Goal: Task Accomplishment & Management: Manage account settings

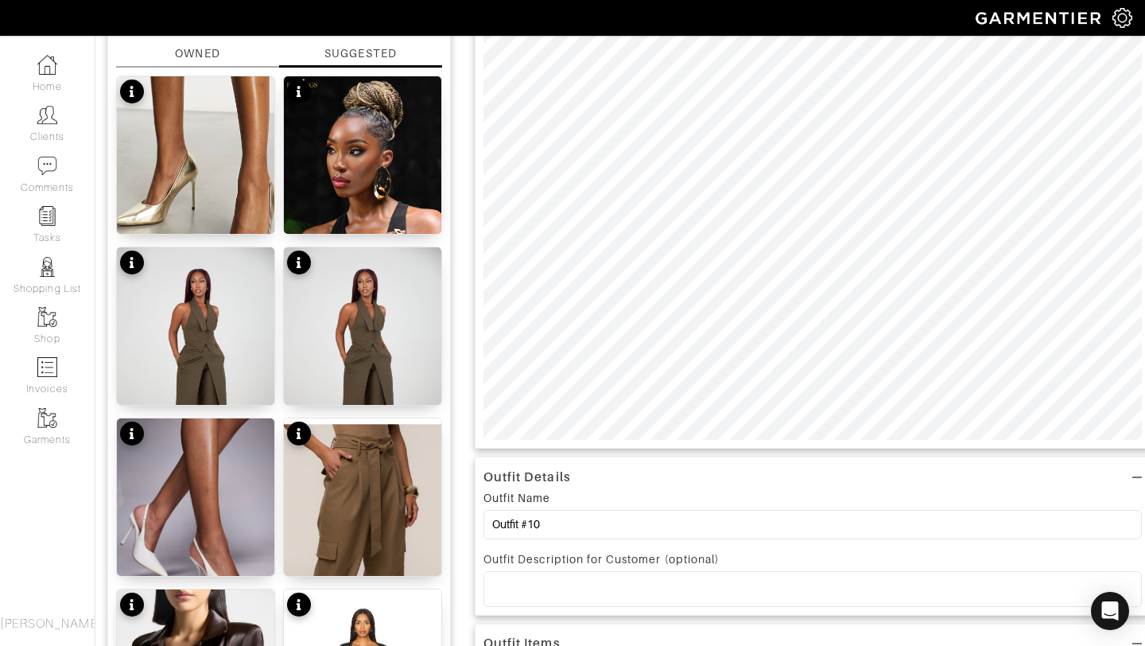
scroll to position [190, 0]
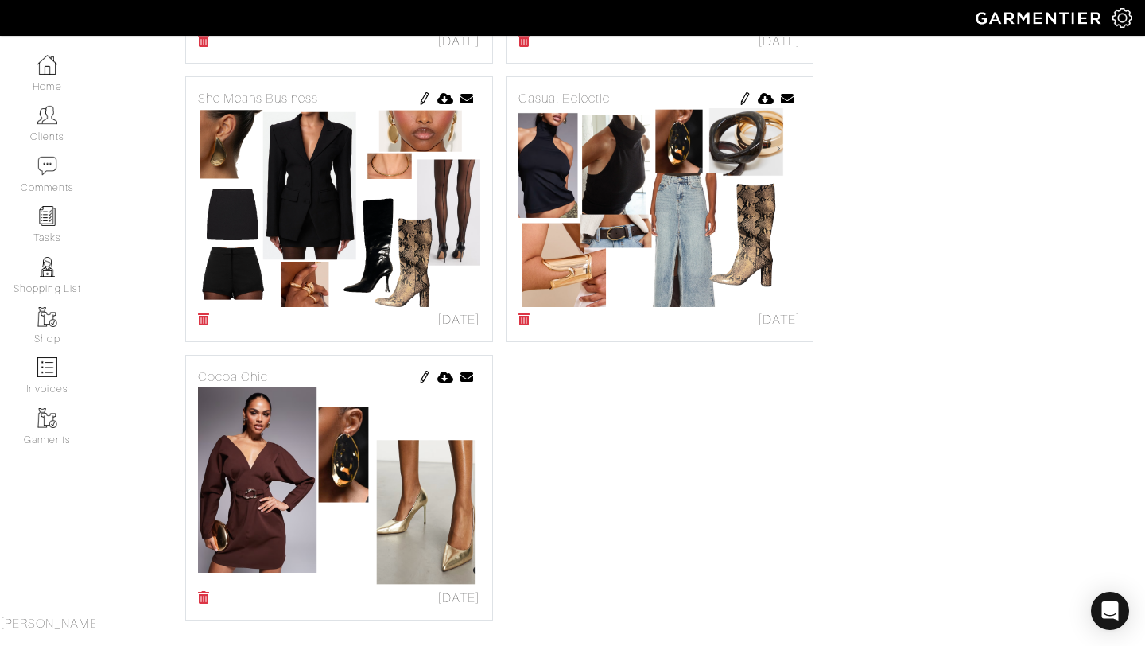
scroll to position [1043, 0]
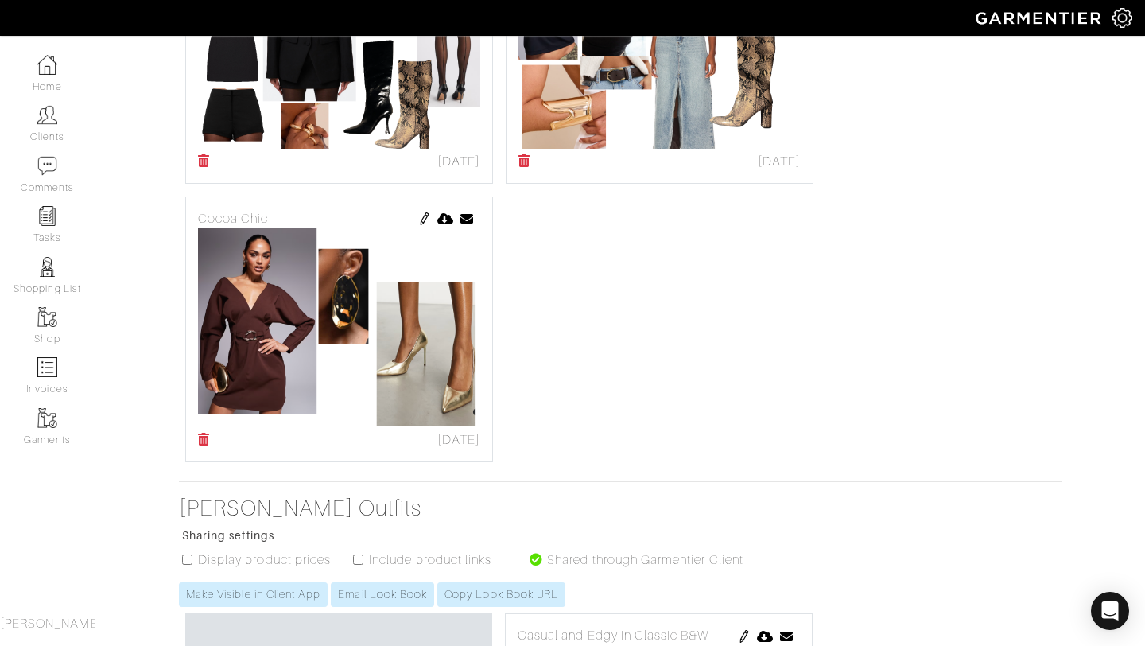
click at [418, 225] on img at bounding box center [424, 218] width 13 height 13
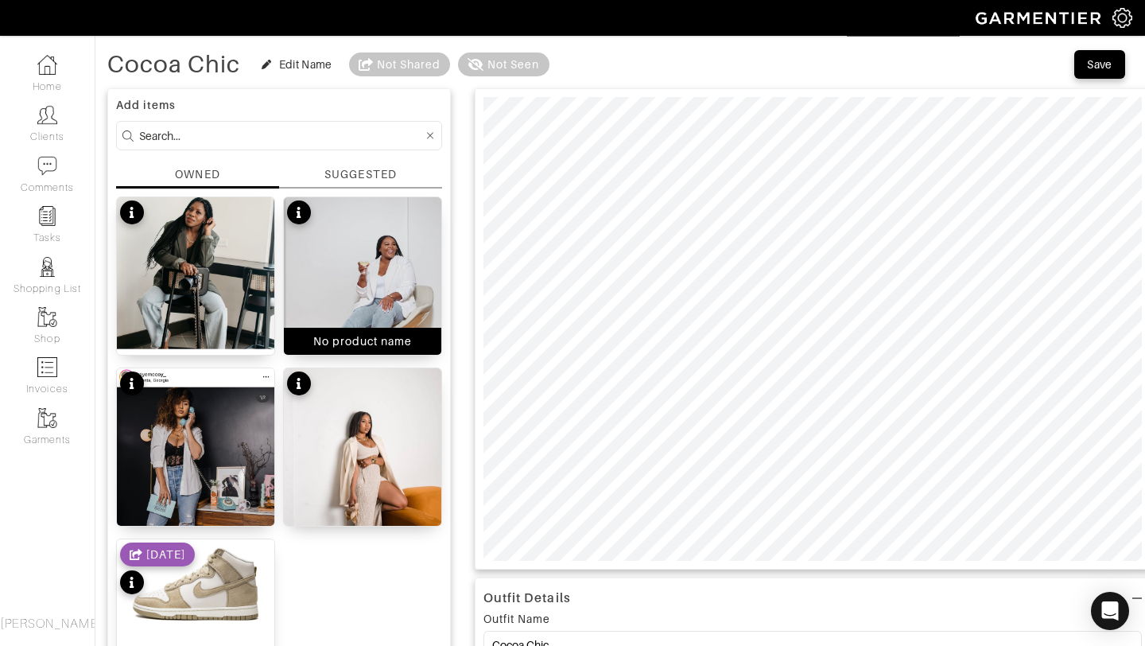
scroll to position [77, 0]
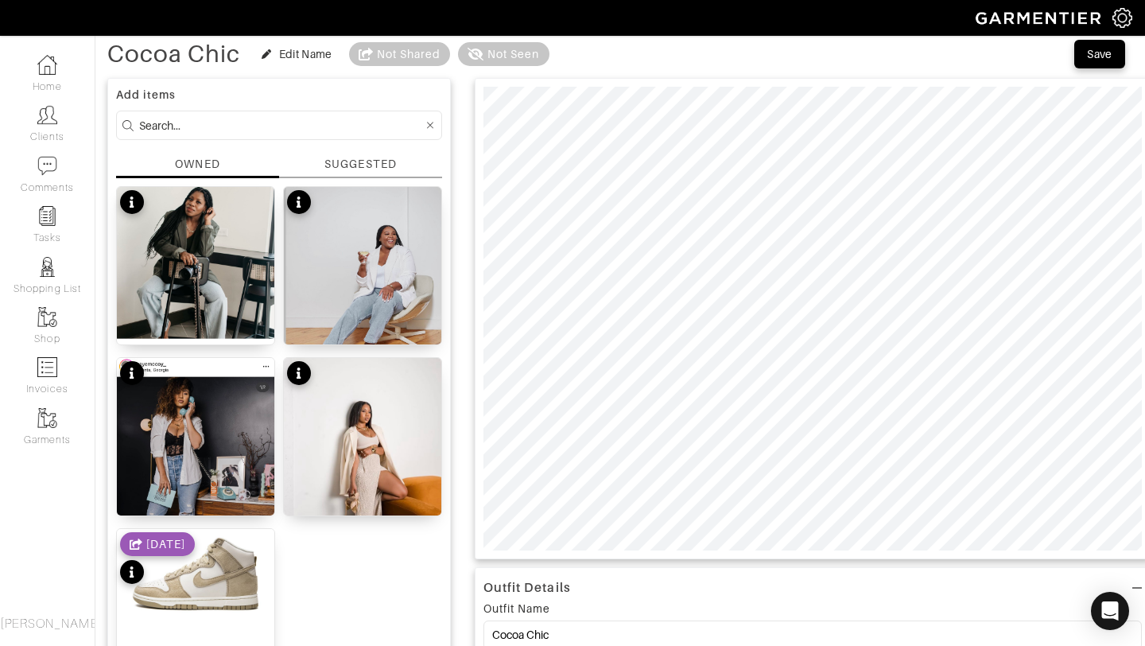
click at [368, 160] on div "SUGGESTED" at bounding box center [360, 164] width 72 height 17
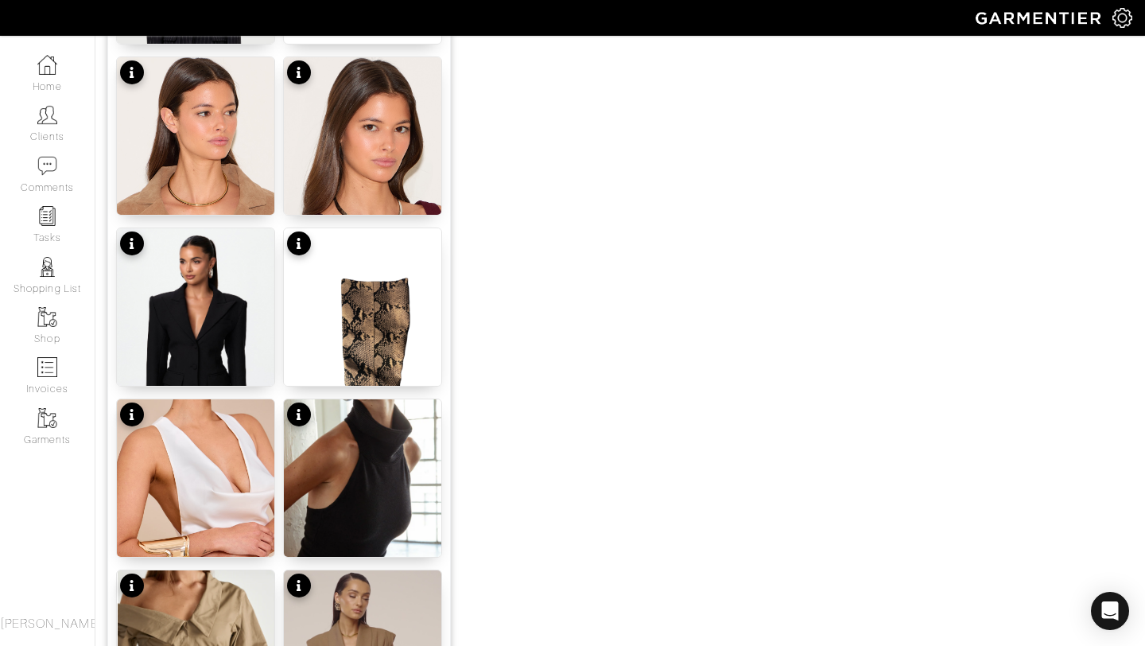
scroll to position [1955, 0]
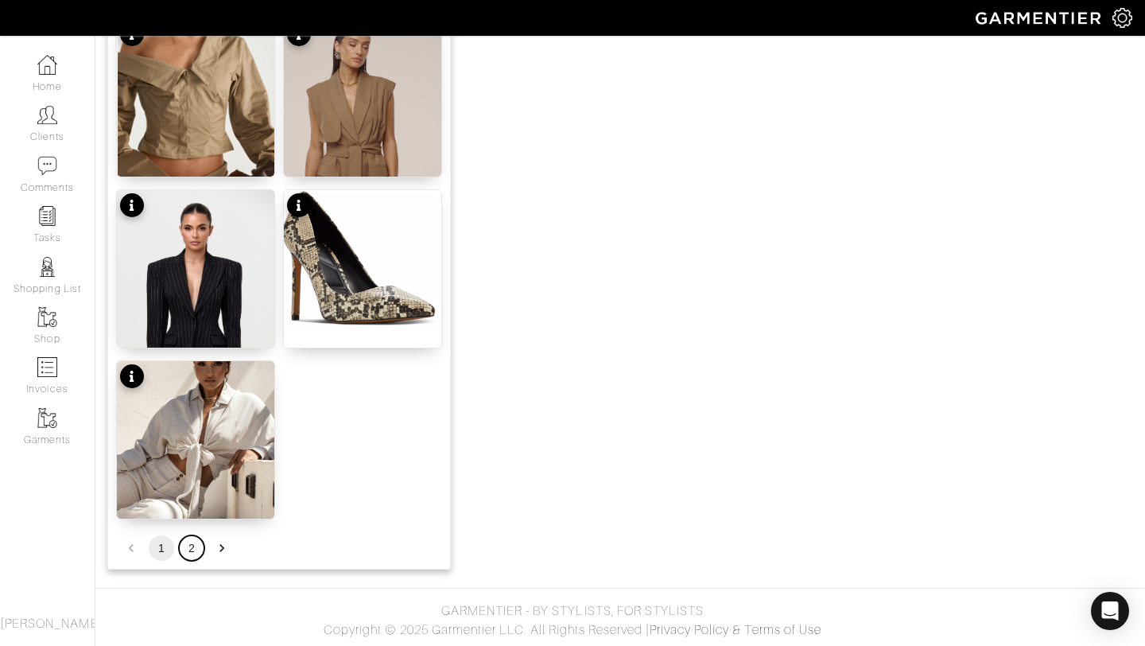
click at [196, 551] on button "2" at bounding box center [191, 547] width 25 height 25
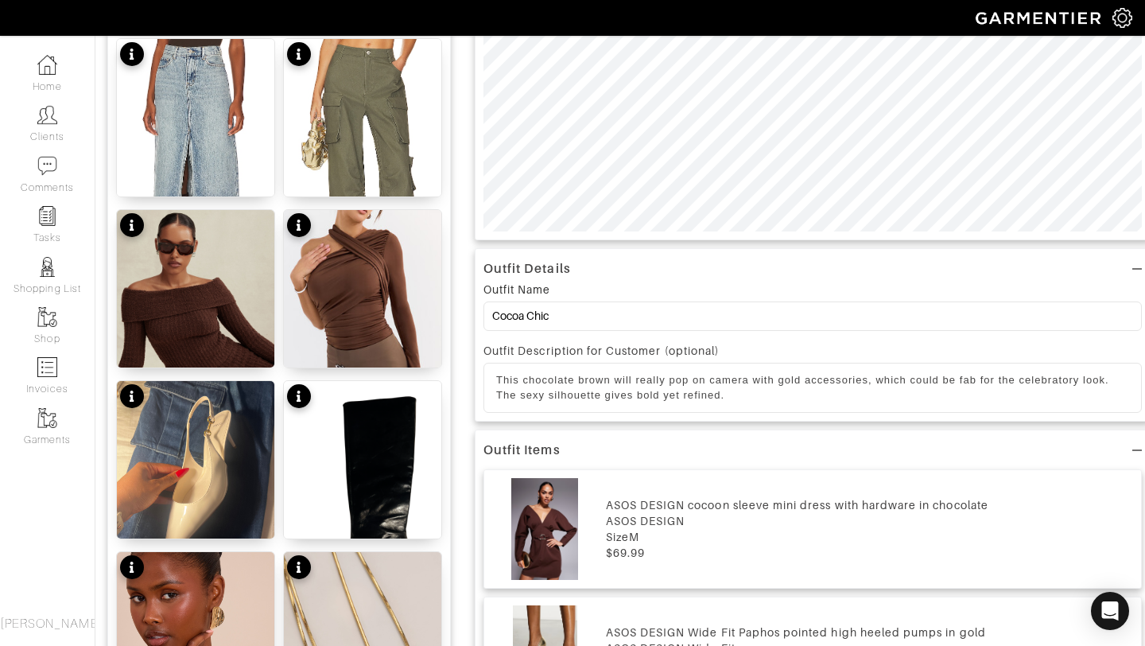
scroll to position [739, 0]
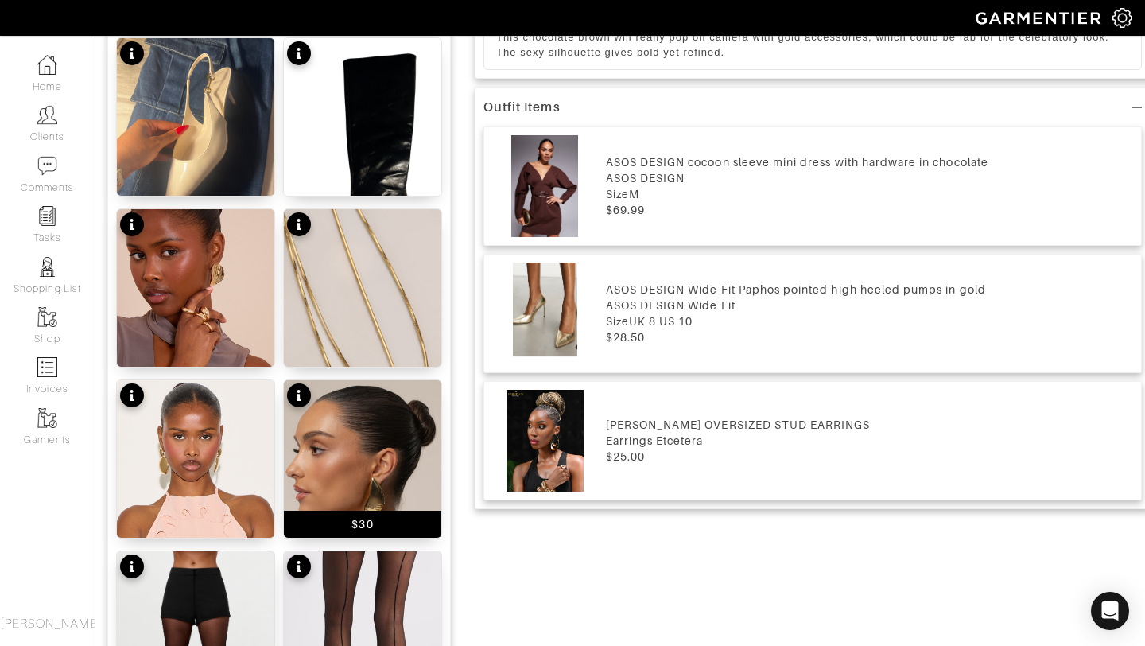
click at [338, 423] on img at bounding box center [362, 478] width 157 height 197
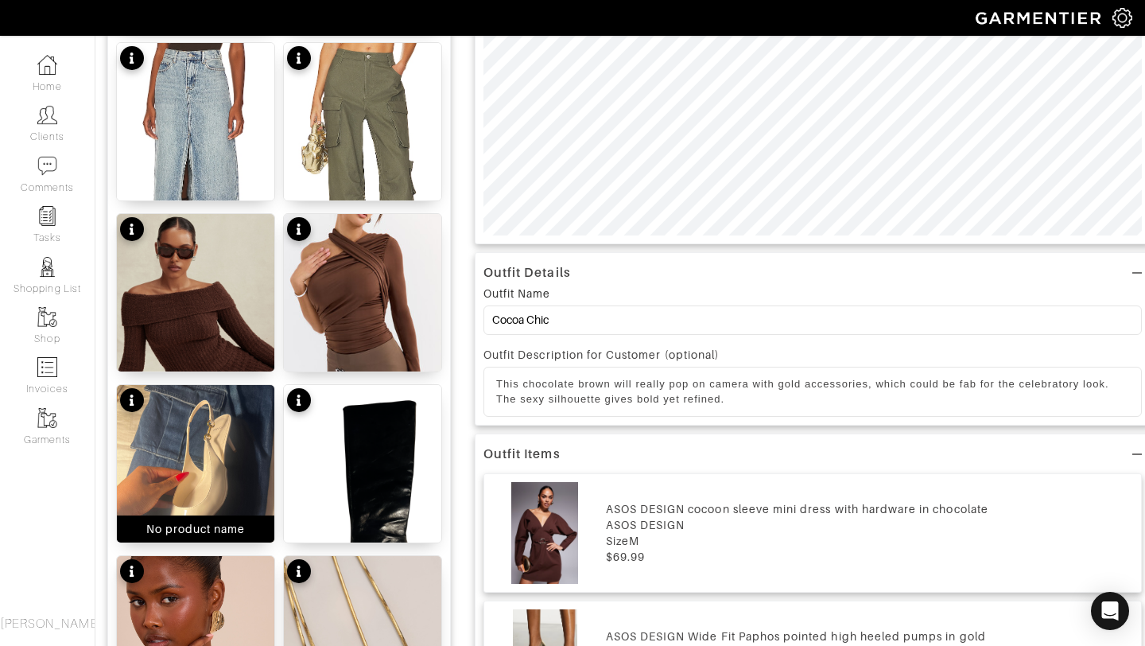
scroll to position [1100, 0]
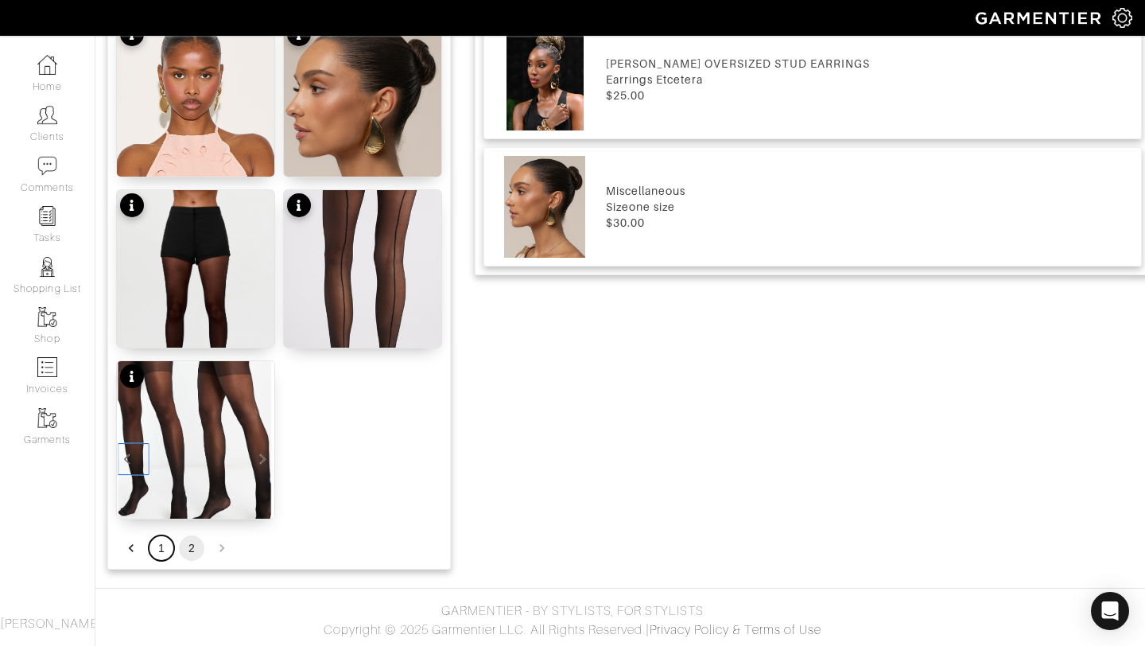
click at [164, 551] on button "1" at bounding box center [161, 547] width 25 height 25
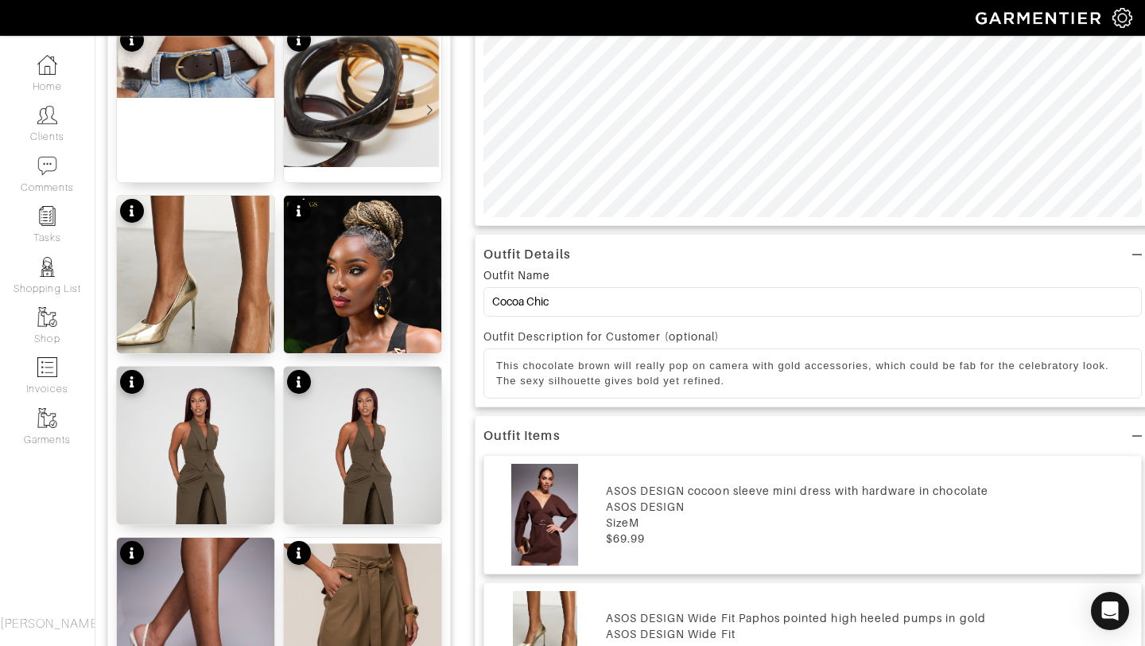
scroll to position [81, 0]
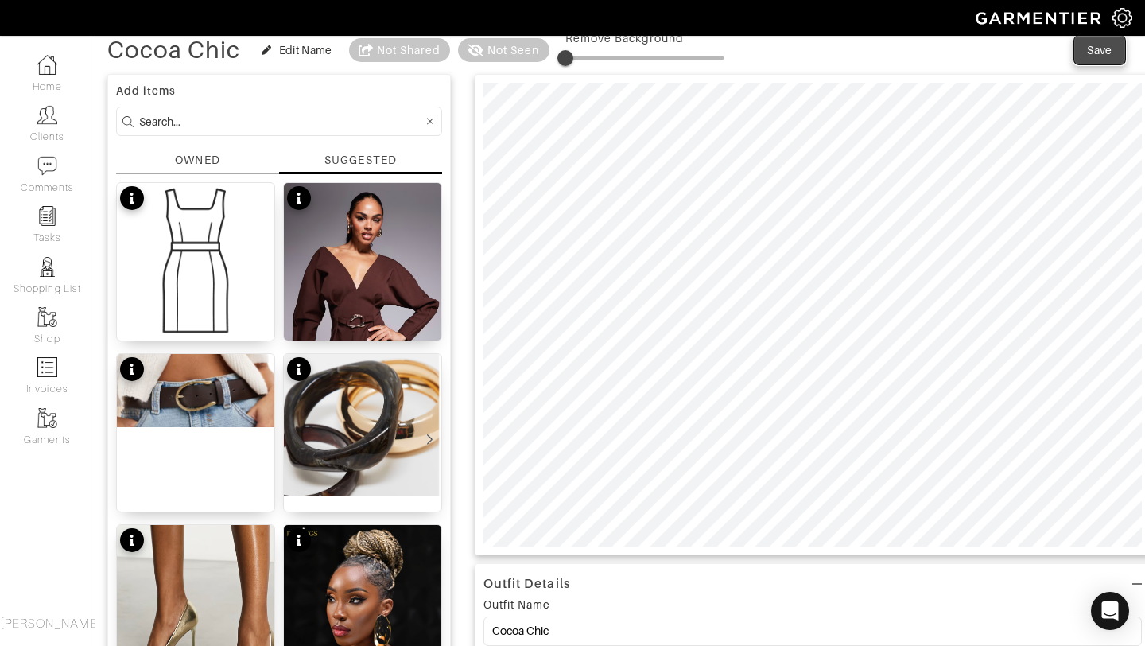
click at [1099, 52] on div "Save" at bounding box center [1099, 50] width 25 height 16
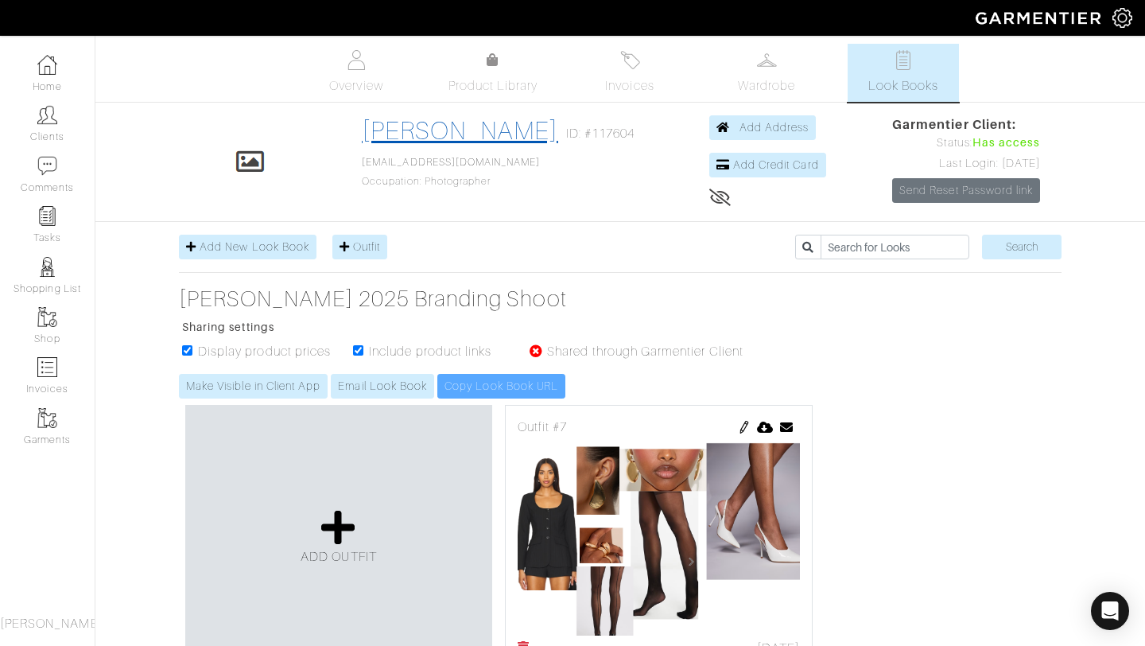
click at [503, 118] on link "[PERSON_NAME]" at bounding box center [460, 130] width 196 height 29
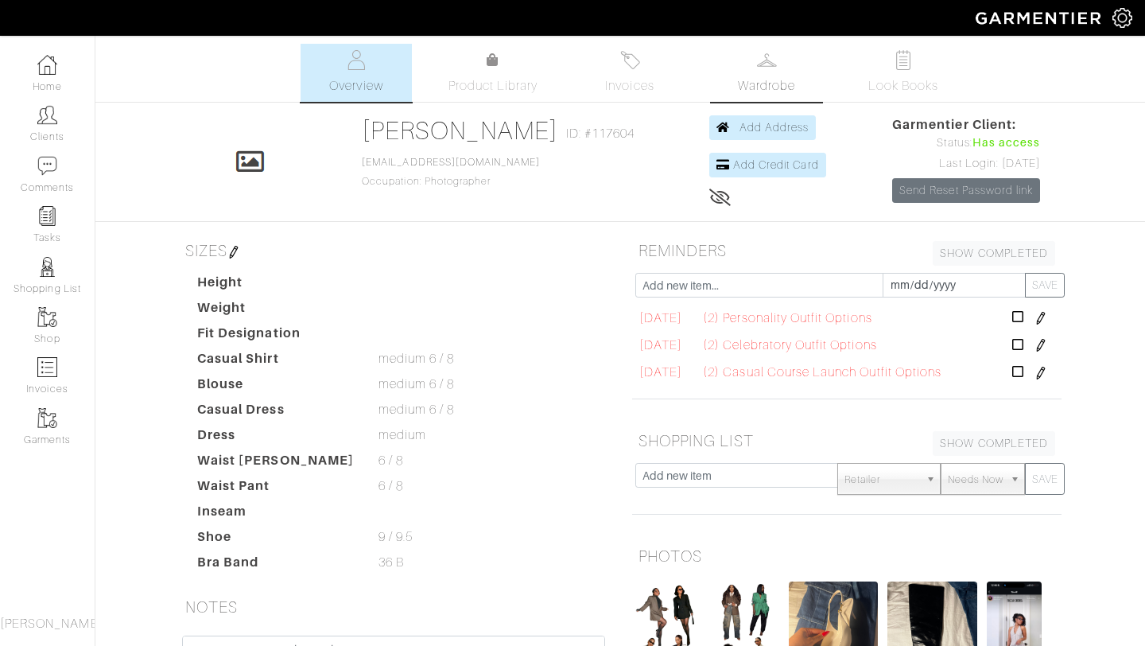
click at [758, 84] on span "Wardrobe" at bounding box center [766, 85] width 57 height 19
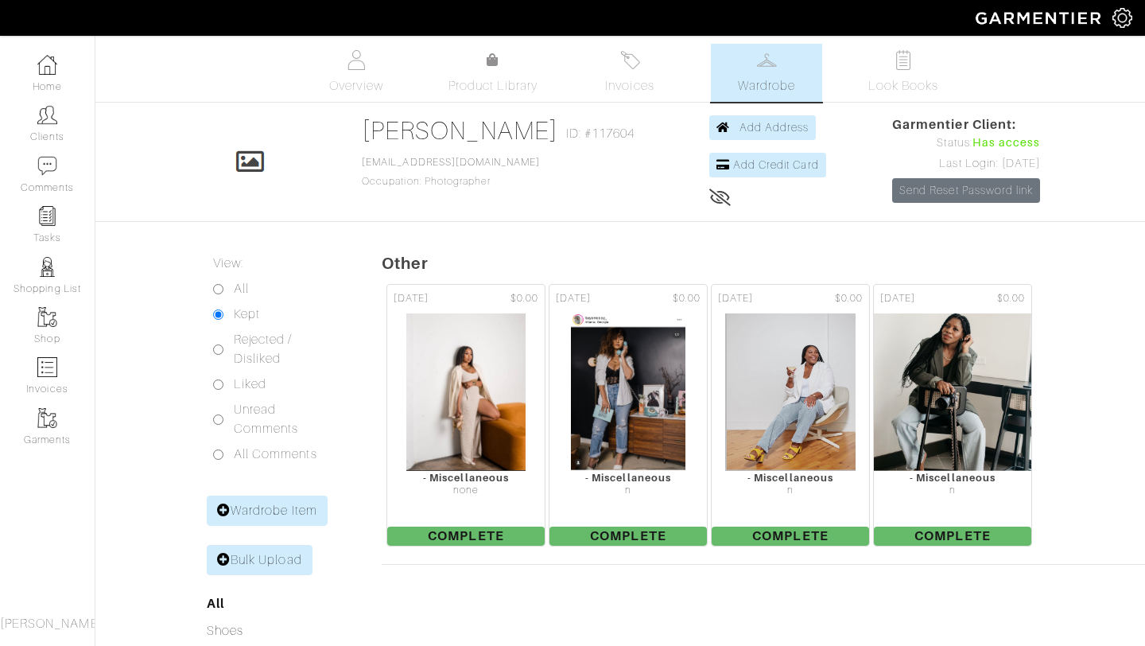
click at [220, 285] on input "All" at bounding box center [218, 289] width 10 height 10
radio input "true"
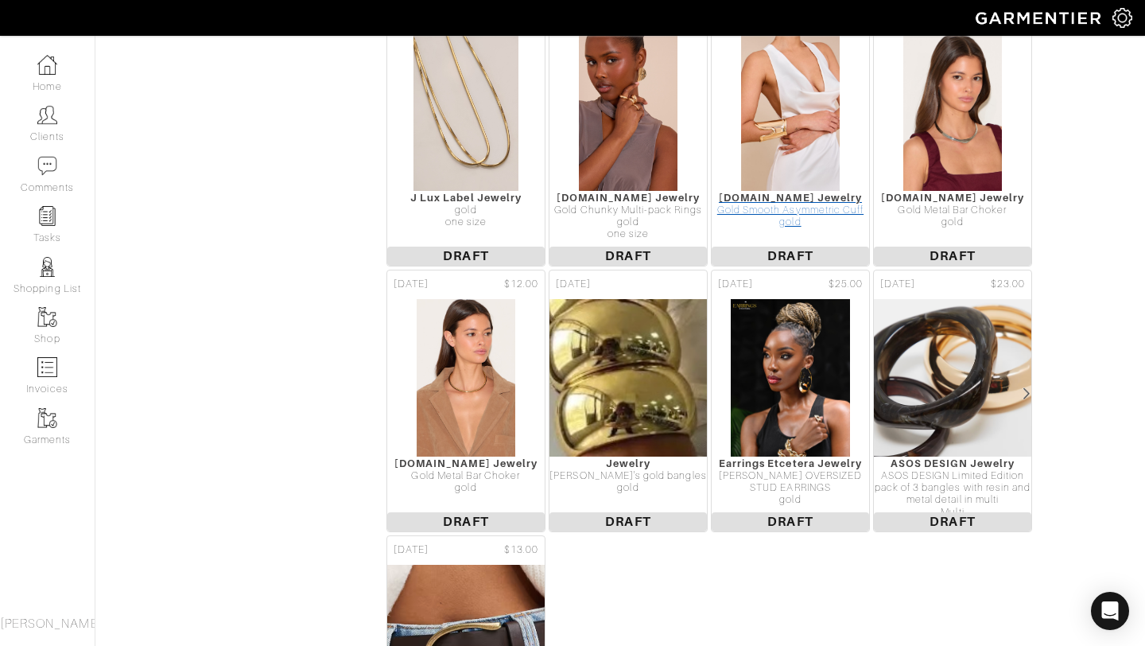
scroll to position [1462, 0]
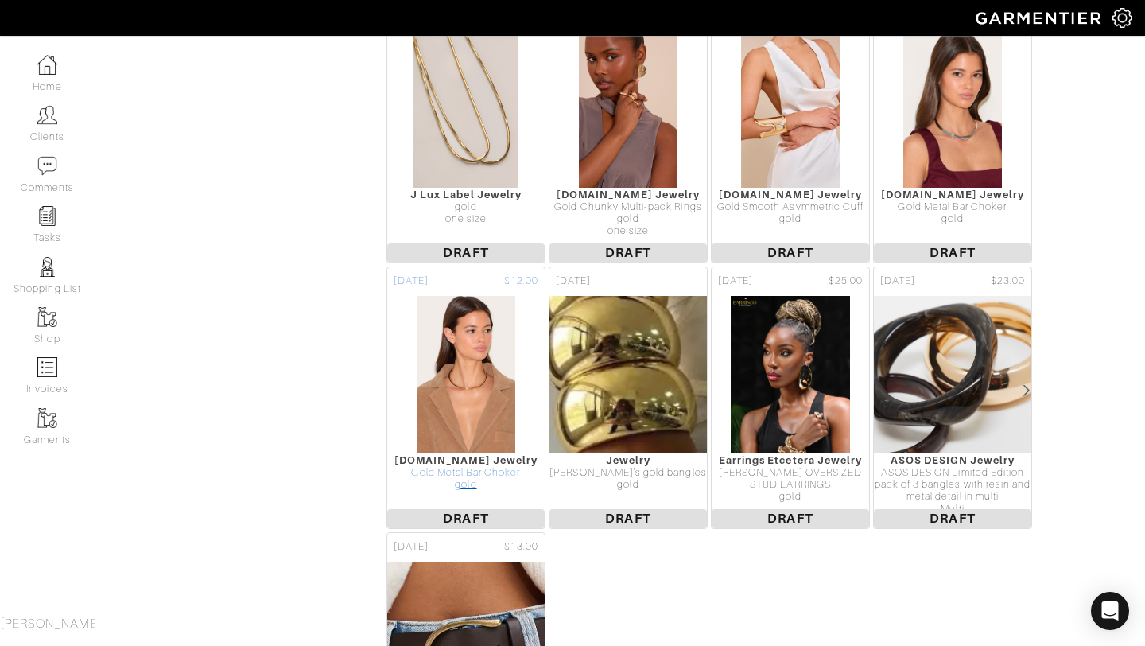
click at [498, 346] on img at bounding box center [466, 374] width 100 height 159
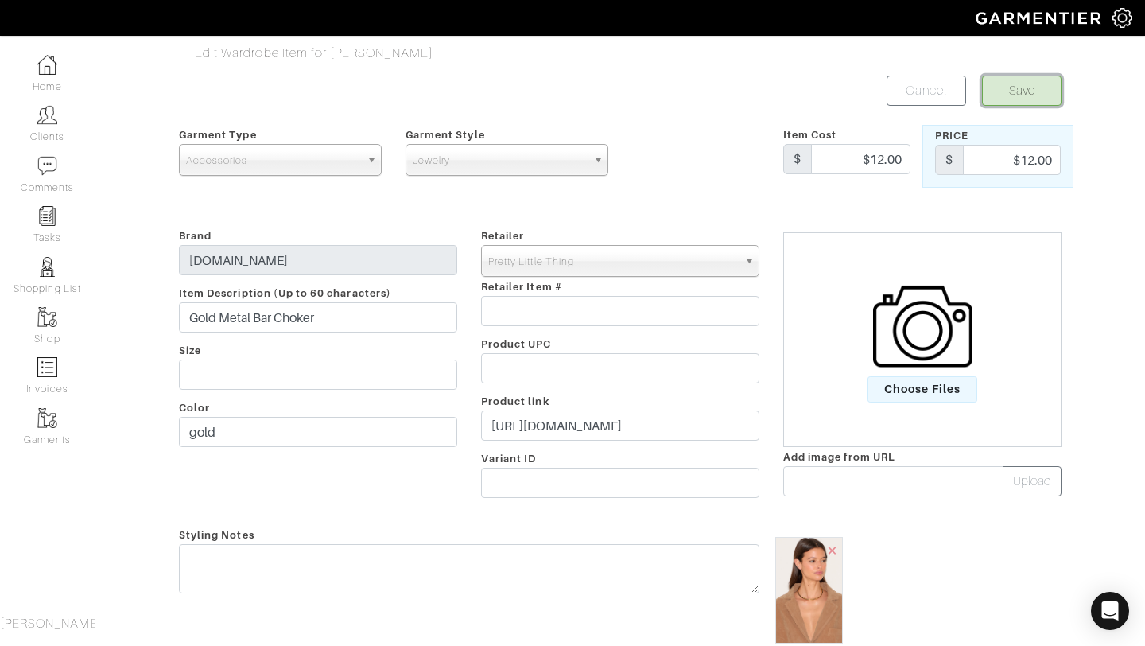
click at [1000, 89] on button "Save" at bounding box center [1022, 91] width 80 height 30
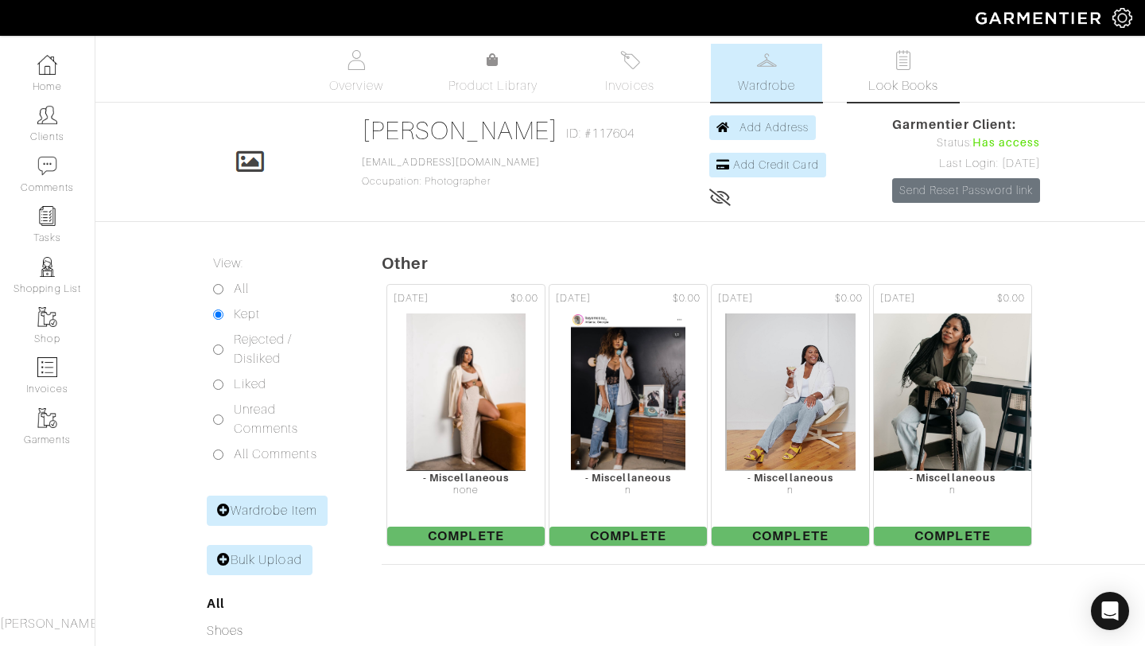
click at [862, 87] on link "Look Books" at bounding box center [903, 73] width 111 height 58
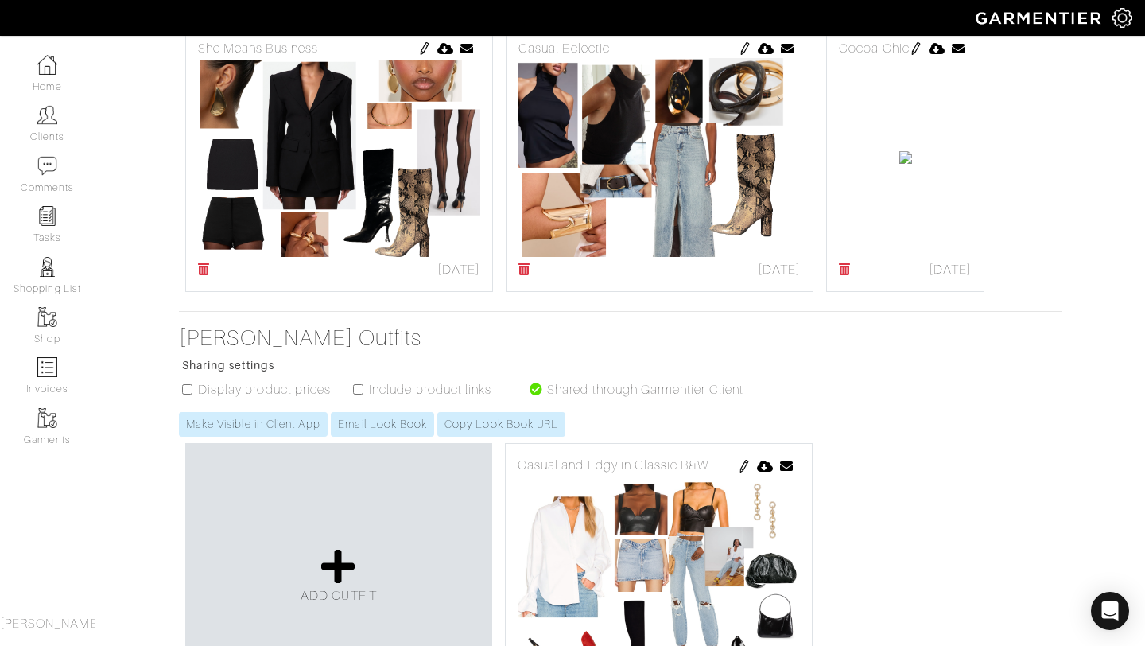
scroll to position [938, 0]
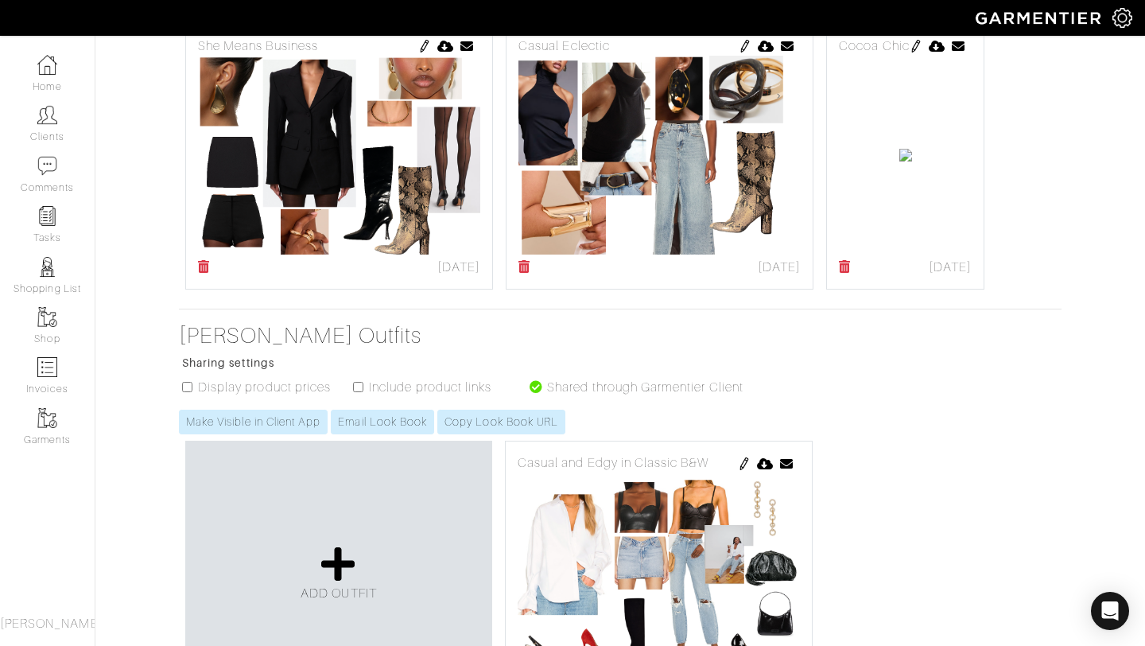
click at [910, 52] on img at bounding box center [916, 46] width 13 height 13
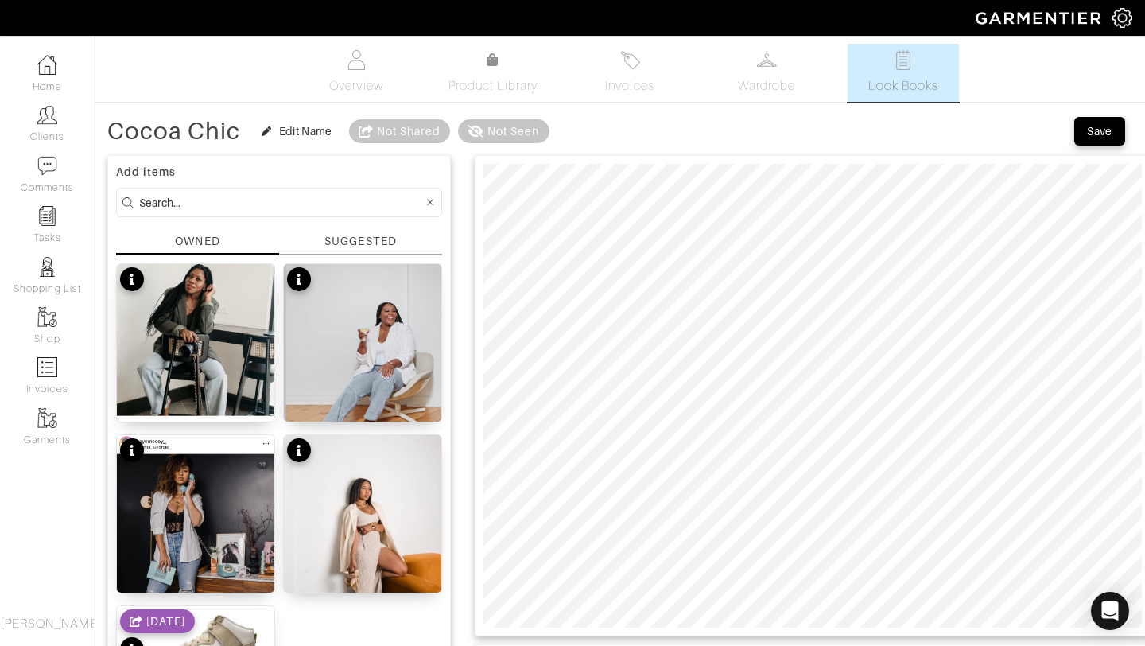
click at [372, 235] on div "SUGGESTED" at bounding box center [360, 241] width 72 height 17
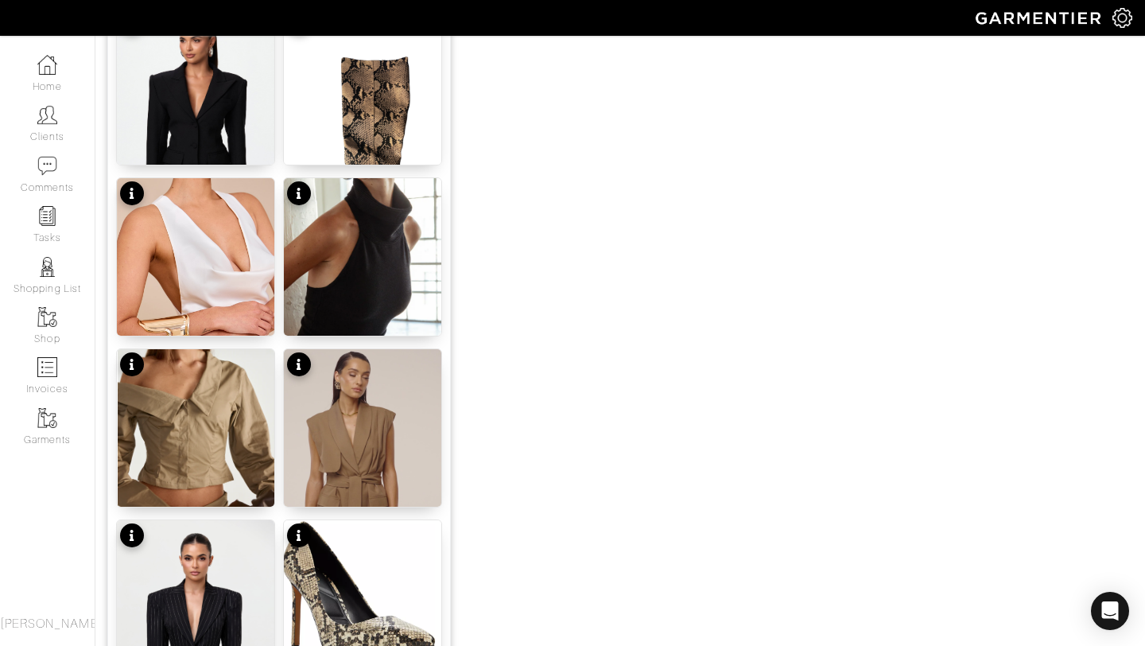
scroll to position [1030, 0]
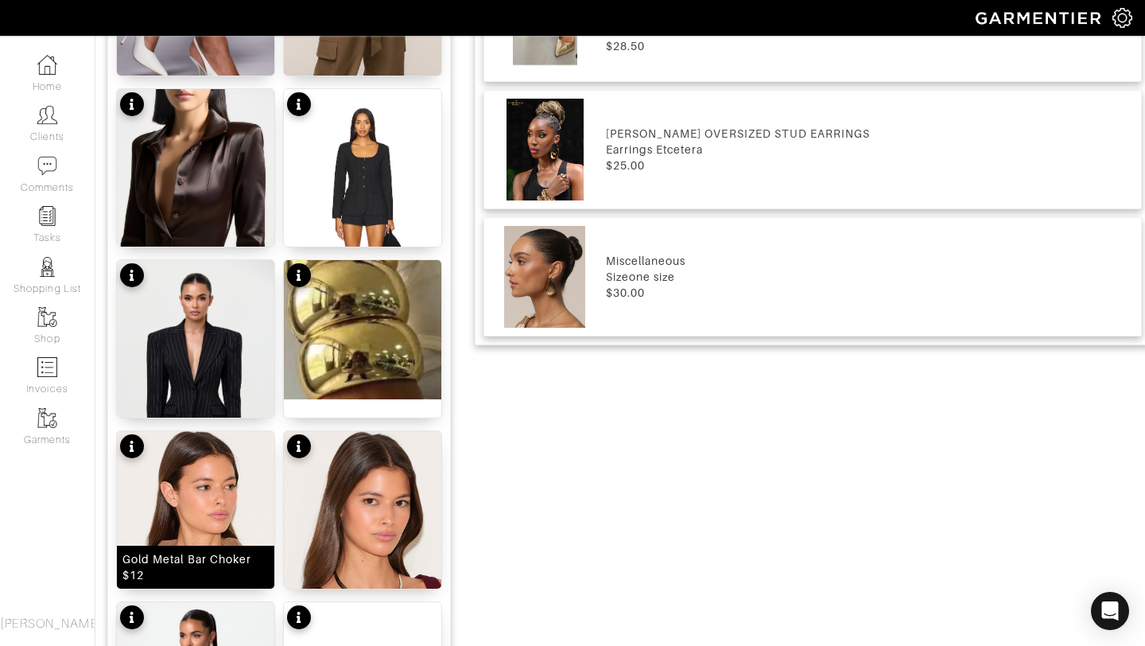
click at [223, 494] on img at bounding box center [195, 556] width 157 height 251
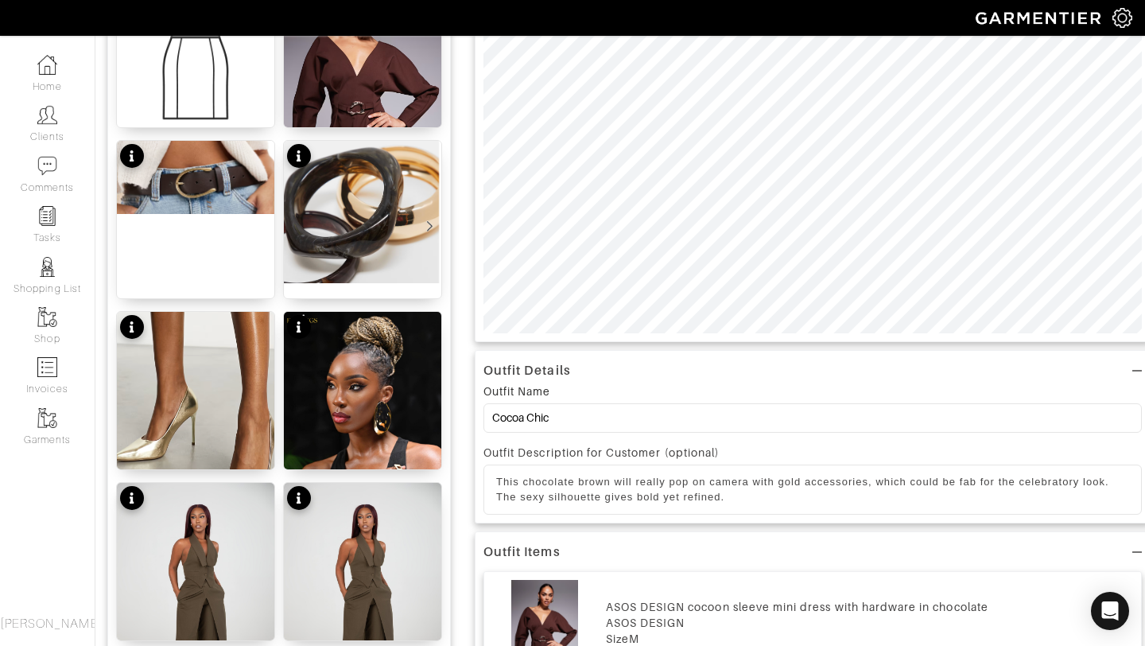
scroll to position [60, 0]
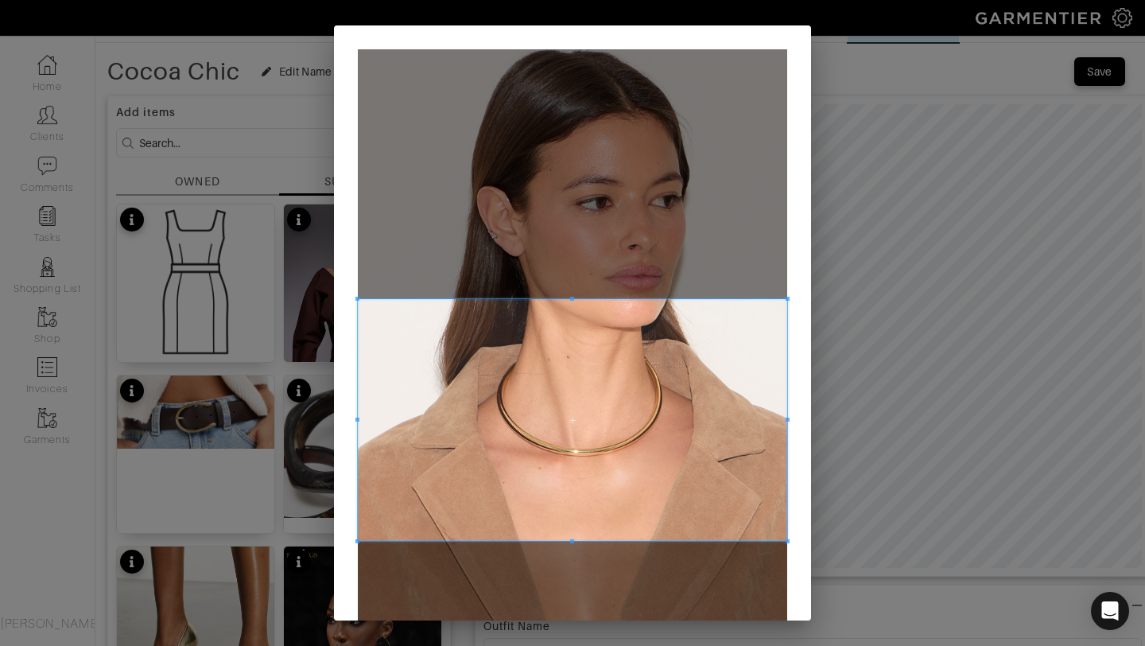
click at [596, 425] on span at bounding box center [572, 420] width 429 height 242
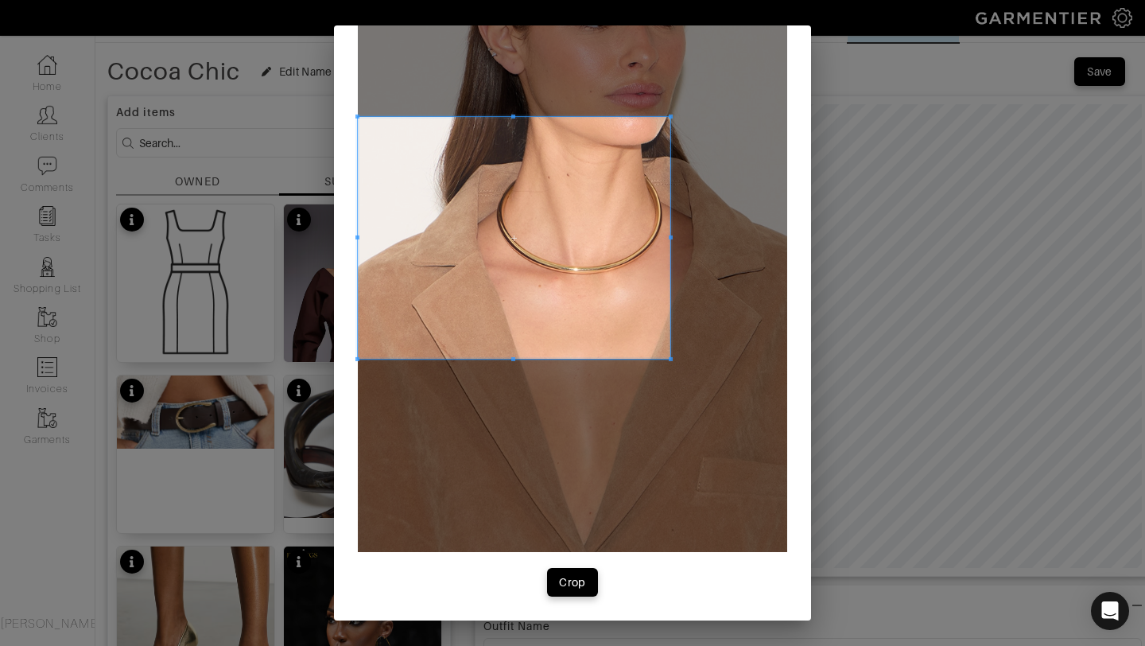
click at [670, 234] on span at bounding box center [671, 238] width 4 height 242
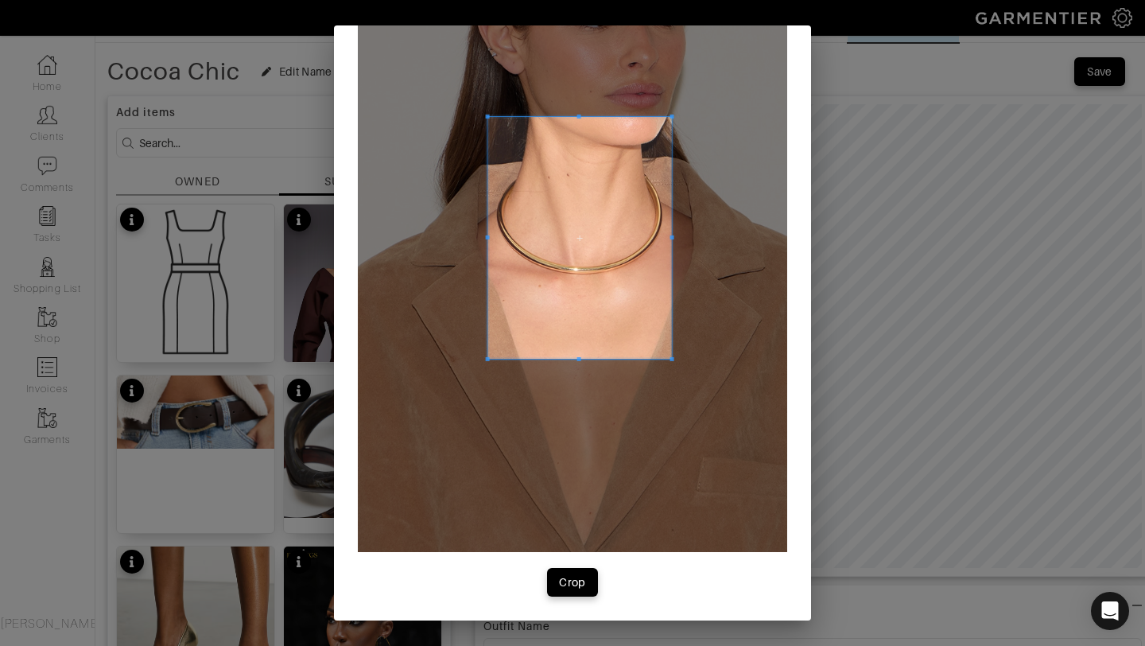
click at [488, 223] on div at bounding box center [580, 238] width 184 height 242
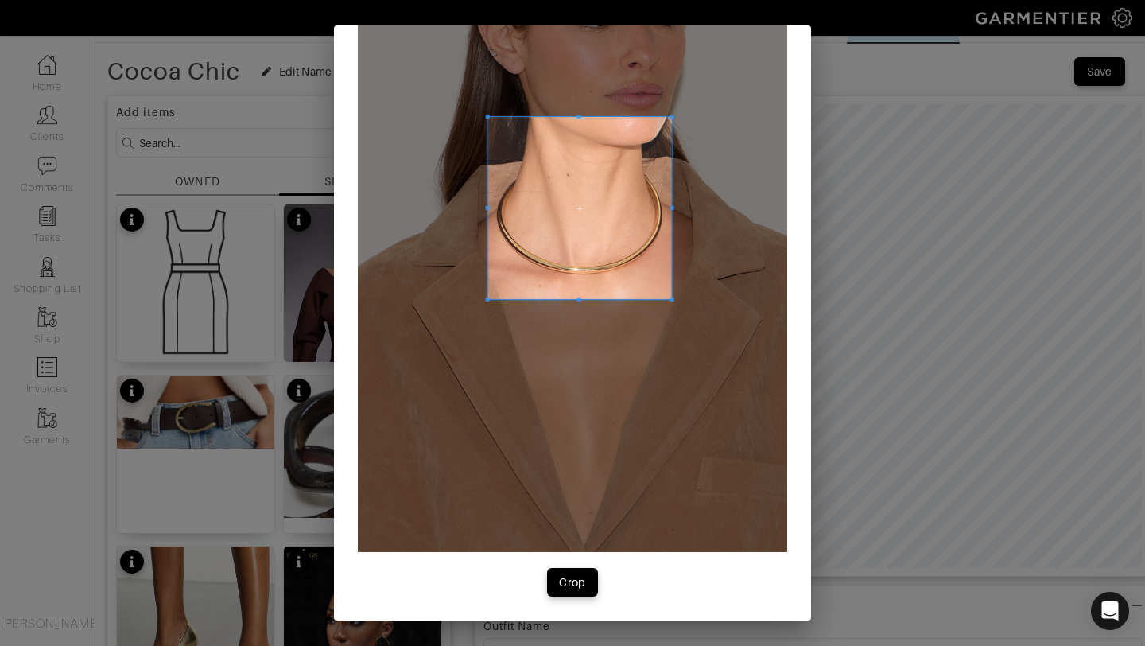
click at [577, 297] on div at bounding box center [580, 208] width 184 height 182
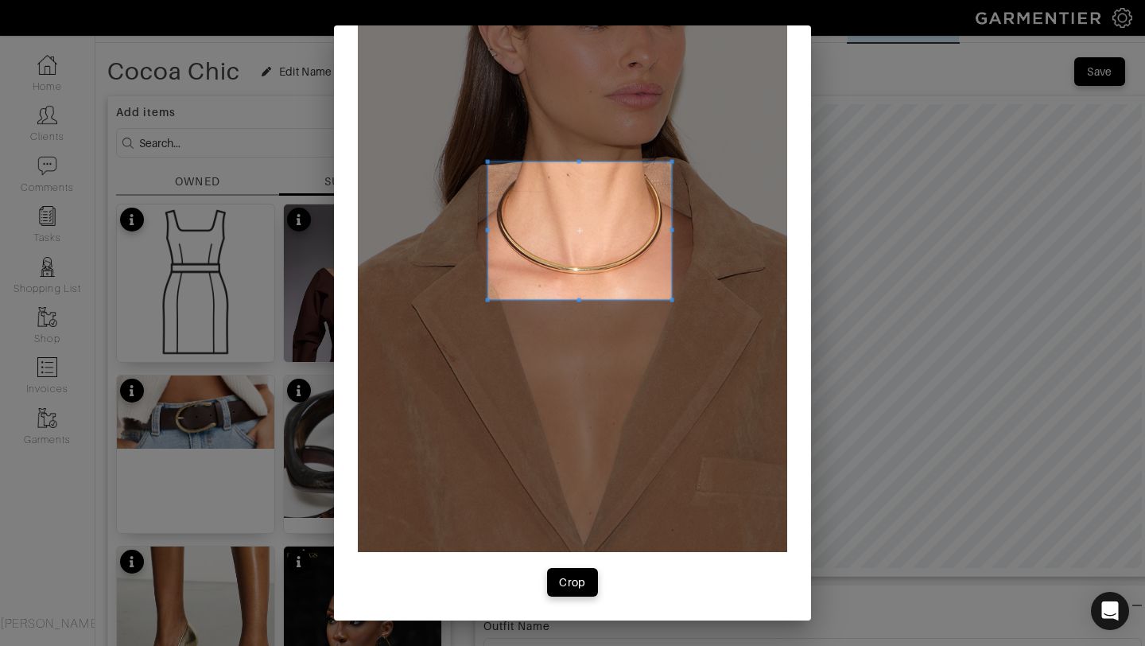
click at [578, 163] on div at bounding box center [580, 231] width 184 height 138
click at [559, 578] on div "Crop" at bounding box center [572, 582] width 27 height 16
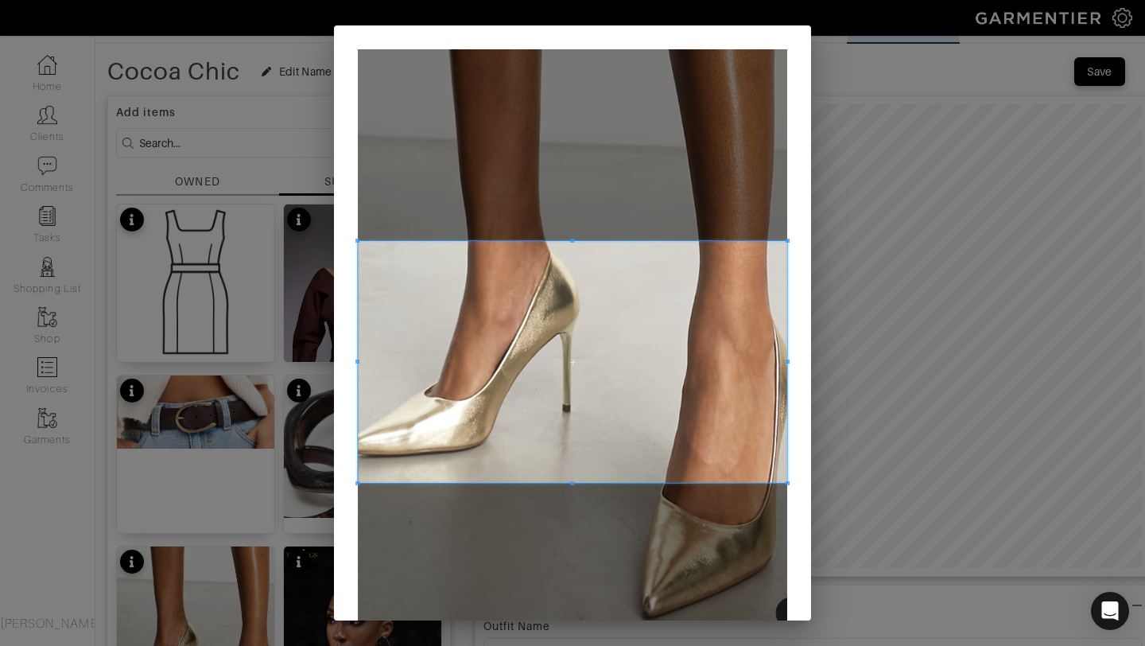
click at [565, 289] on span at bounding box center [572, 362] width 429 height 242
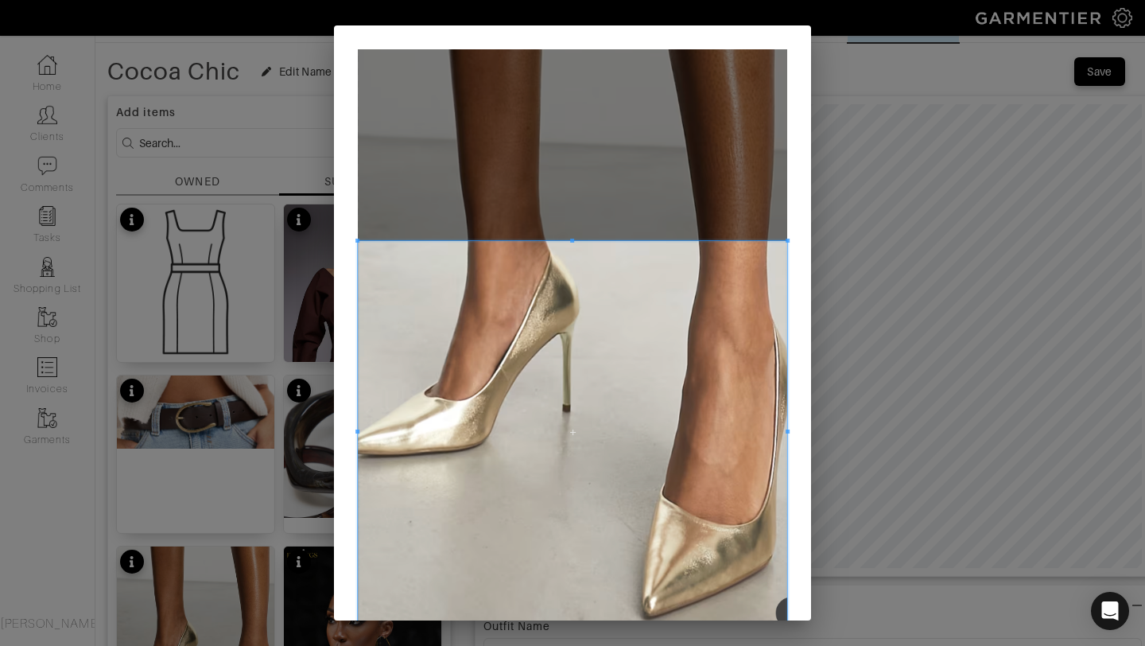
click at [571, 623] on div "Crop" at bounding box center [572, 323] width 1145 height 646
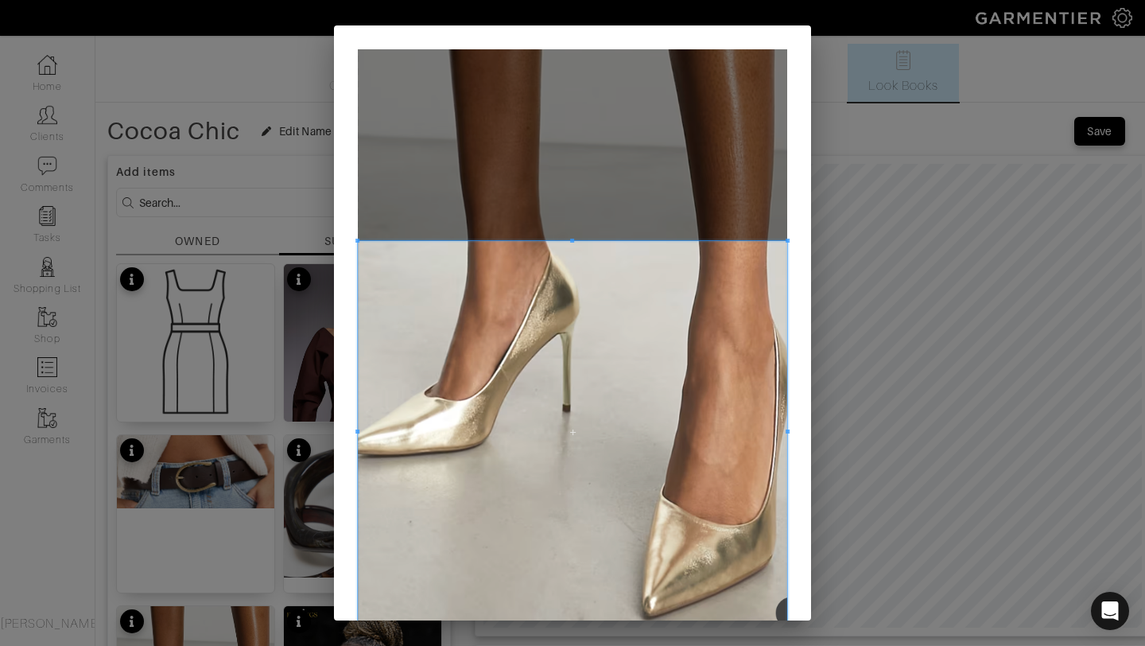
scroll to position [175, 0]
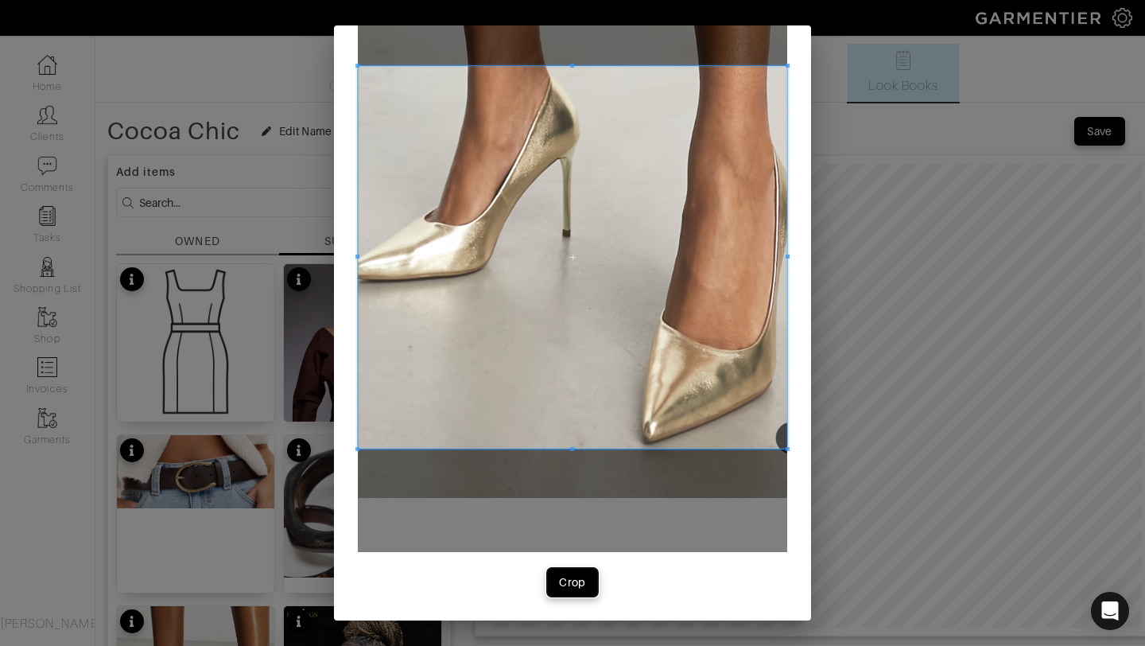
click at [583, 577] on div "Crop" at bounding box center [572, 582] width 27 height 16
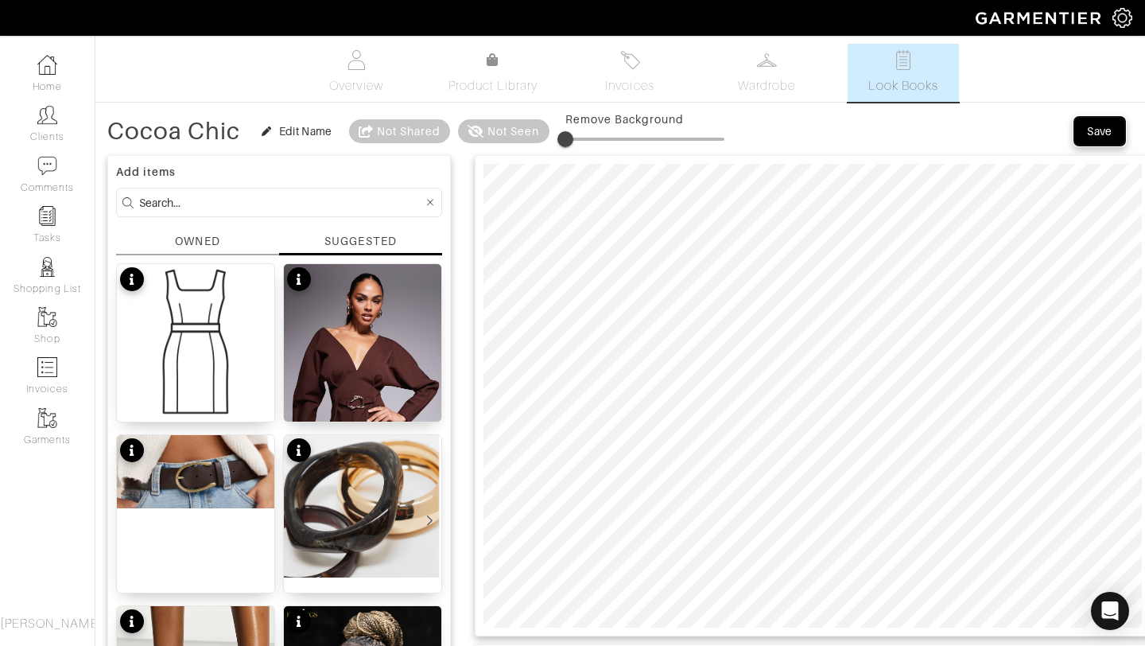
click at [1084, 132] on span "Save" at bounding box center [1099, 131] width 33 height 16
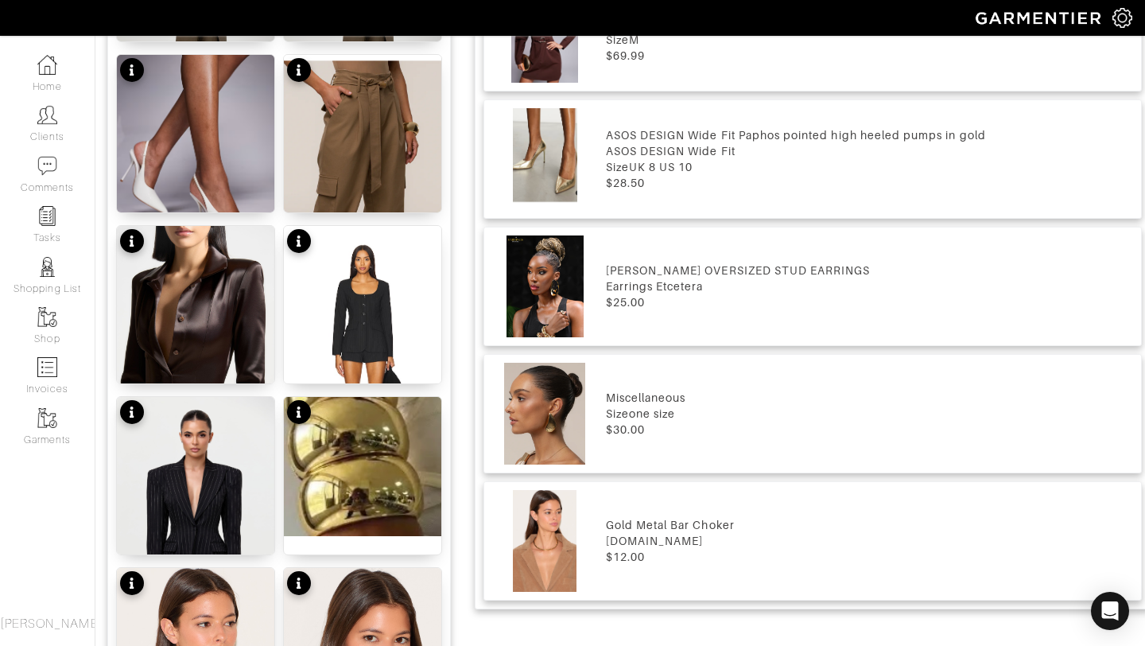
scroll to position [36, 0]
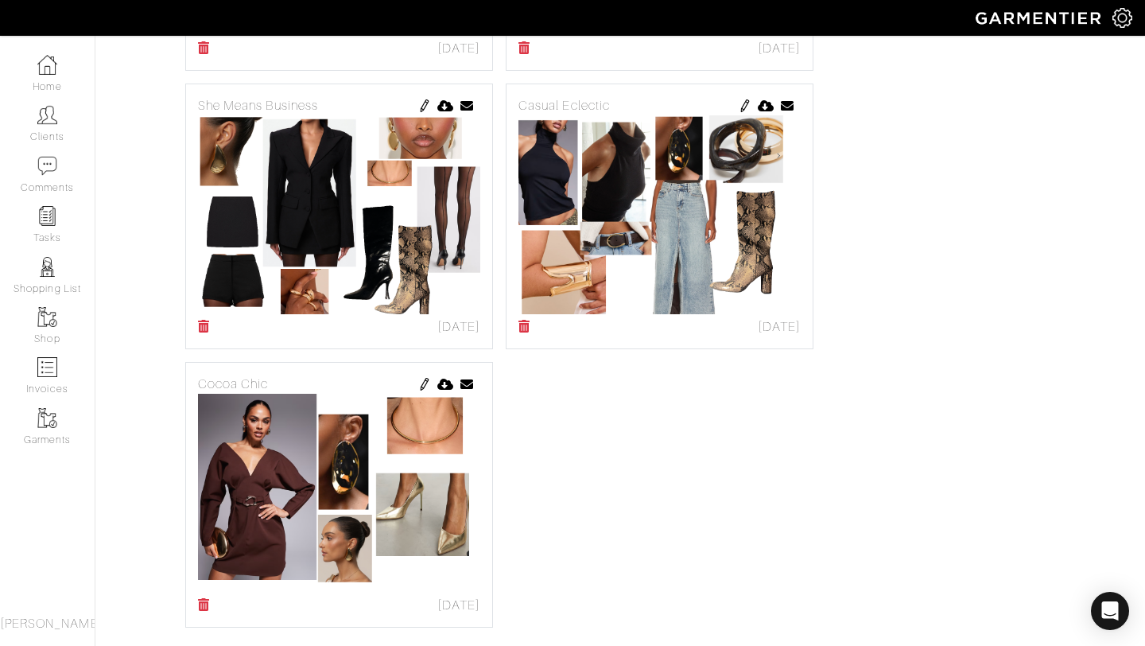
scroll to position [909, 0]
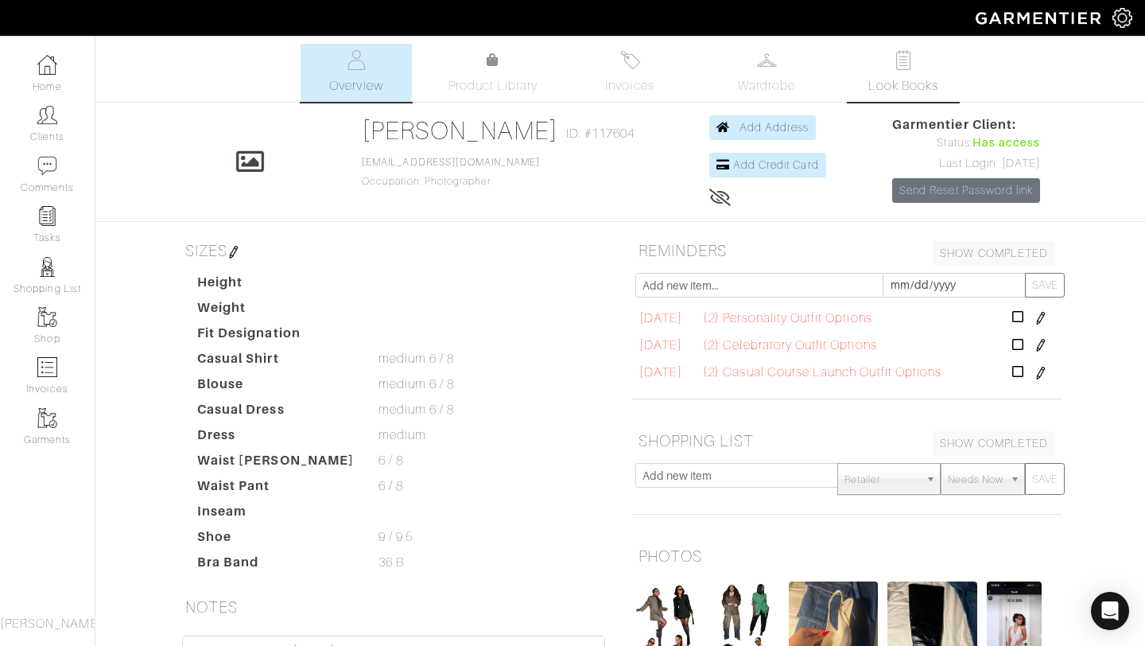
click at [873, 64] on link "Look Books" at bounding box center [903, 73] width 111 height 58
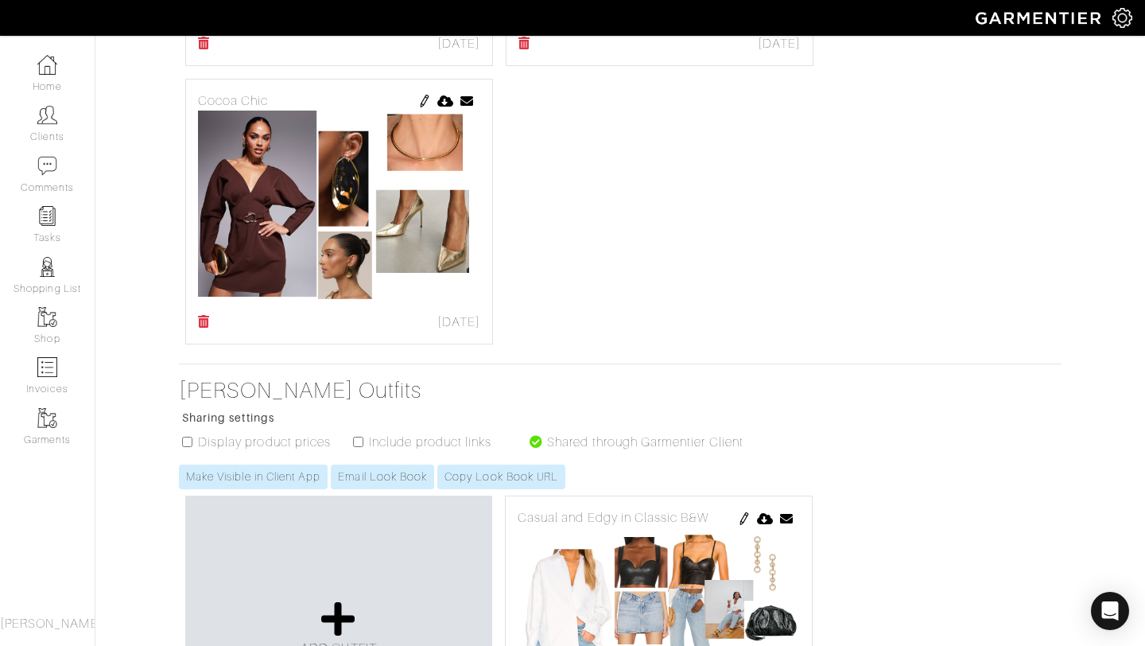
scroll to position [1055, 0]
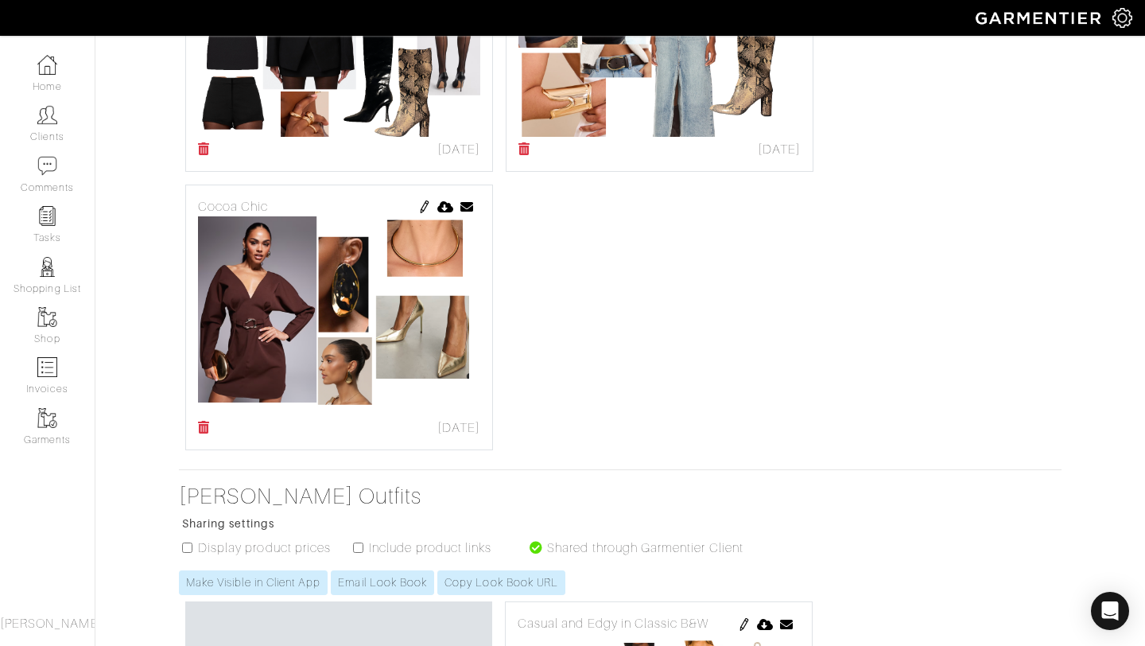
click at [428, 209] on img at bounding box center [424, 206] width 13 height 13
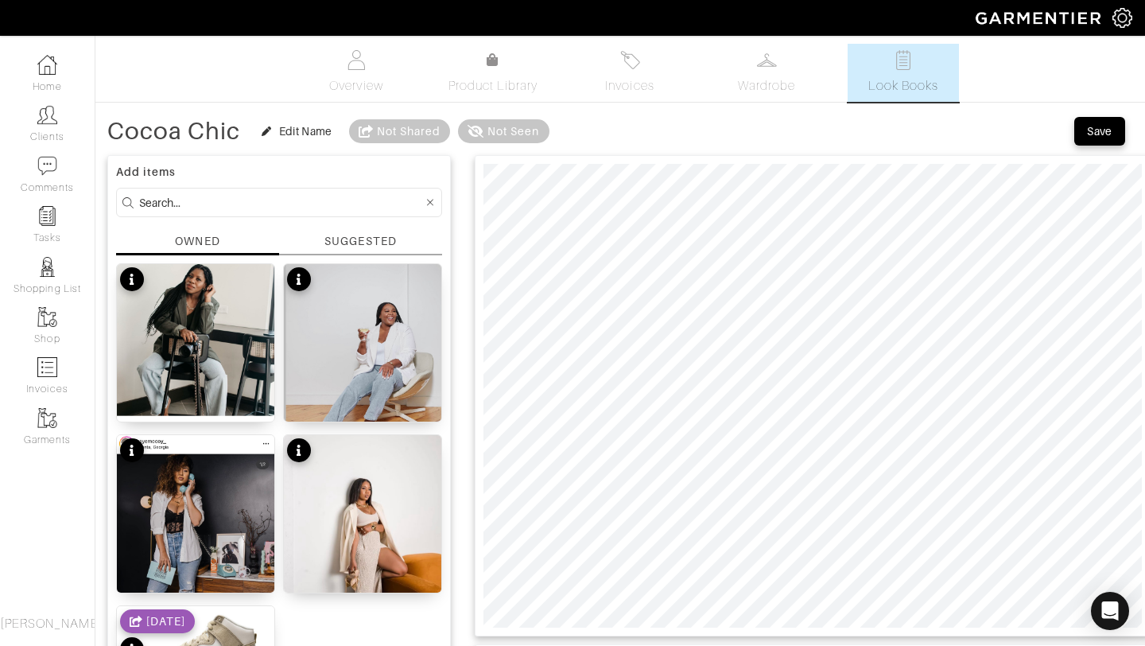
click at [387, 239] on div "SUGGESTED" at bounding box center [360, 241] width 72 height 17
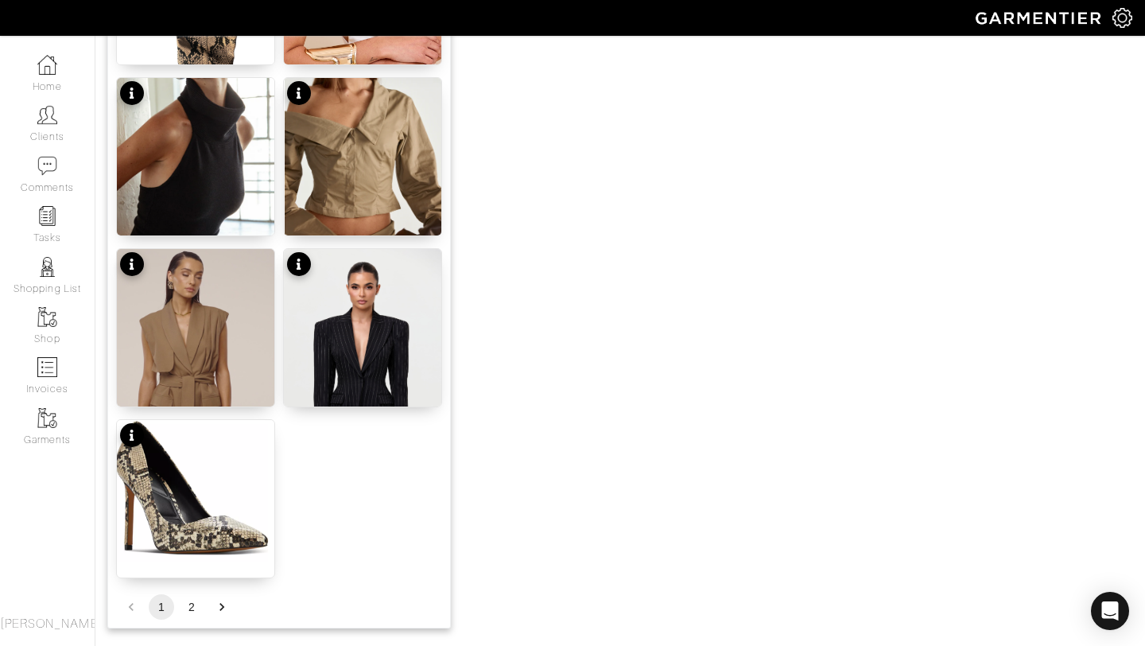
scroll to position [1955, 0]
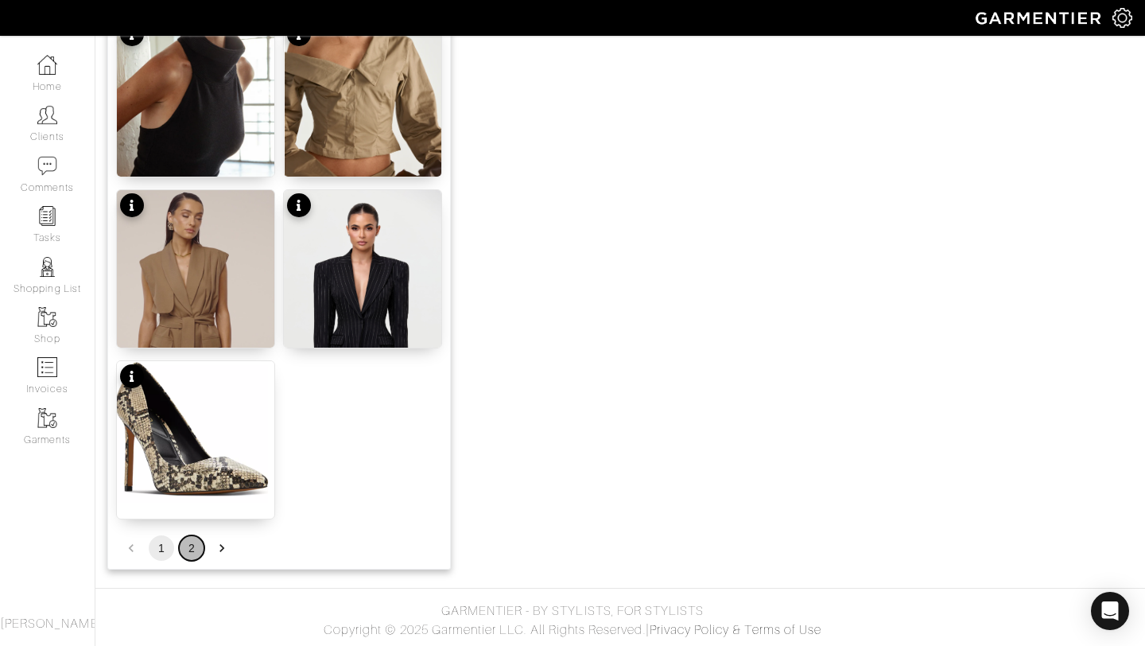
click at [198, 548] on button "2" at bounding box center [191, 547] width 25 height 25
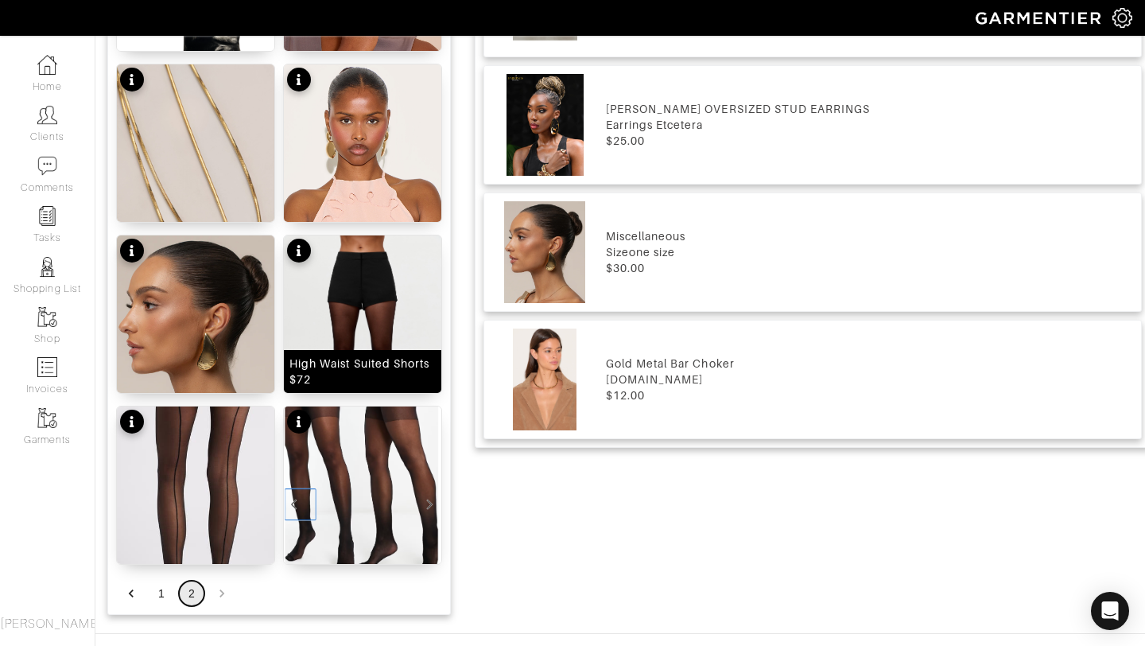
scroll to position [1100, 0]
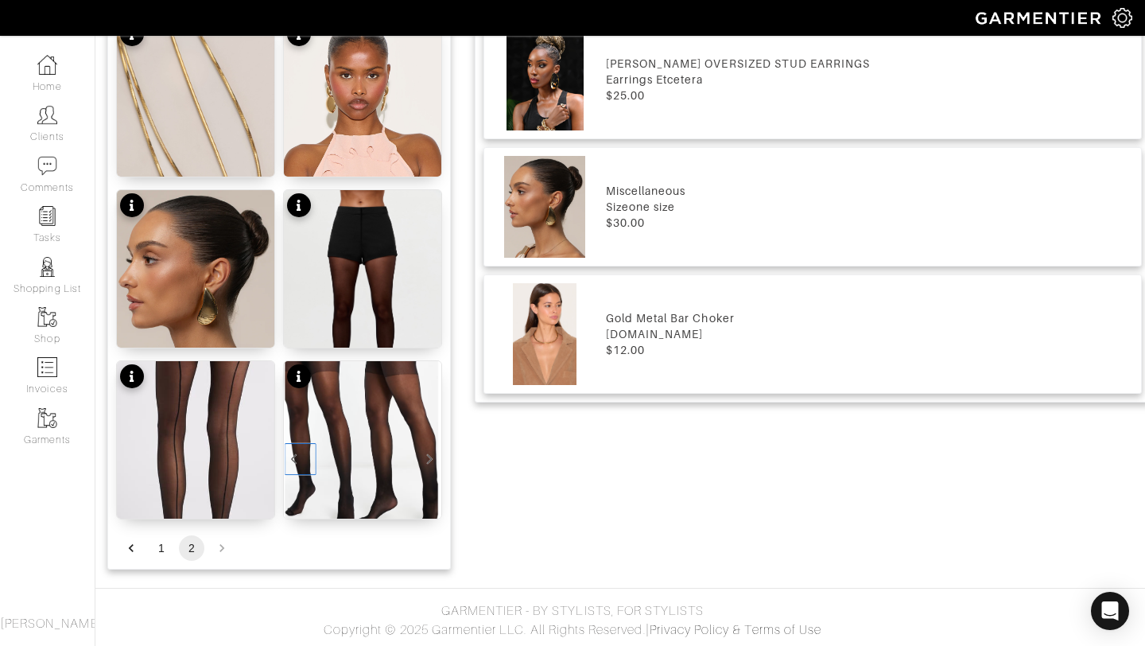
click at [222, 549] on li "pagination navigation" at bounding box center [222, 547] width 30 height 25
click at [158, 546] on button "1" at bounding box center [161, 547] width 25 height 25
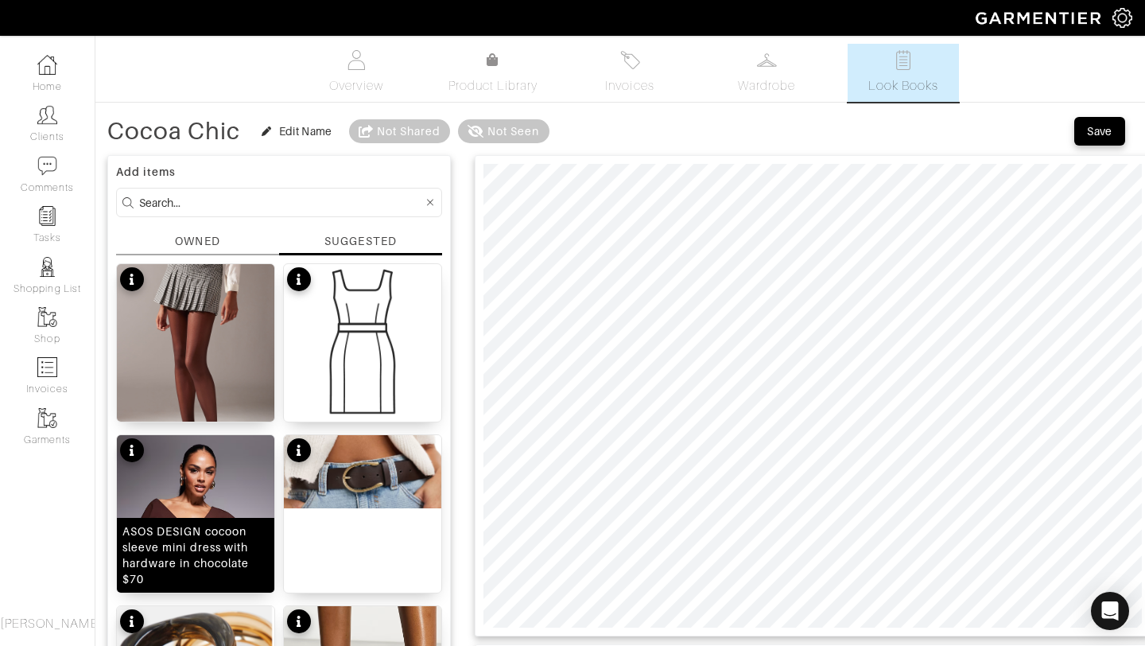
scroll to position [1, 0]
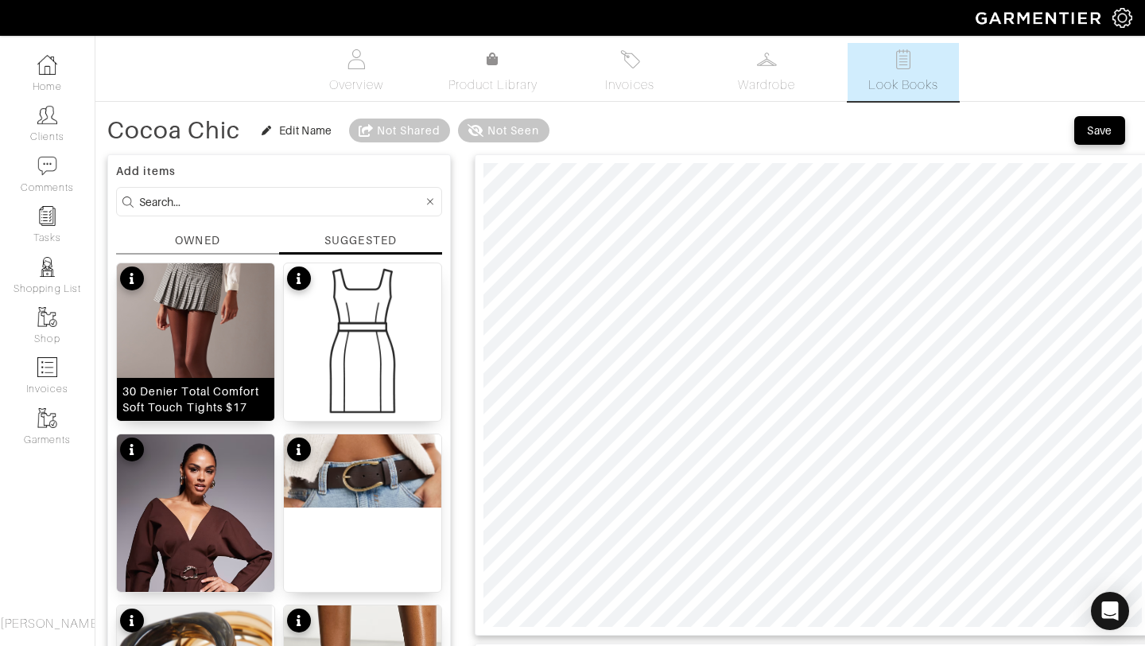
click at [172, 363] on img at bounding box center [195, 373] width 157 height 220
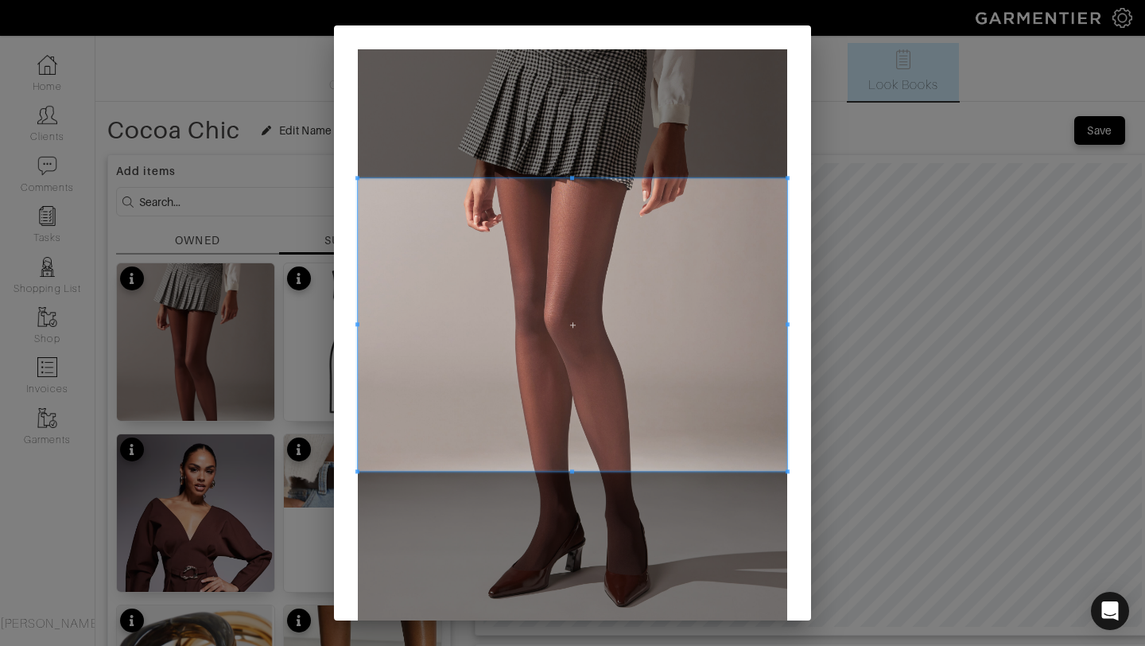
click at [569, 178] on div at bounding box center [572, 324] width 429 height 293
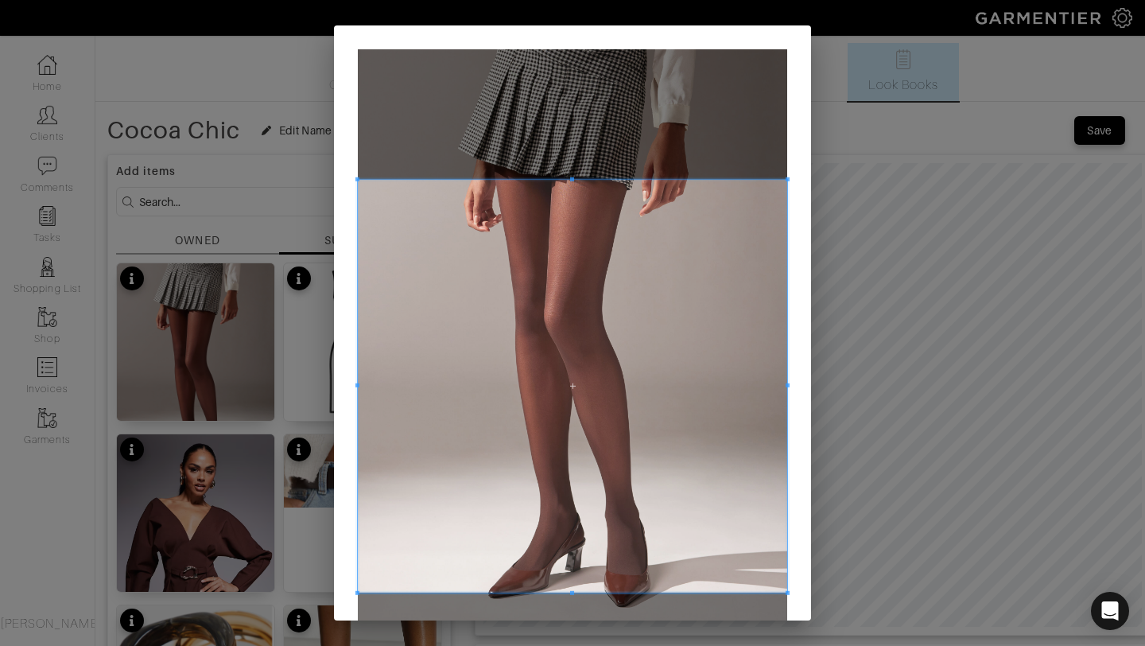
click at [573, 592] on span at bounding box center [572, 593] width 4 height 4
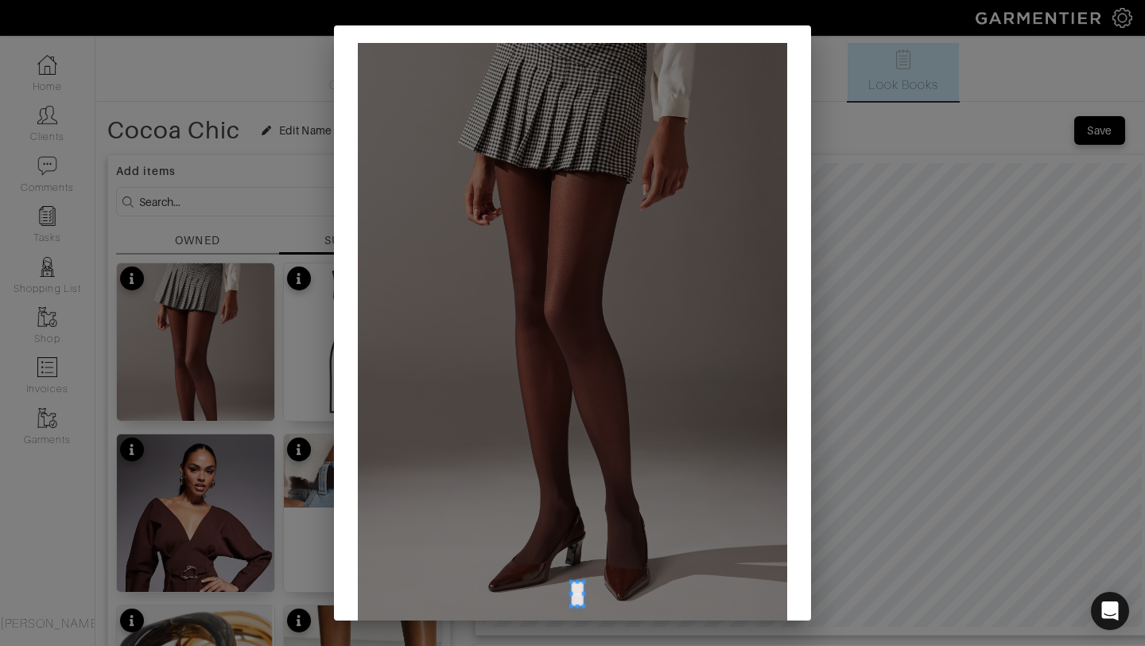
click at [576, 572] on div at bounding box center [572, 343] width 429 height 601
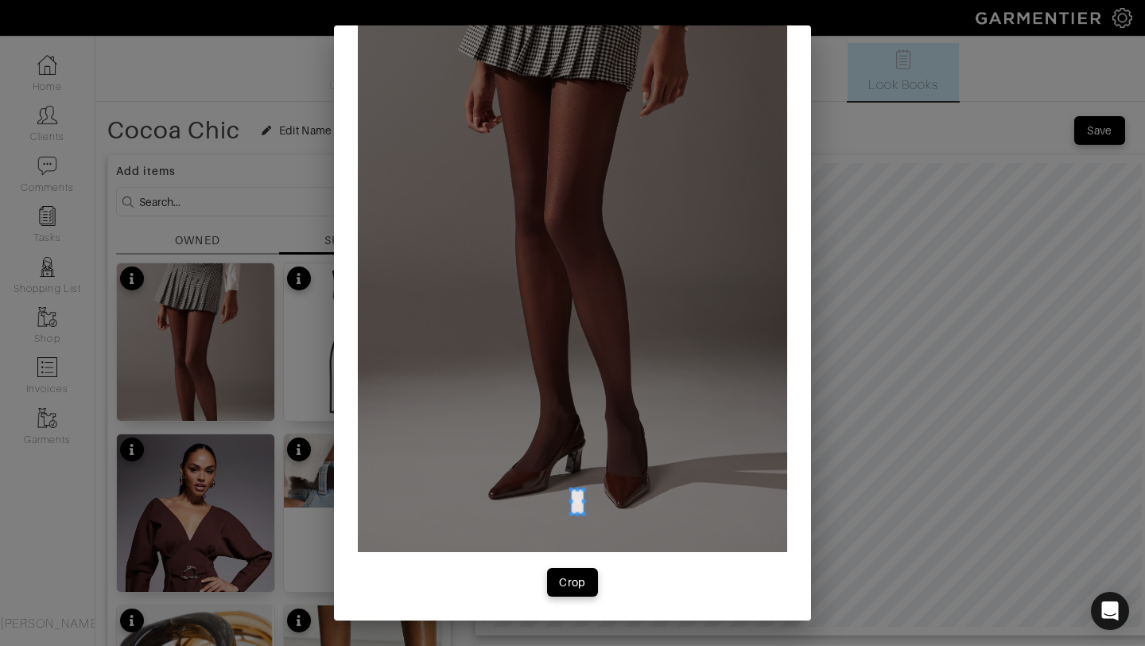
scroll to position [0, 0]
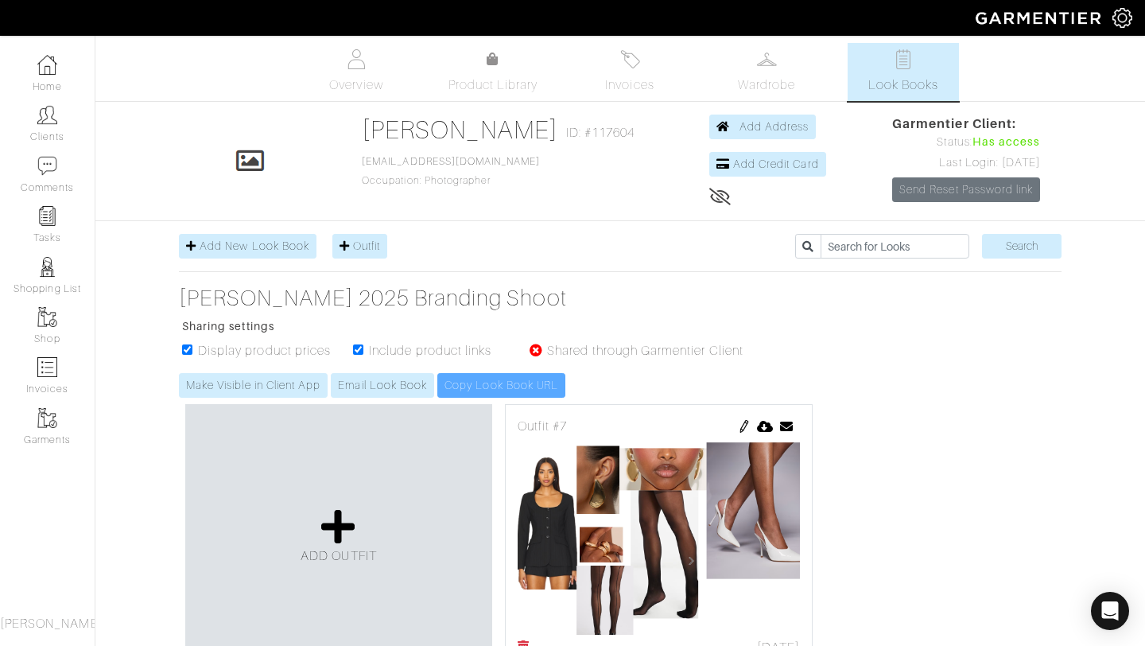
scroll to position [1055, 0]
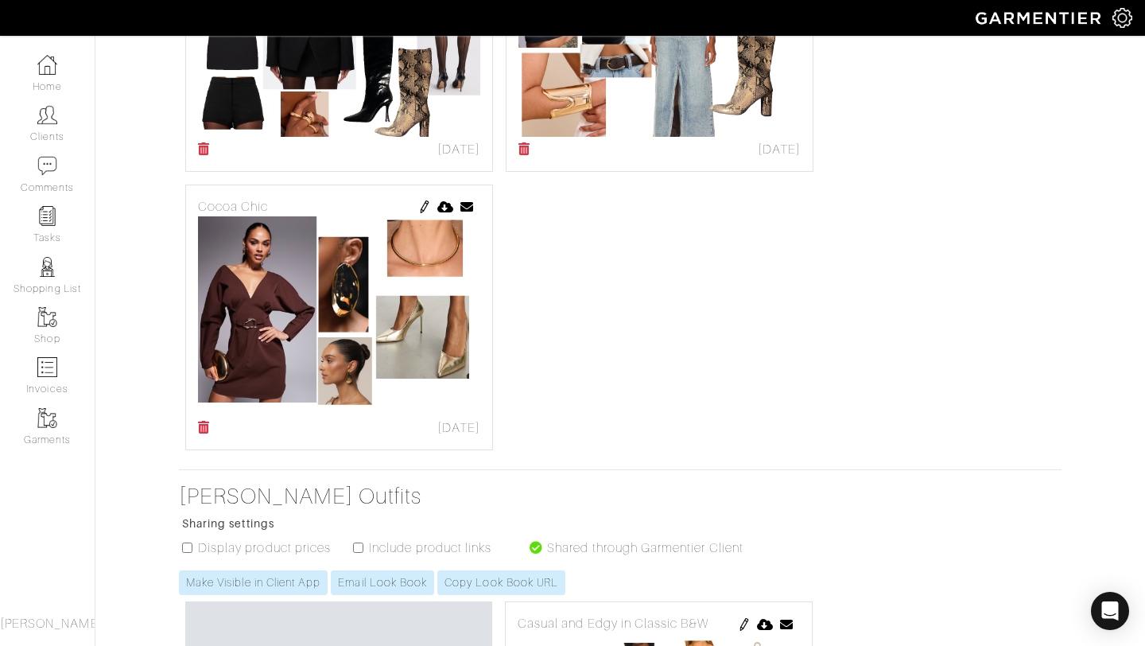
click at [418, 212] on img at bounding box center [424, 206] width 13 height 13
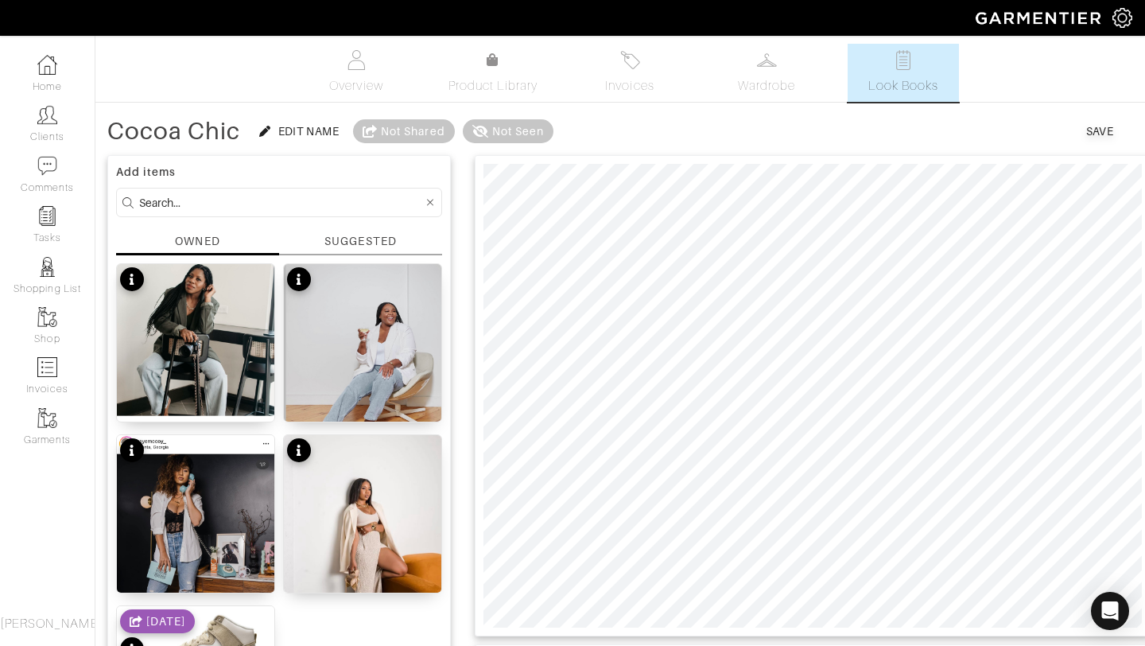
click at [344, 241] on div "SUGGESTED" at bounding box center [360, 241] width 72 height 17
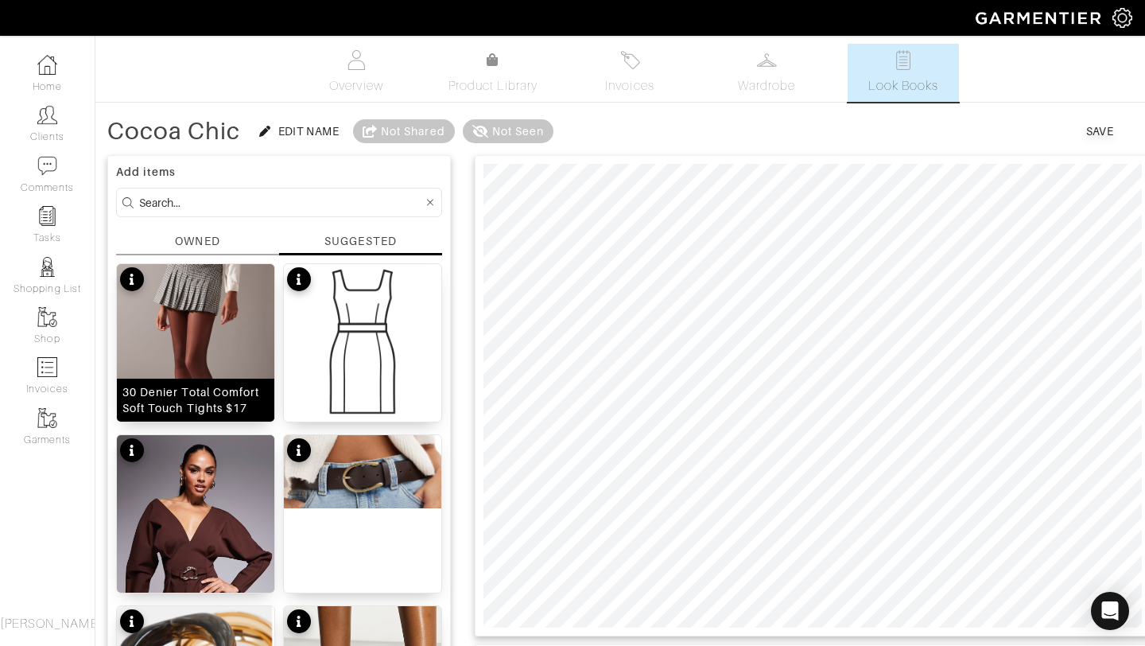
click at [174, 314] on img at bounding box center [195, 374] width 157 height 220
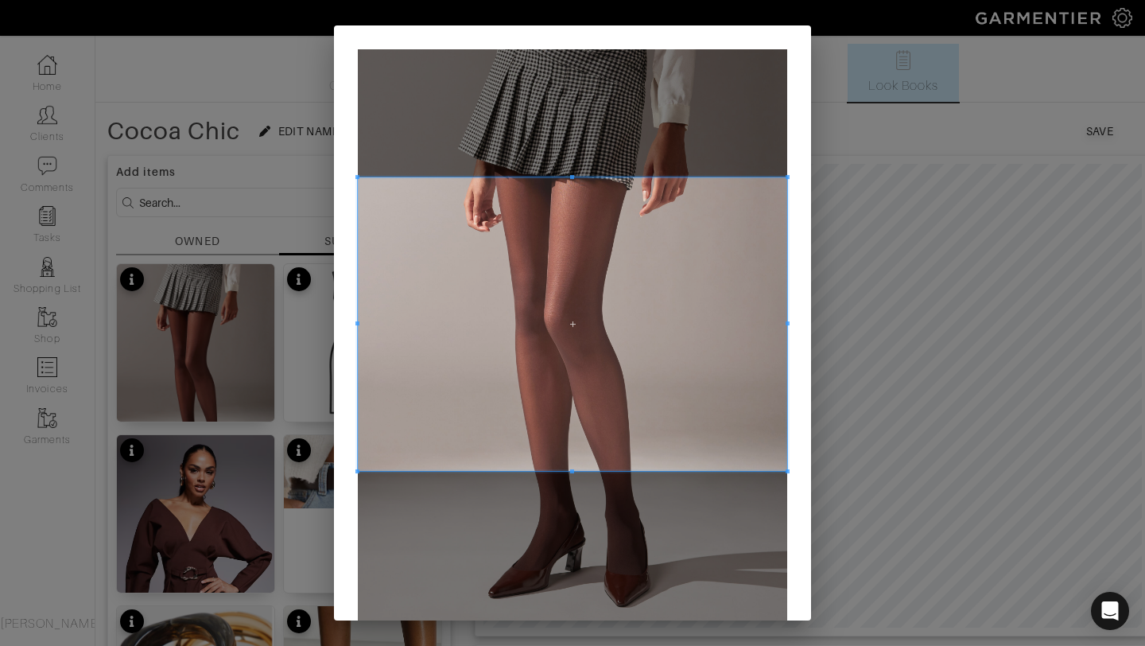
click at [571, 177] on span at bounding box center [572, 177] width 4 height 4
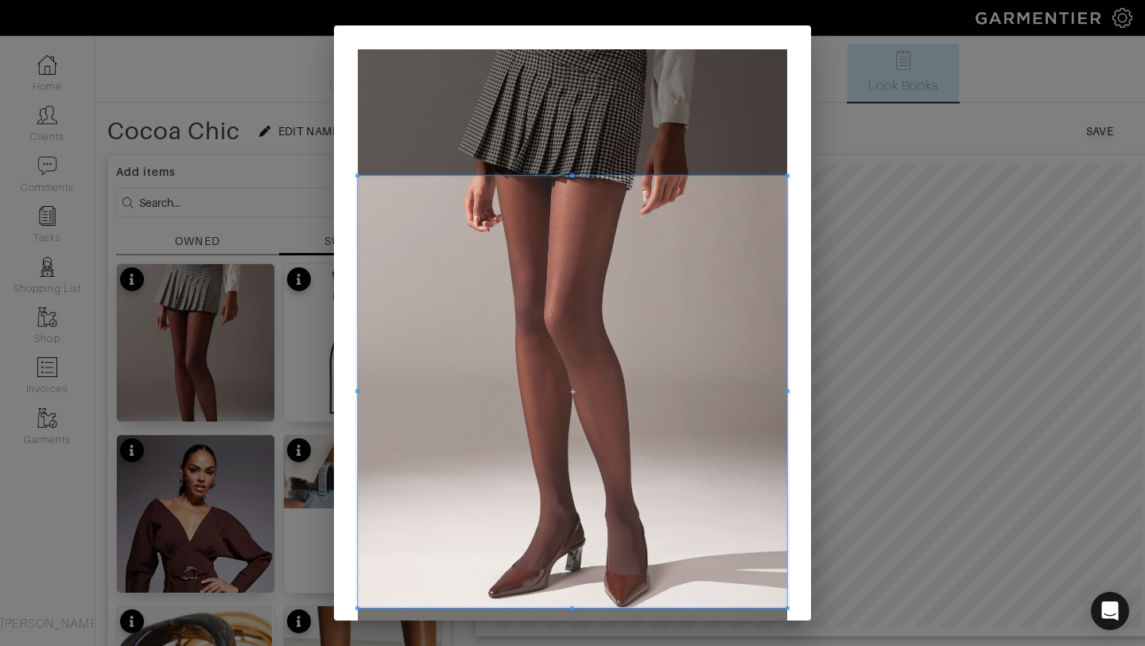
click at [576, 606] on div at bounding box center [572, 392] width 429 height 432
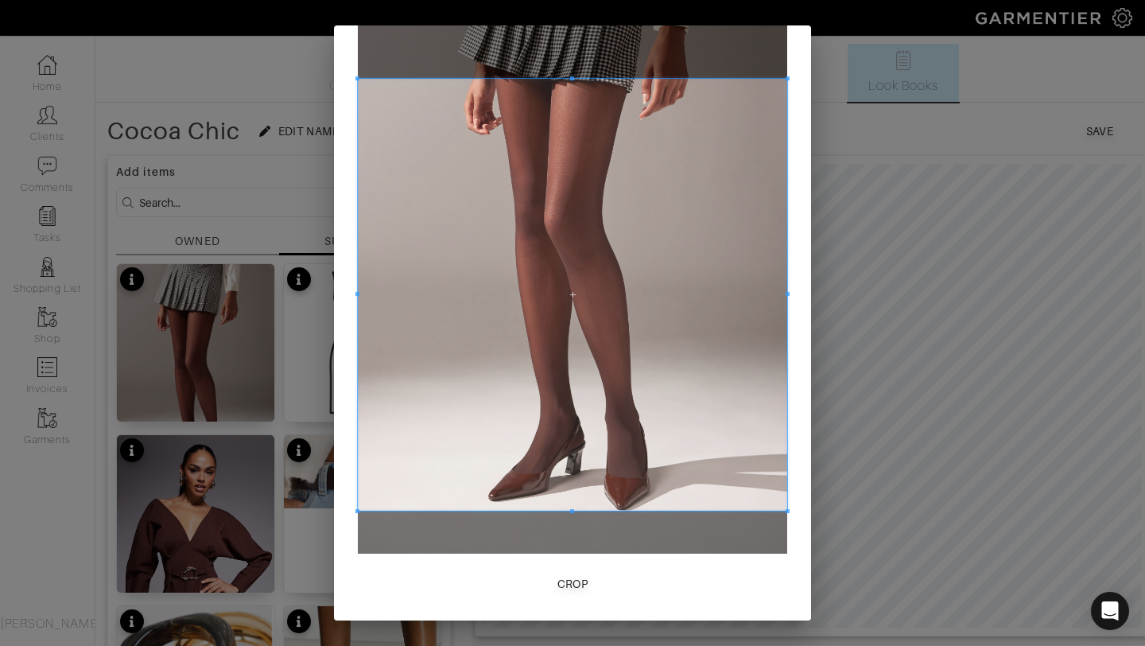
scroll to position [99, 0]
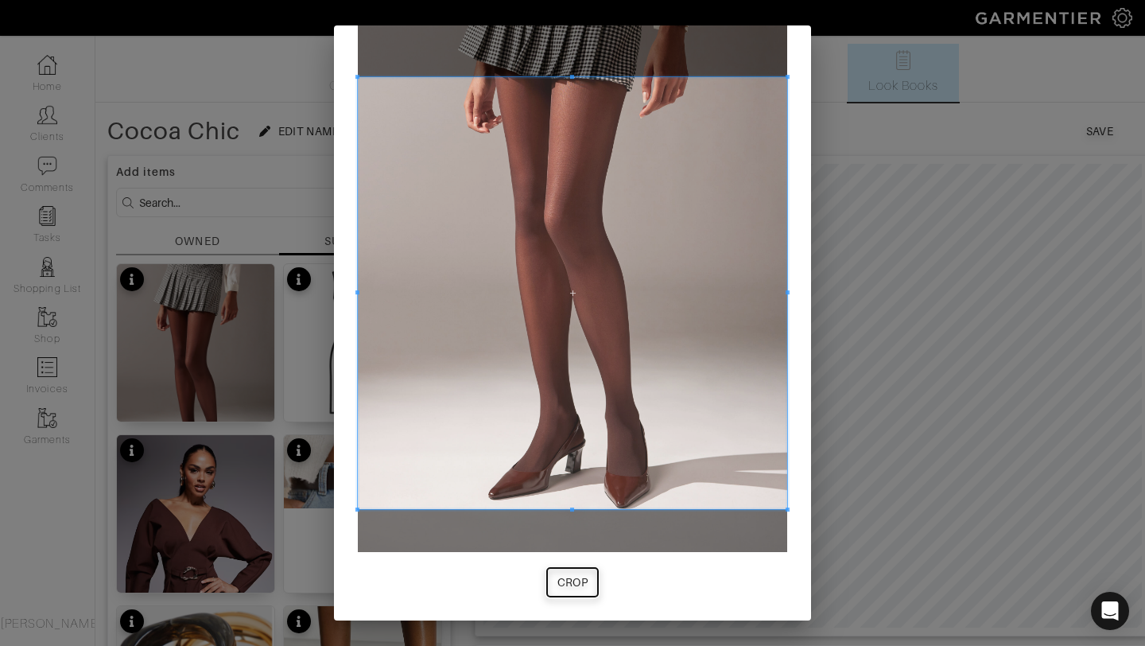
click at [573, 586] on div "Crop" at bounding box center [572, 582] width 31 height 16
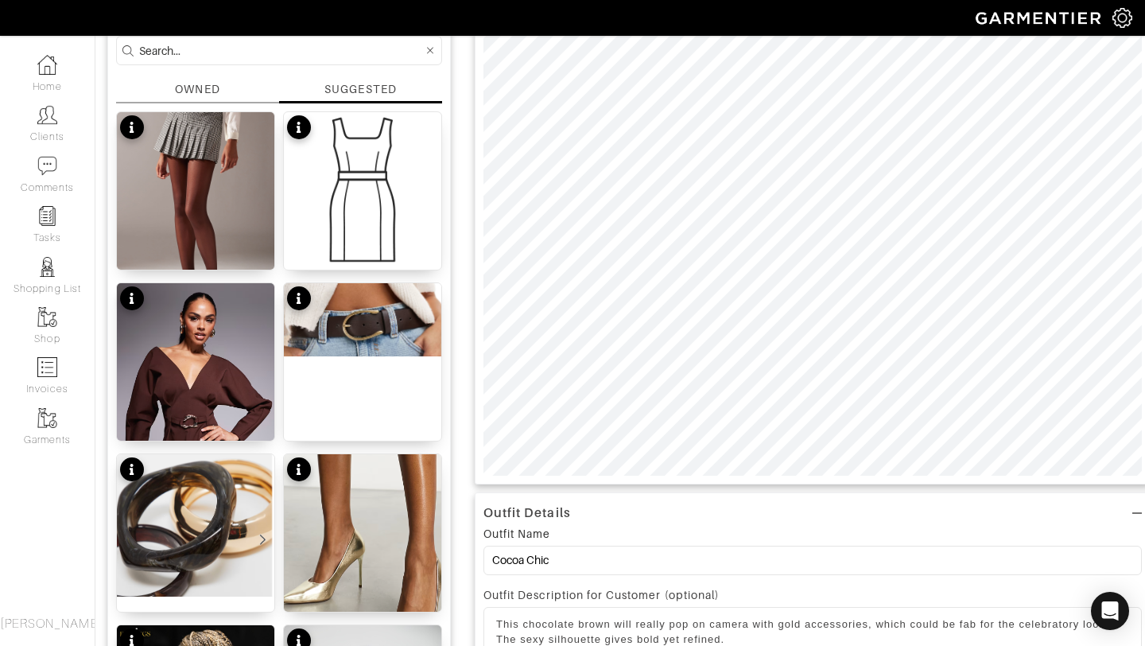
scroll to position [153, 0]
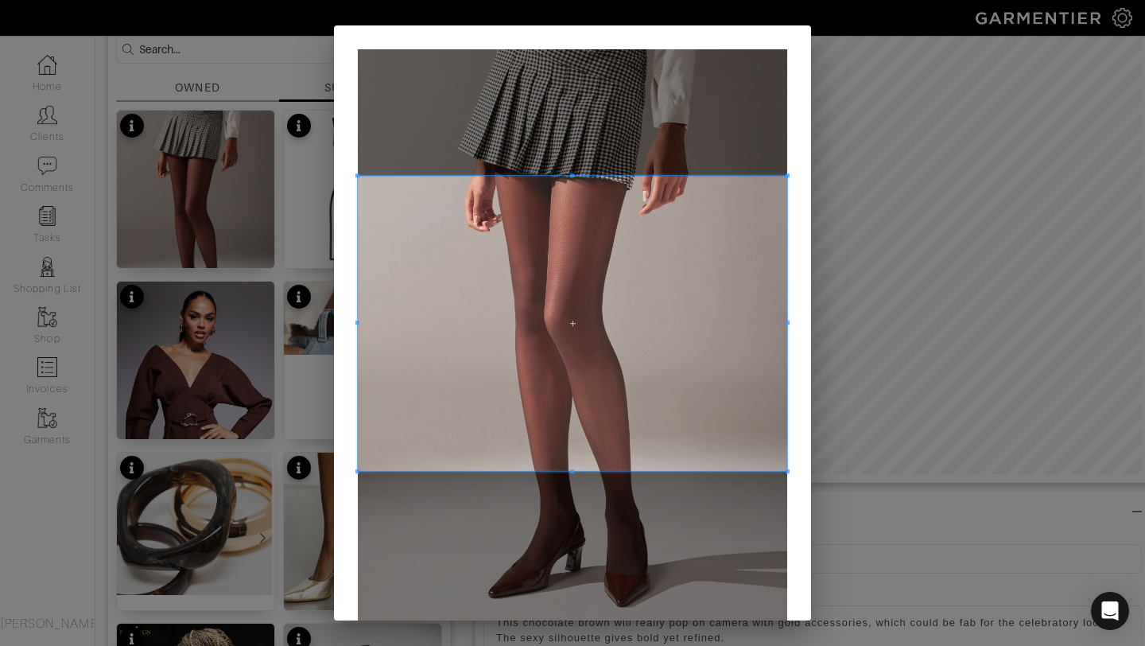
click at [573, 173] on span at bounding box center [572, 175] width 4 height 4
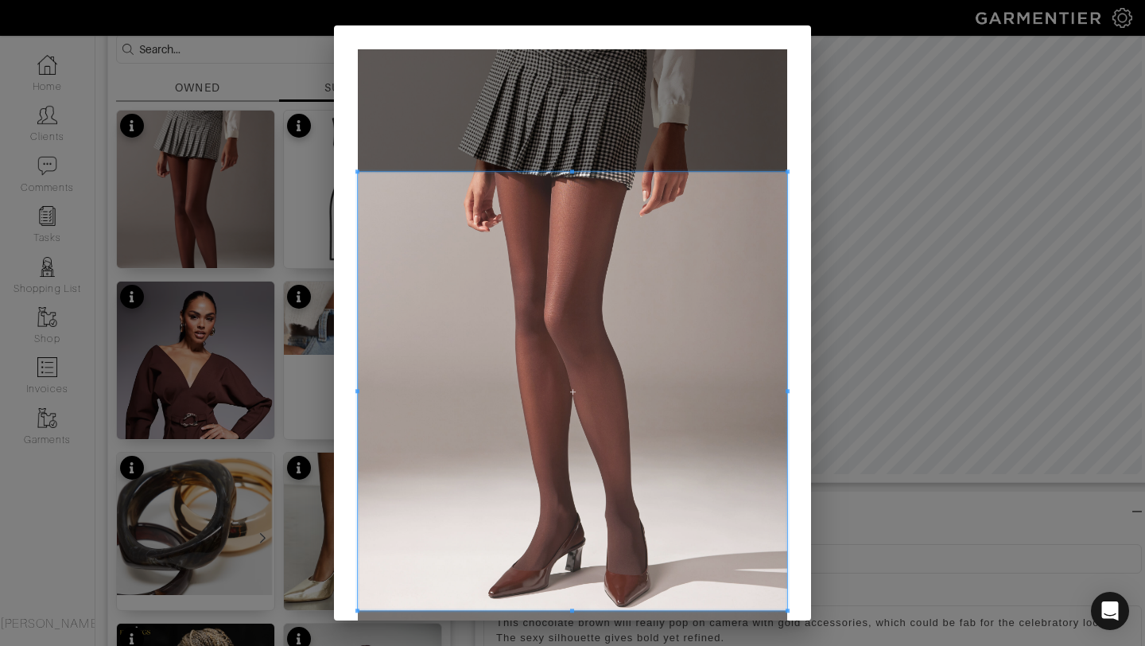
click at [583, 610] on div at bounding box center [572, 391] width 429 height 438
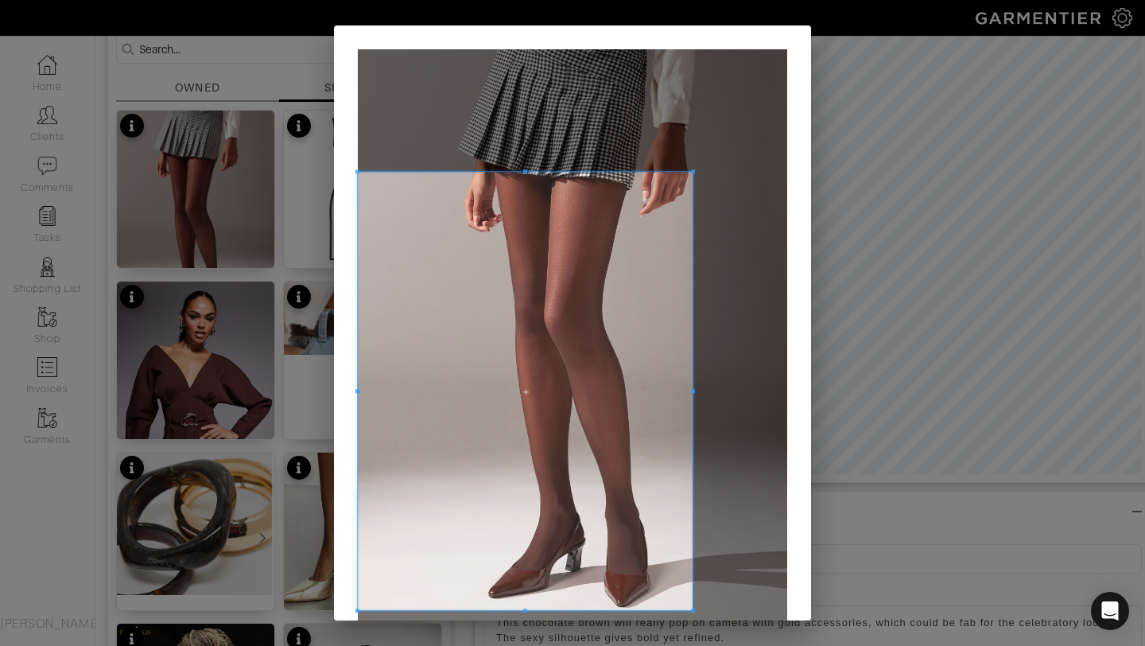
click at [692, 390] on span at bounding box center [693, 391] width 4 height 4
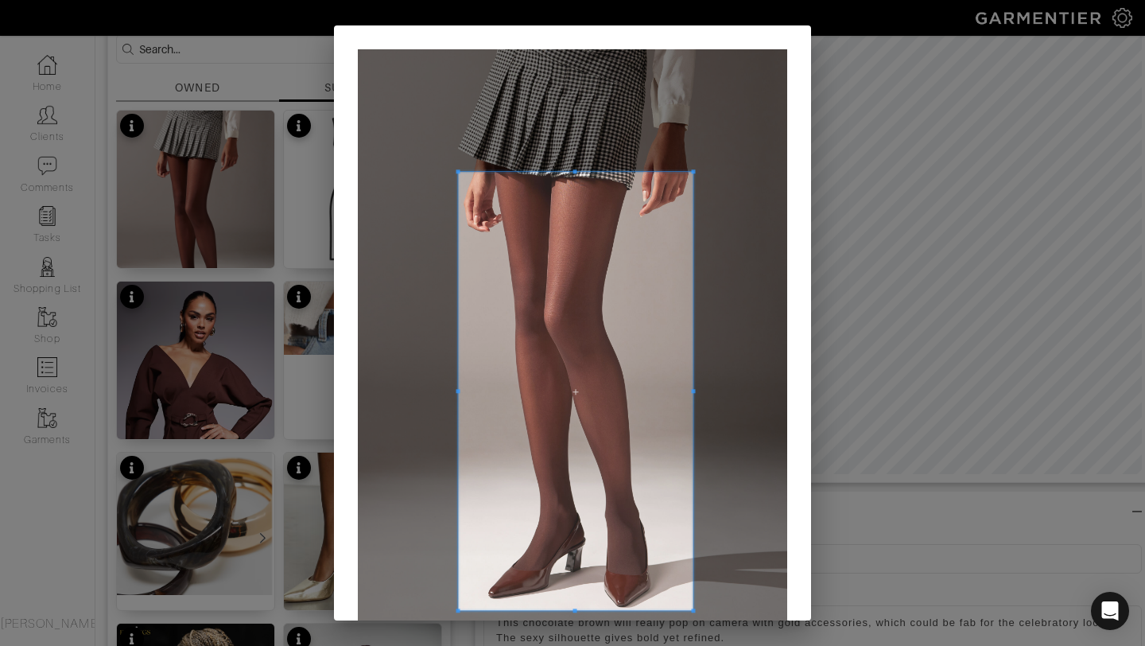
click at [457, 385] on span at bounding box center [458, 391] width 4 height 438
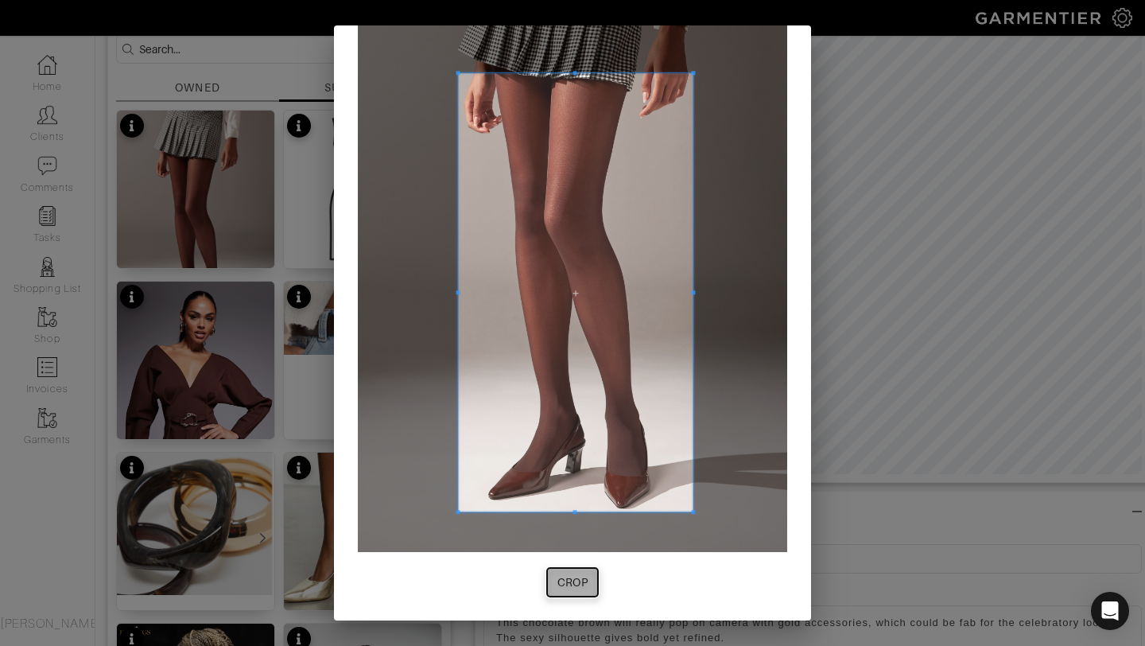
click at [576, 582] on div "Crop" at bounding box center [572, 582] width 31 height 16
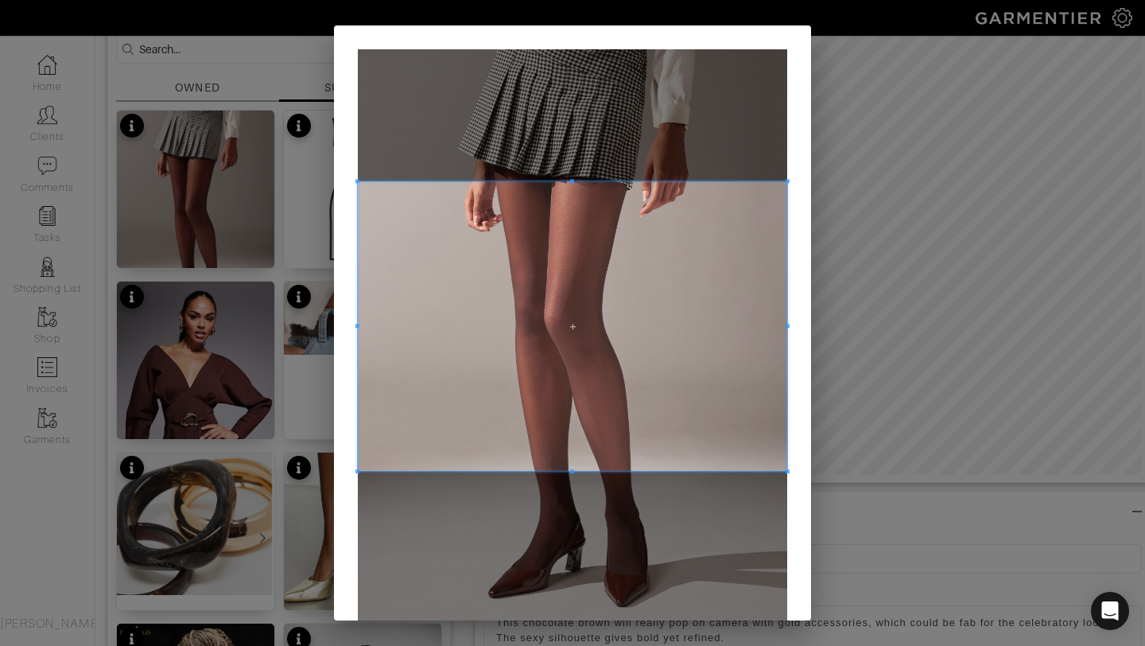
click at [569, 182] on div at bounding box center [572, 325] width 429 height 289
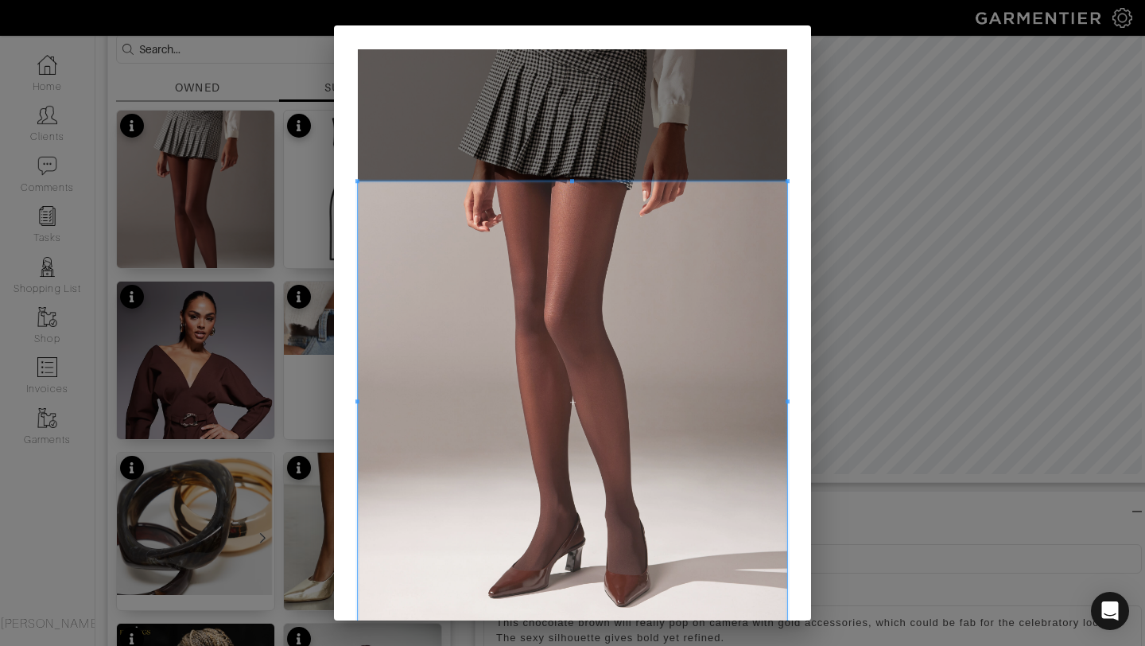
click at [574, 623] on div "Crop" at bounding box center [572, 323] width 1145 height 646
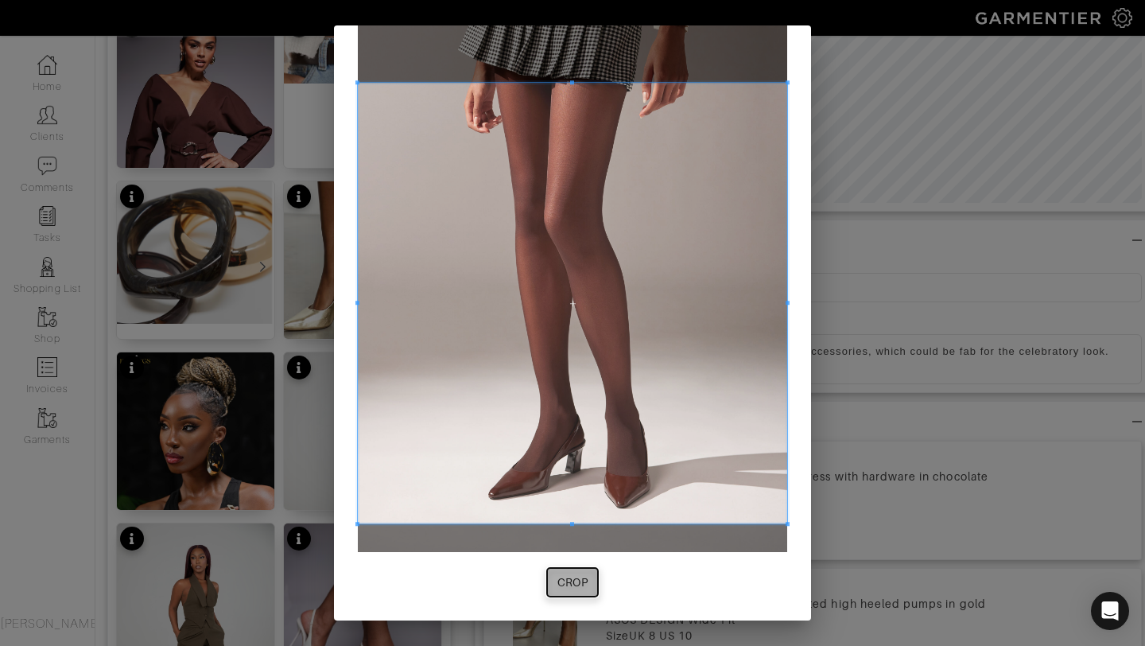
click at [565, 587] on div "Crop" at bounding box center [572, 582] width 31 height 16
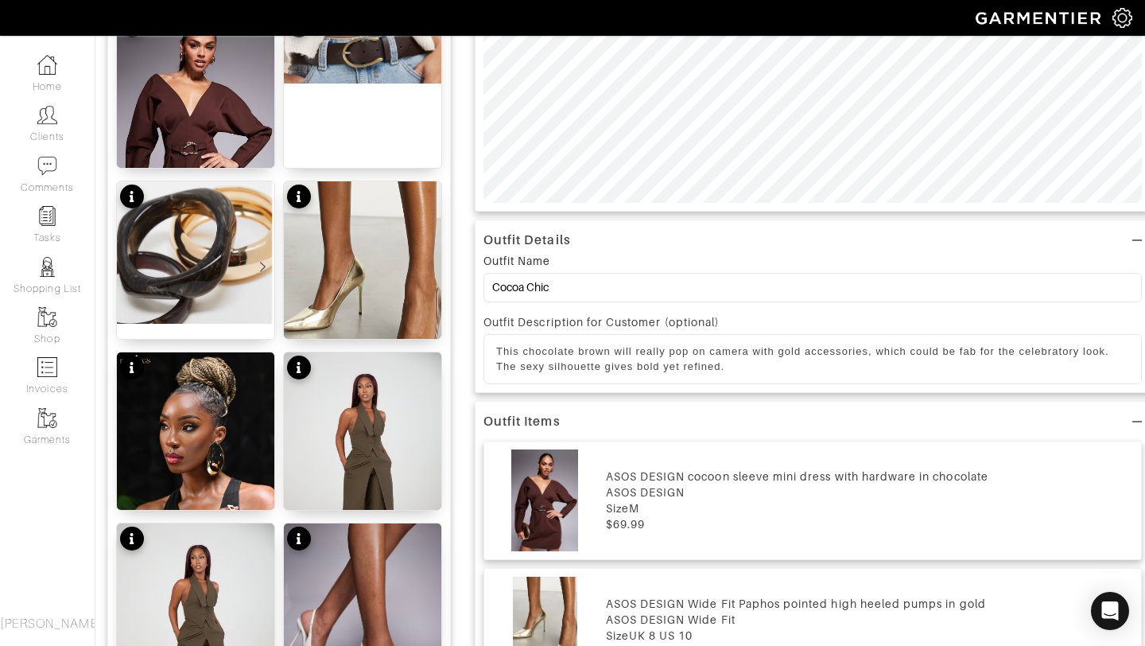
scroll to position [55, 0]
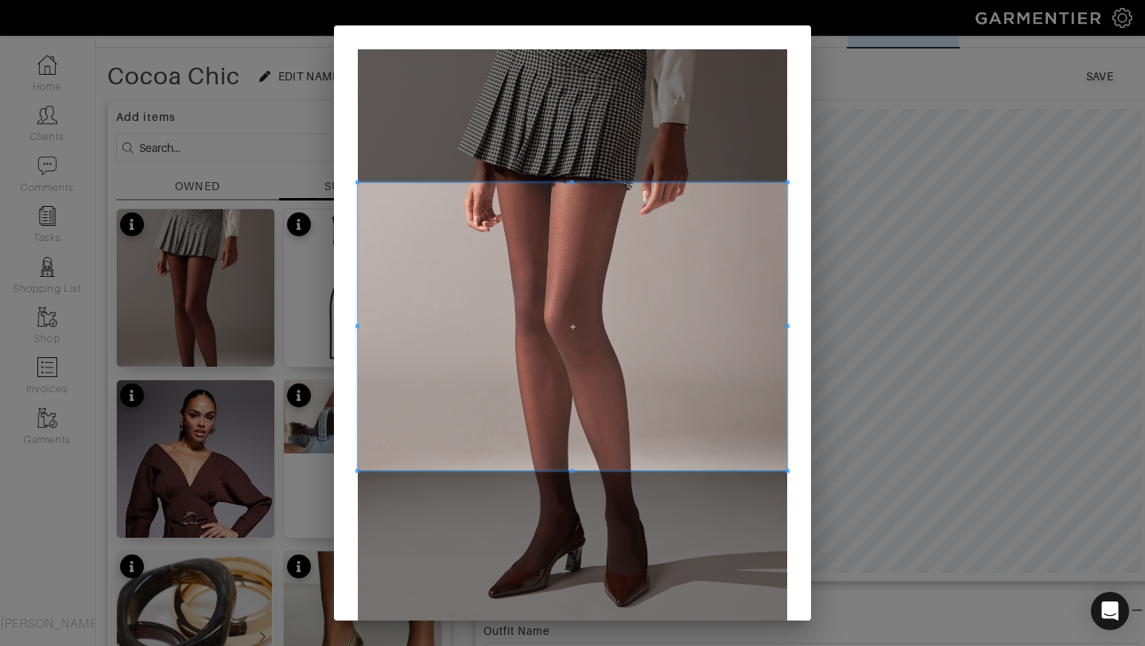
click at [565, 182] on div at bounding box center [572, 326] width 429 height 288
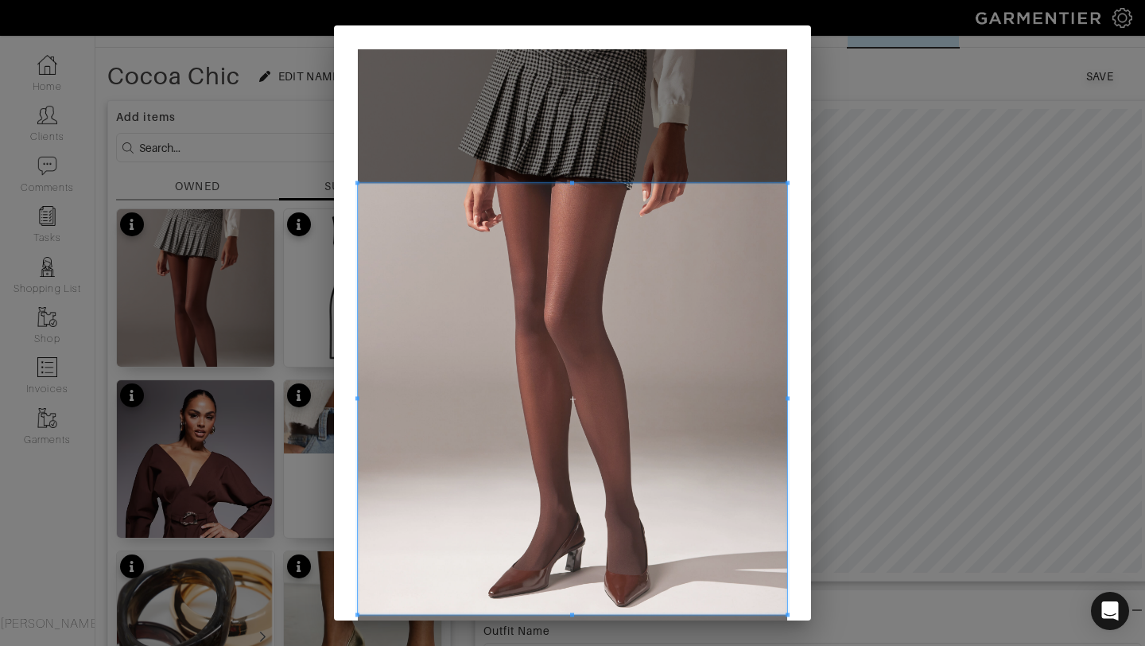
click at [580, 614] on div at bounding box center [572, 398] width 429 height 431
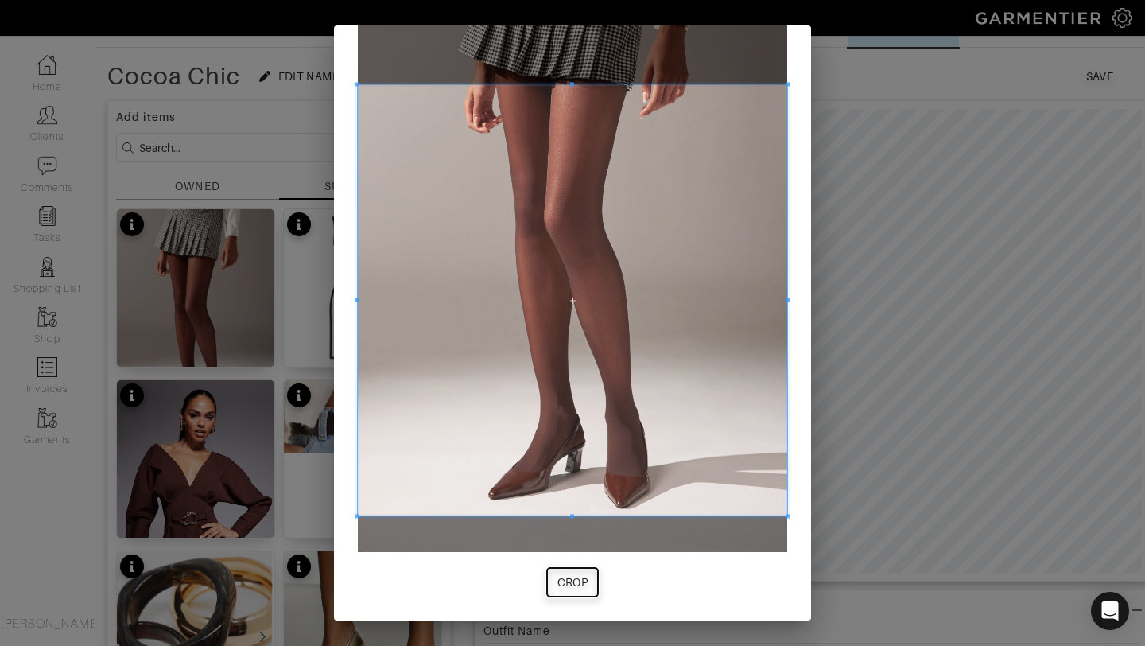
click at [570, 587] on div "Crop" at bounding box center [572, 582] width 31 height 16
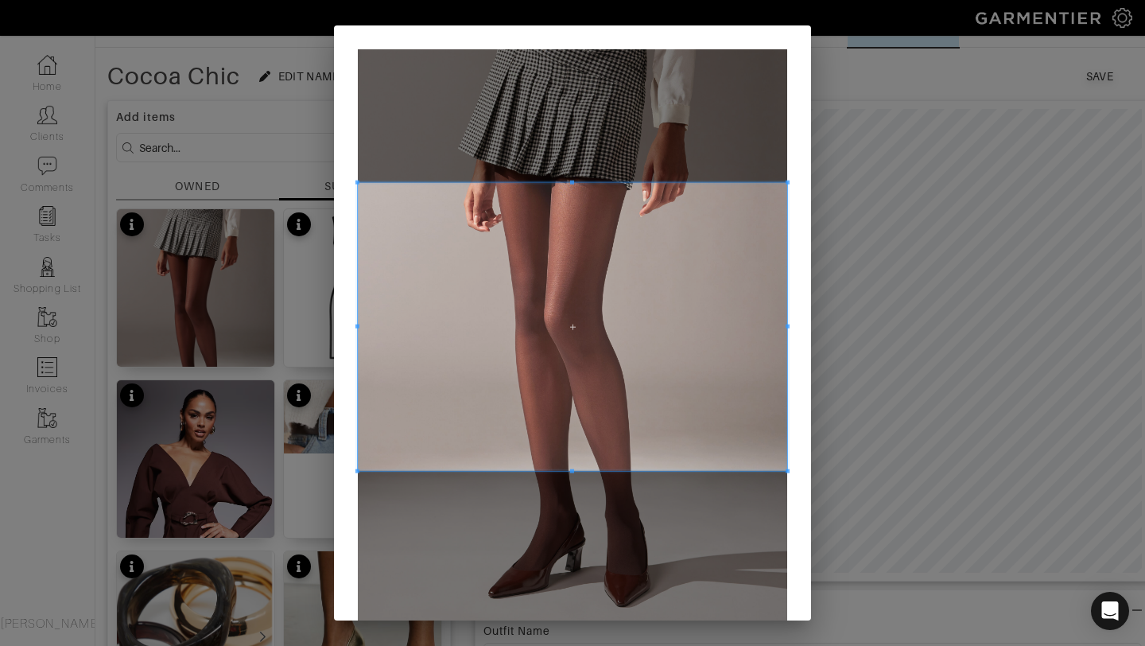
click at [568, 183] on div at bounding box center [572, 327] width 429 height 288
click at [571, 472] on span at bounding box center [572, 471] width 4 height 4
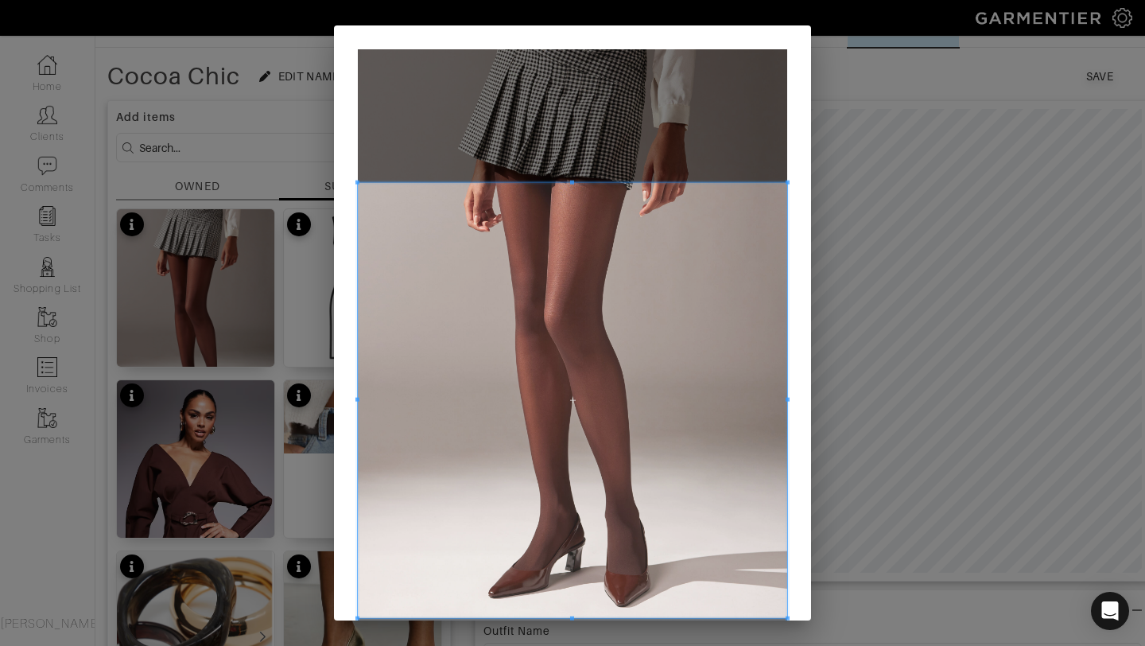
click at [577, 617] on div at bounding box center [572, 400] width 429 height 435
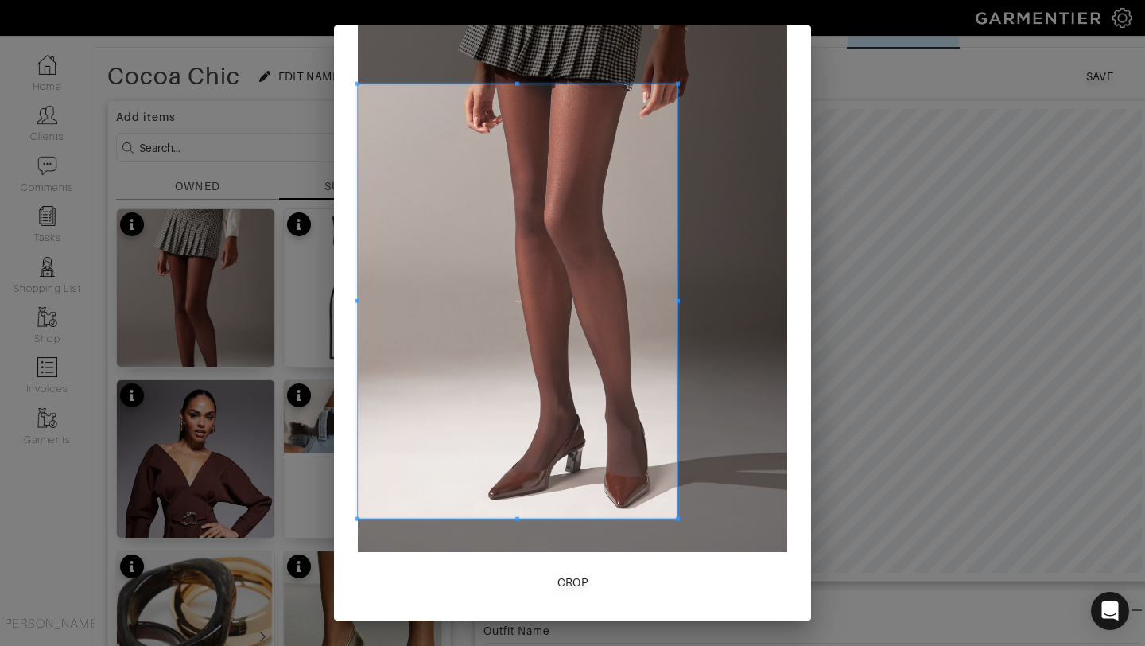
click at [676, 300] on span at bounding box center [678, 301] width 4 height 4
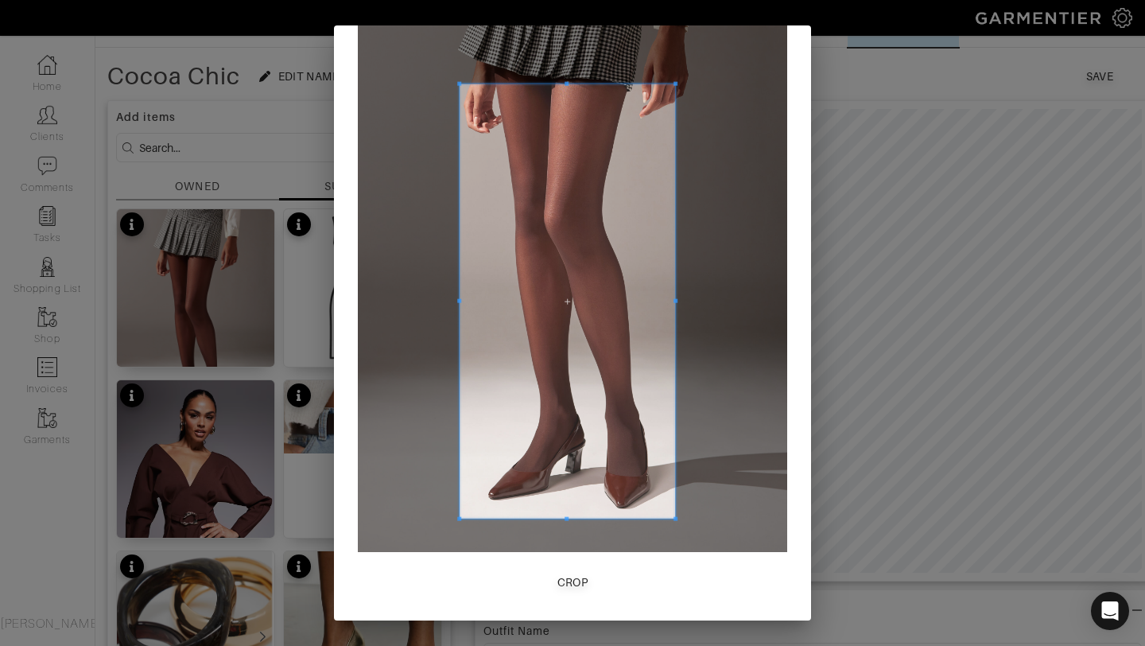
click at [460, 305] on div at bounding box center [568, 301] width 216 height 434
click at [561, 581] on div "Crop" at bounding box center [572, 582] width 31 height 16
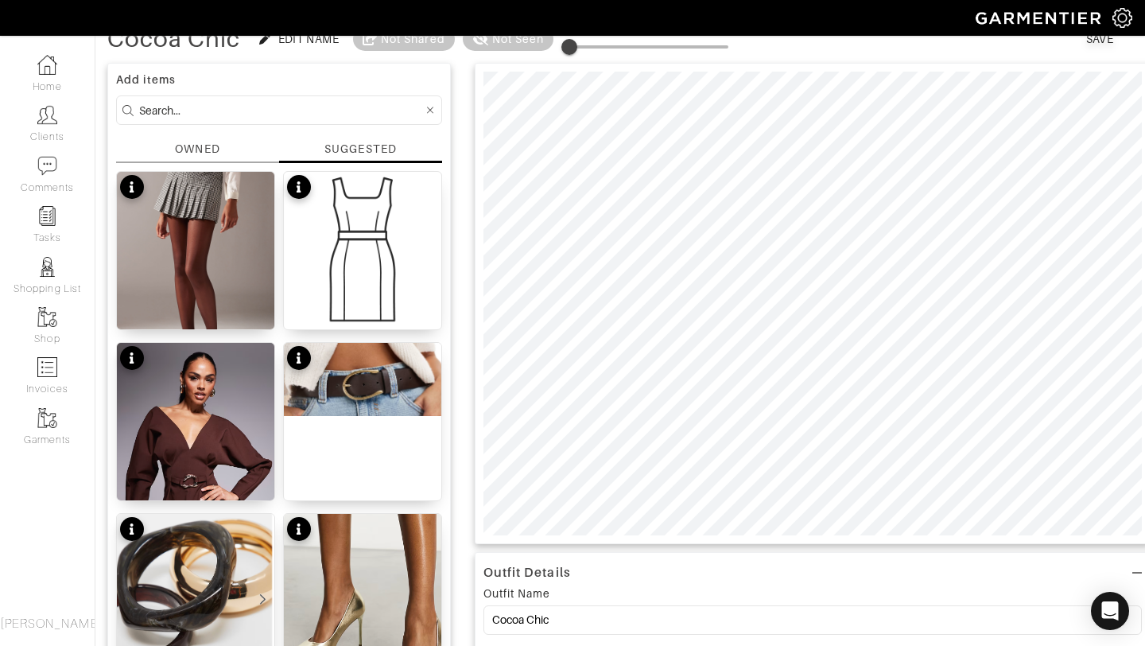
scroll to position [0, 0]
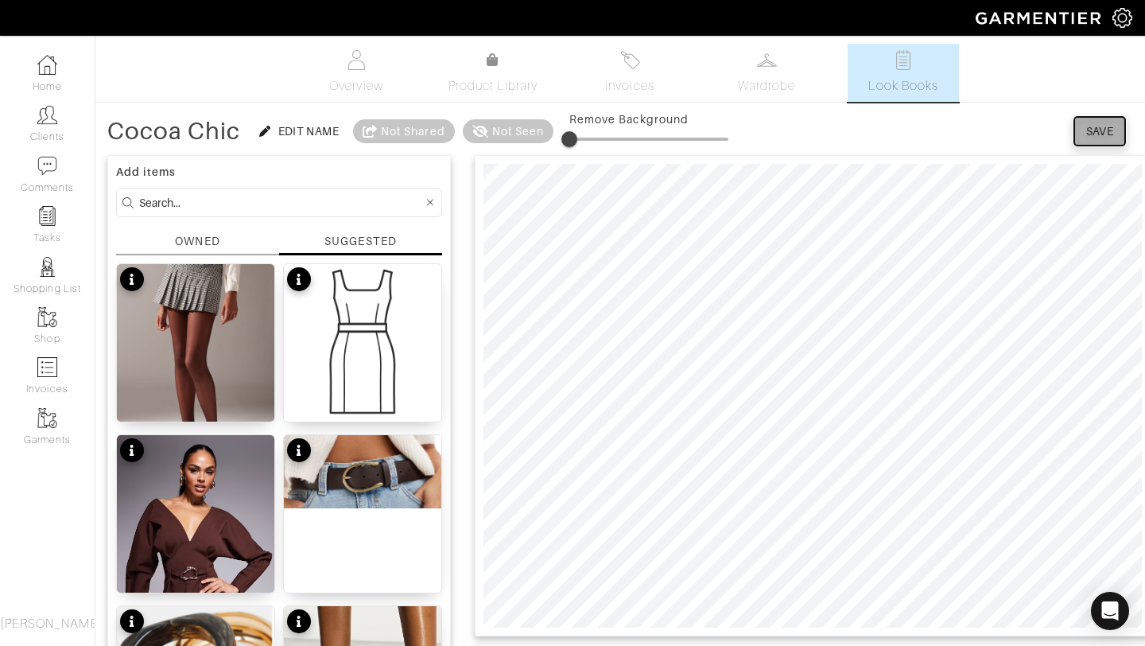
click at [1097, 128] on div "Save" at bounding box center [1100, 131] width 28 height 16
click at [362, 69] on img at bounding box center [357, 60] width 20 height 20
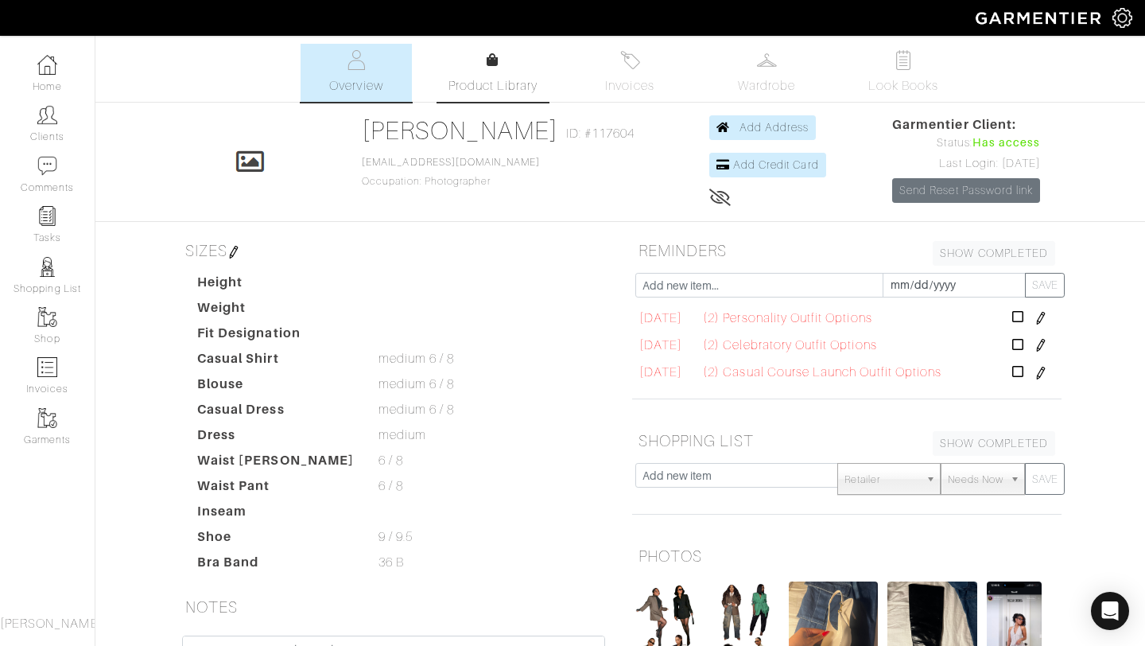
click at [499, 64] on link "Product Library" at bounding box center [492, 73] width 111 height 45
click at [884, 90] on span "Look Books" at bounding box center [903, 85] width 71 height 19
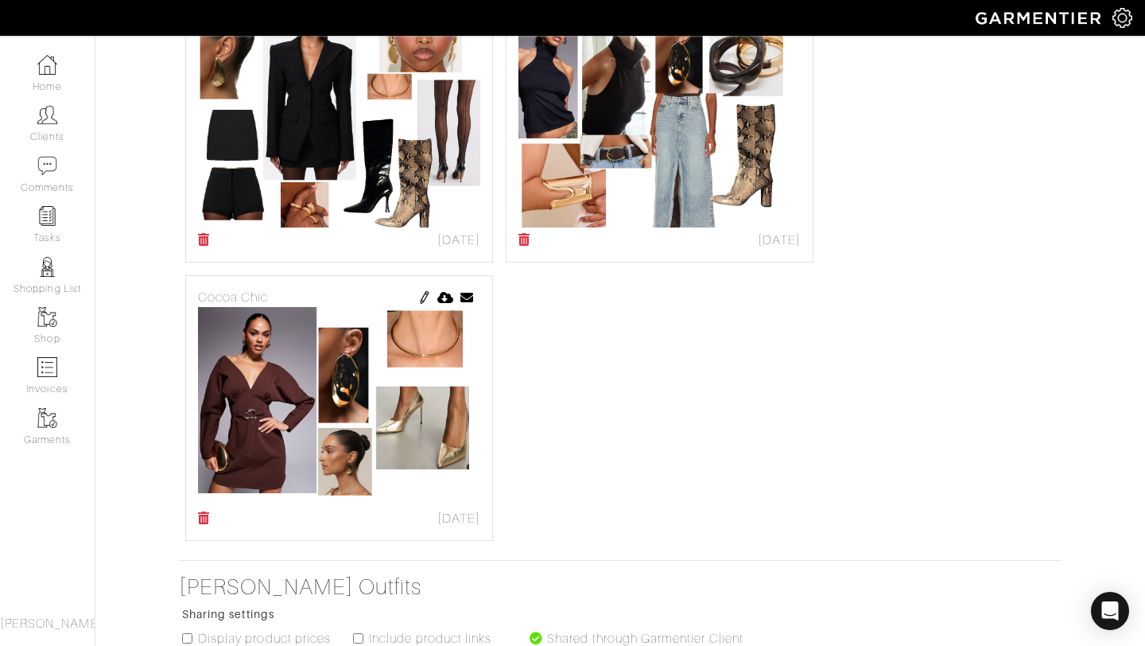
scroll to position [965, 0]
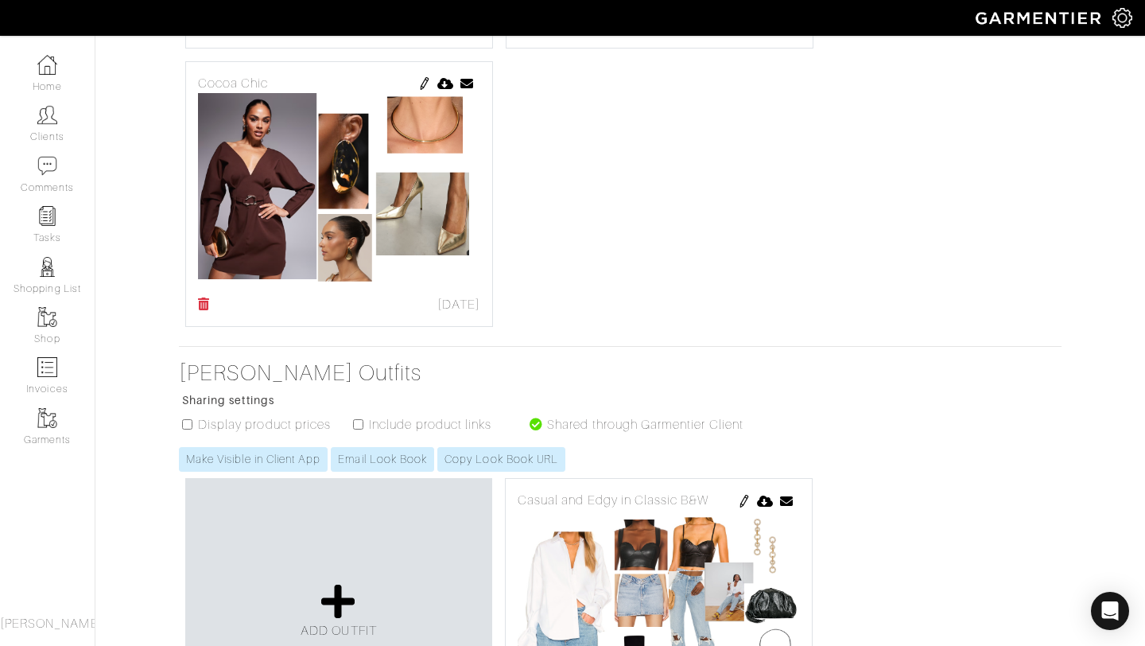
scroll to position [850, 0]
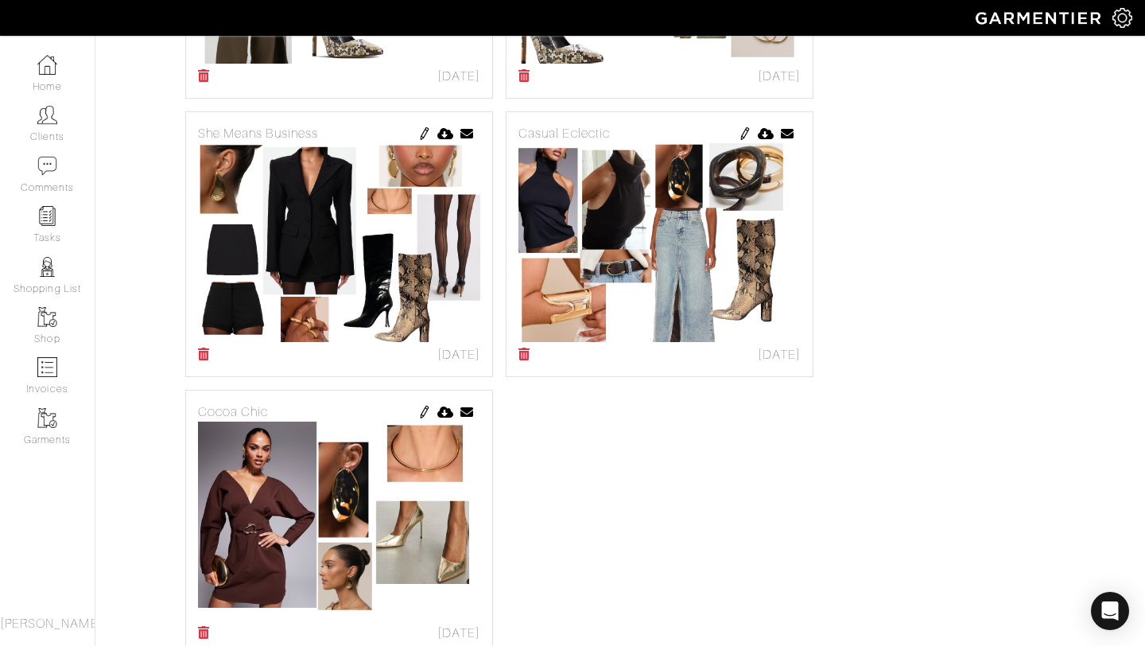
click at [424, 410] on img at bounding box center [424, 412] width 13 height 13
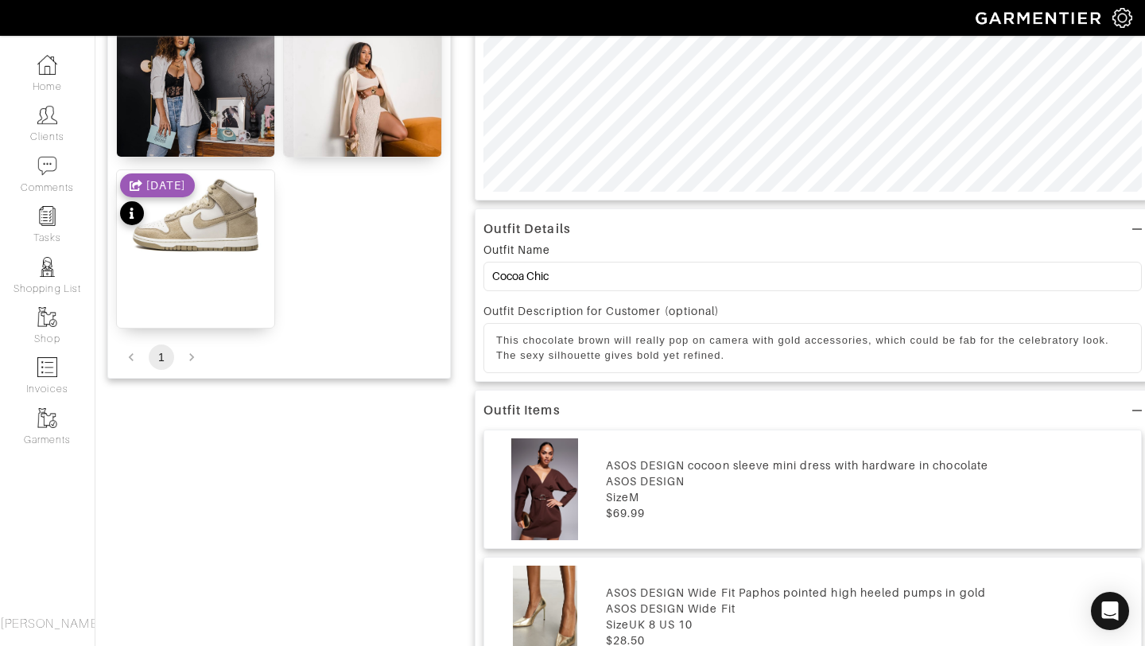
scroll to position [79, 0]
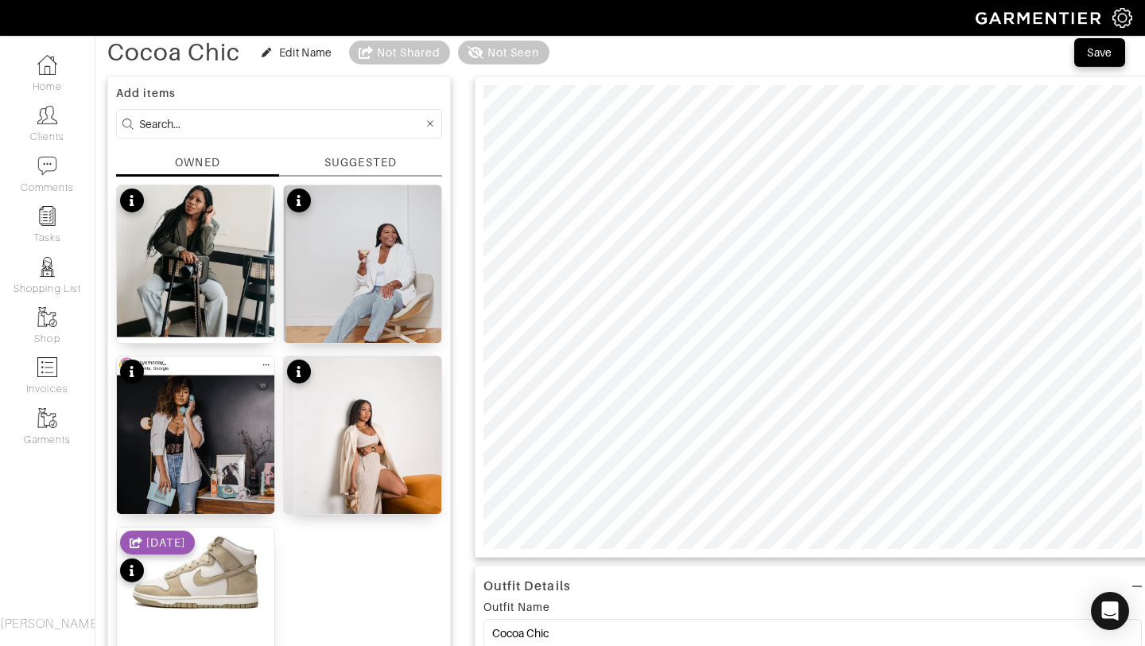
click at [359, 160] on div "SUGGESTED" at bounding box center [360, 162] width 72 height 17
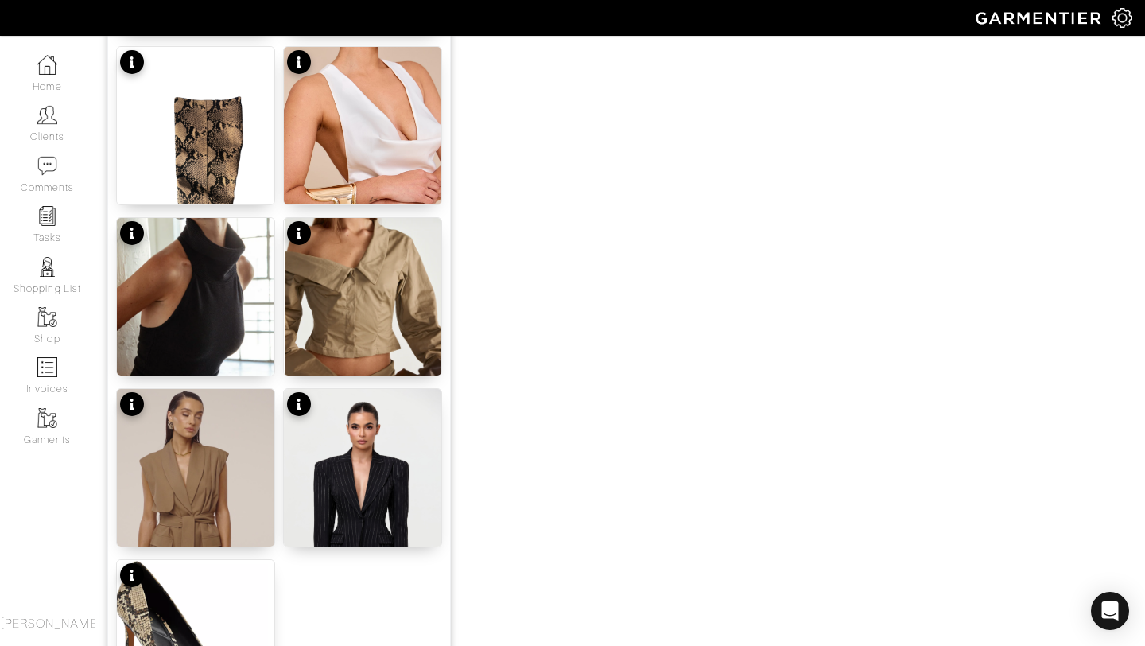
scroll to position [1955, 0]
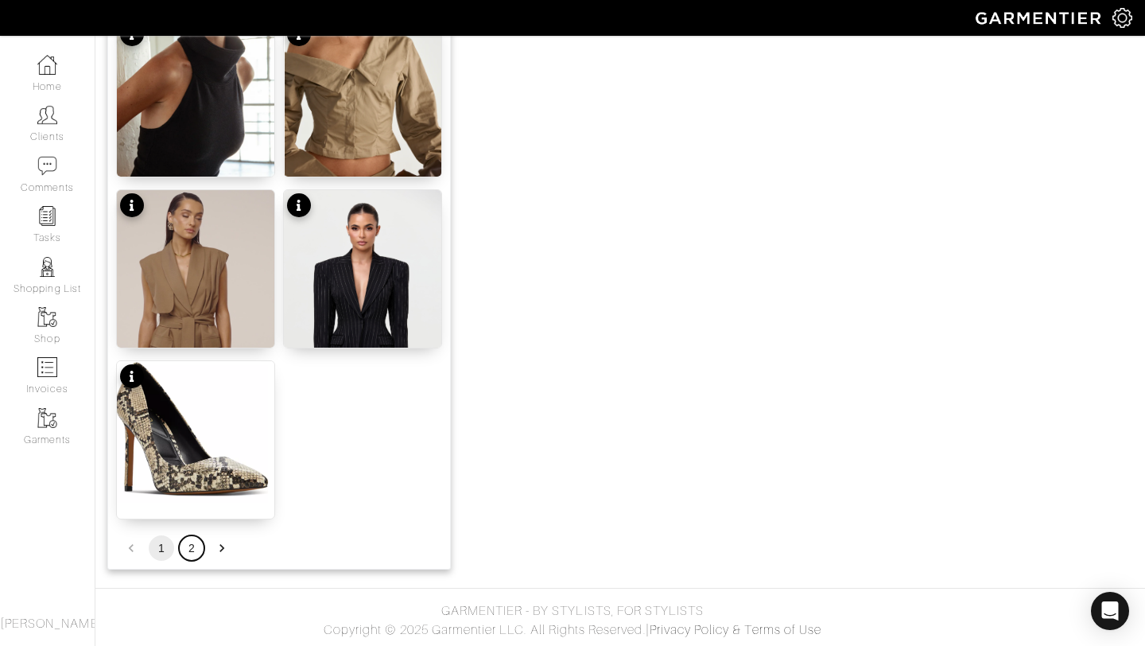
click at [194, 549] on button "2" at bounding box center [191, 547] width 25 height 25
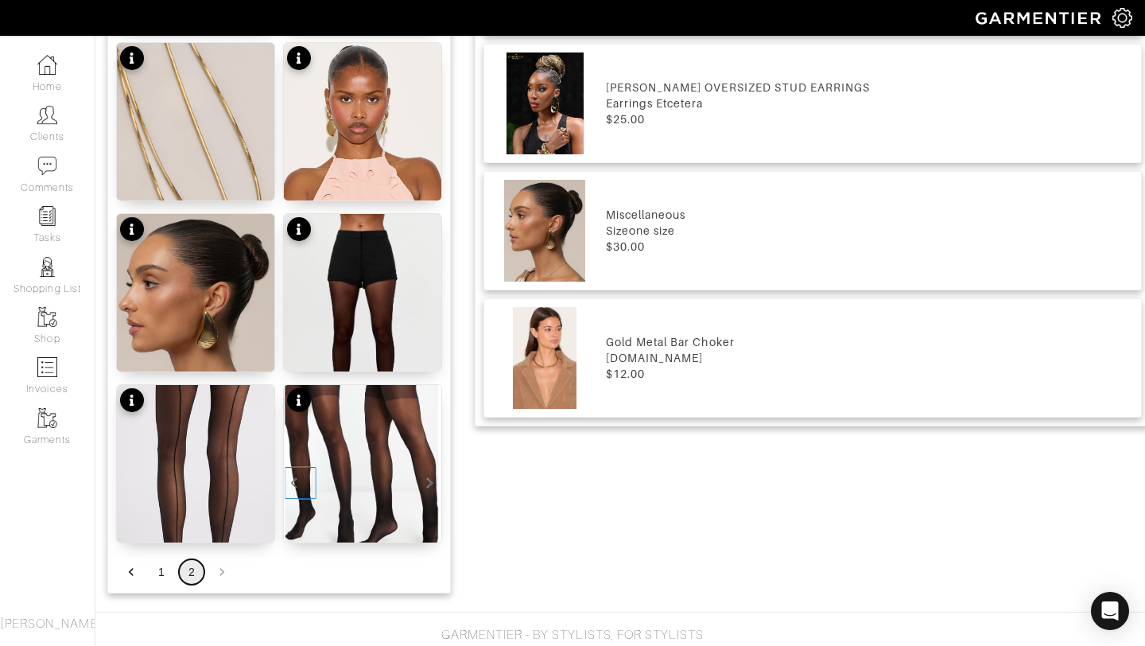
scroll to position [1085, 0]
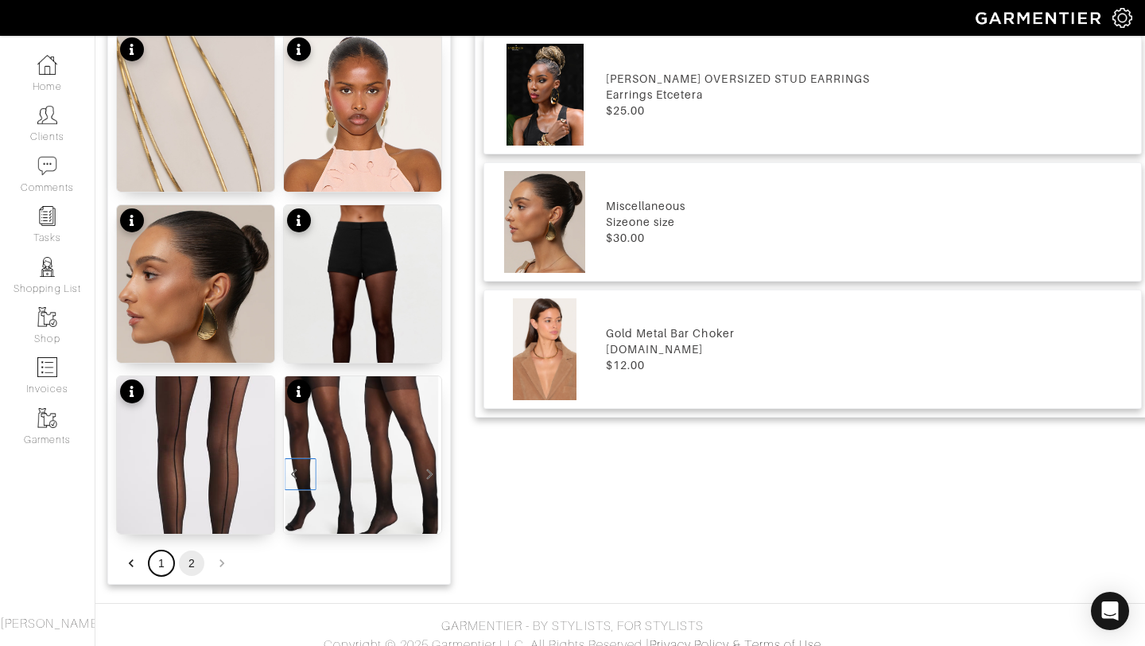
click at [160, 565] on button "1" at bounding box center [161, 562] width 25 height 25
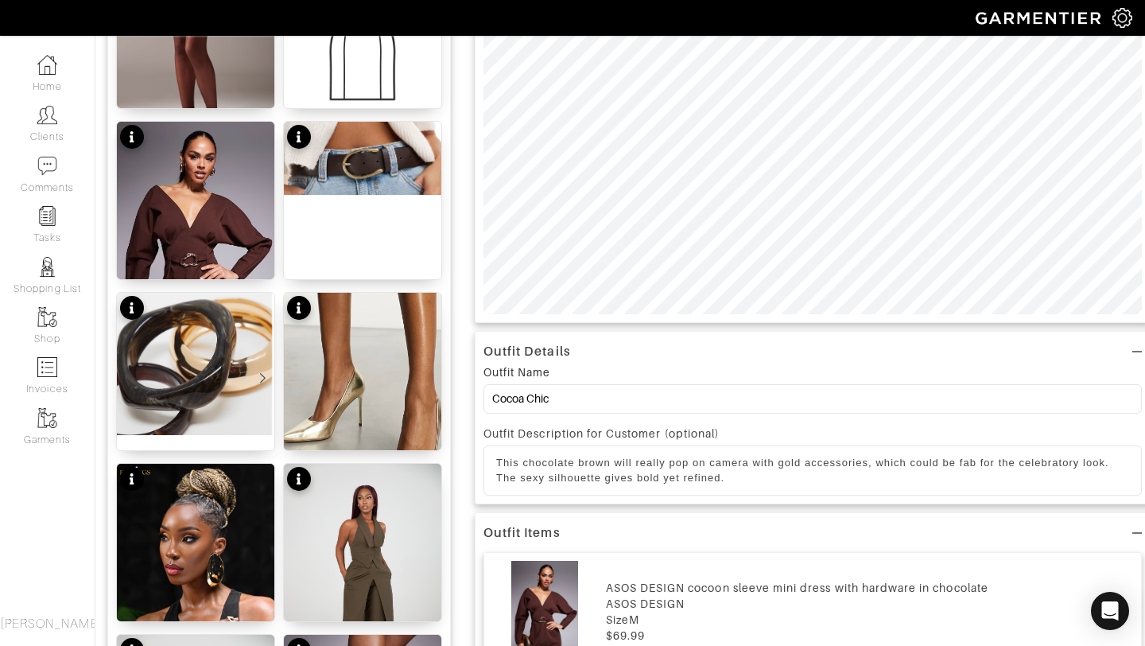
scroll to position [0, 0]
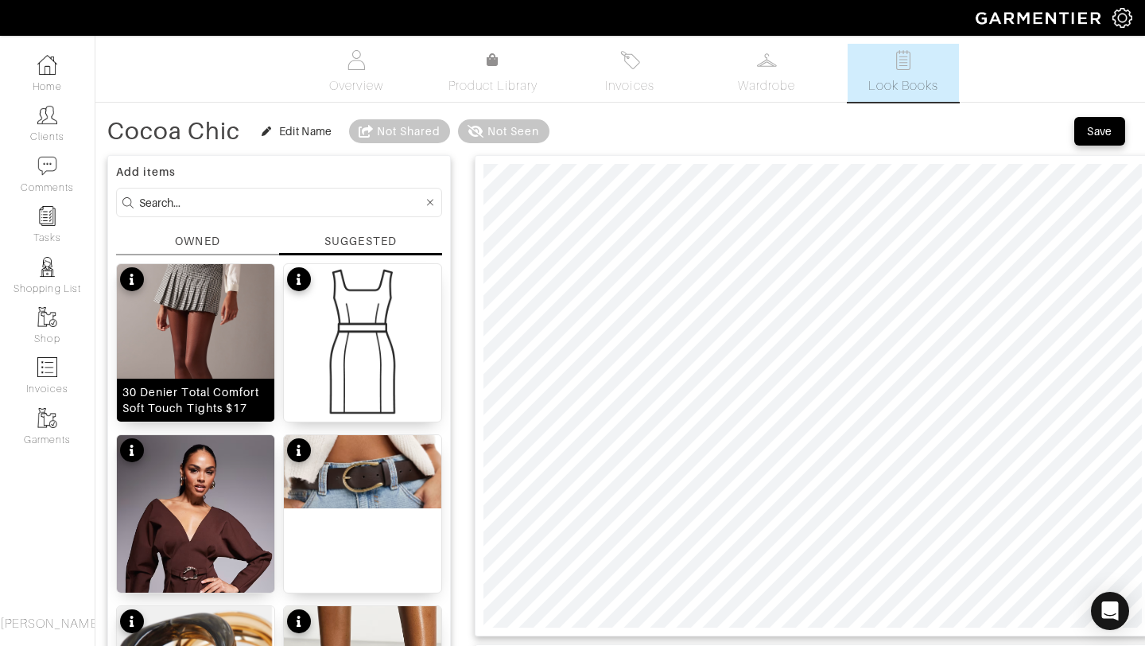
click at [175, 359] on img at bounding box center [195, 374] width 157 height 220
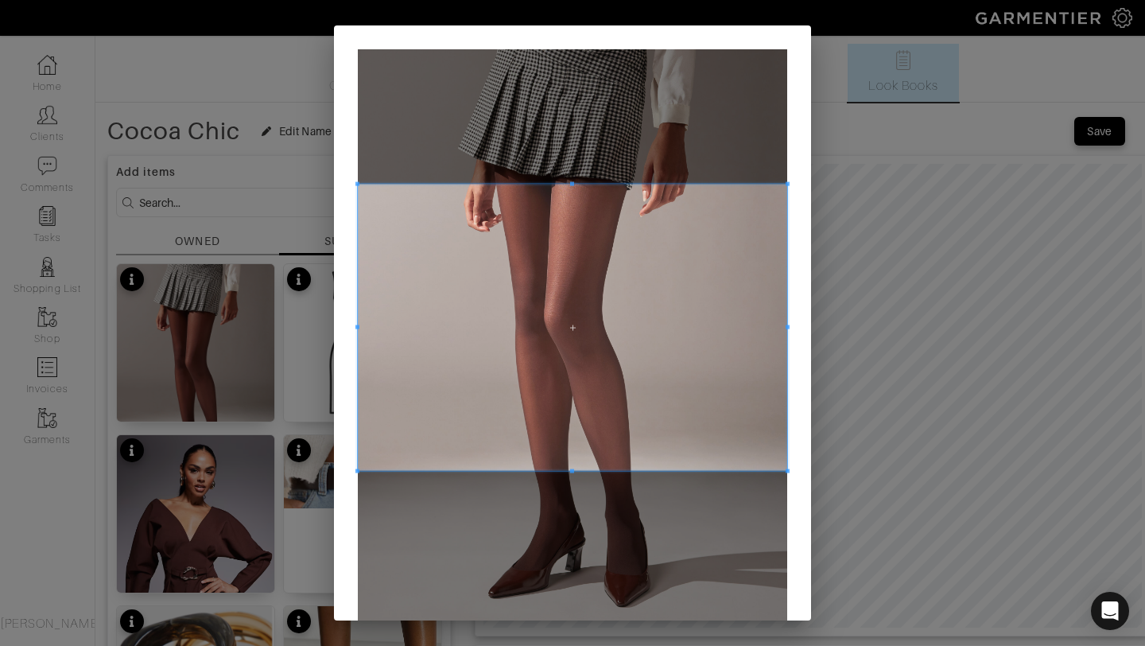
click at [571, 185] on span at bounding box center [572, 184] width 4 height 4
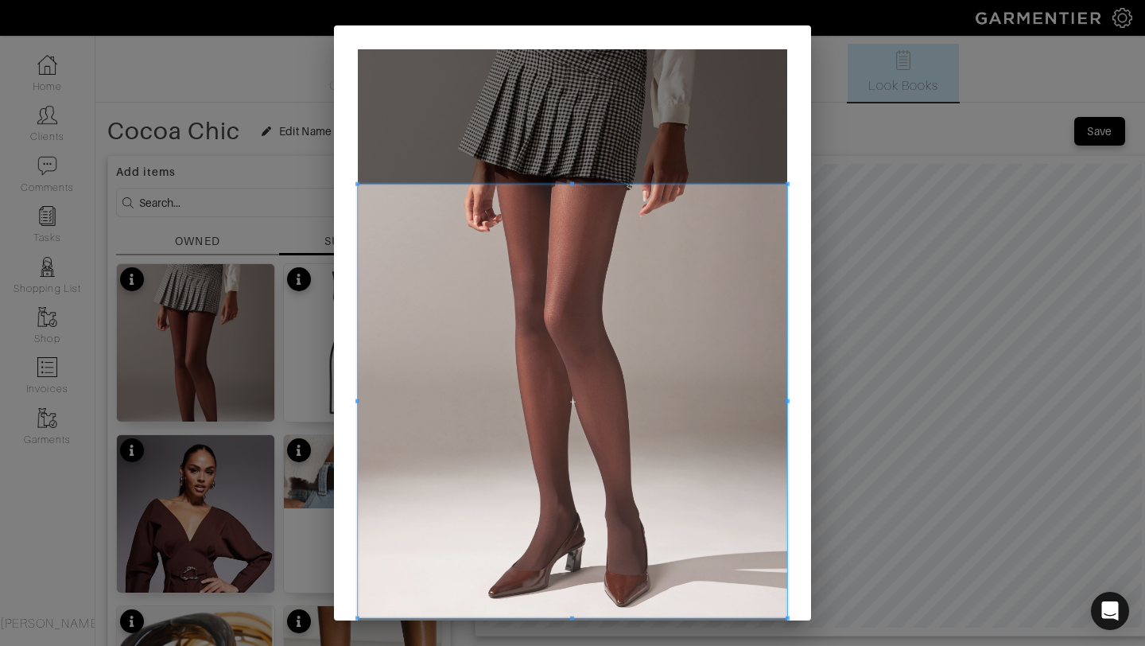
click at [580, 618] on div at bounding box center [572, 400] width 429 height 433
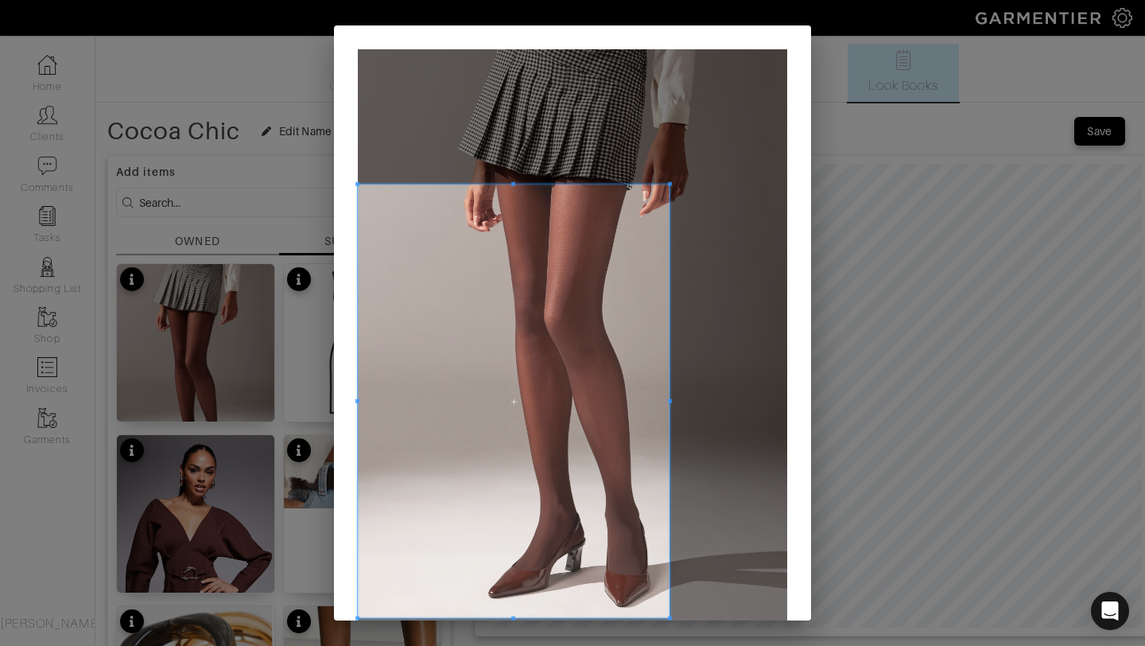
click at [668, 396] on div at bounding box center [514, 400] width 312 height 433
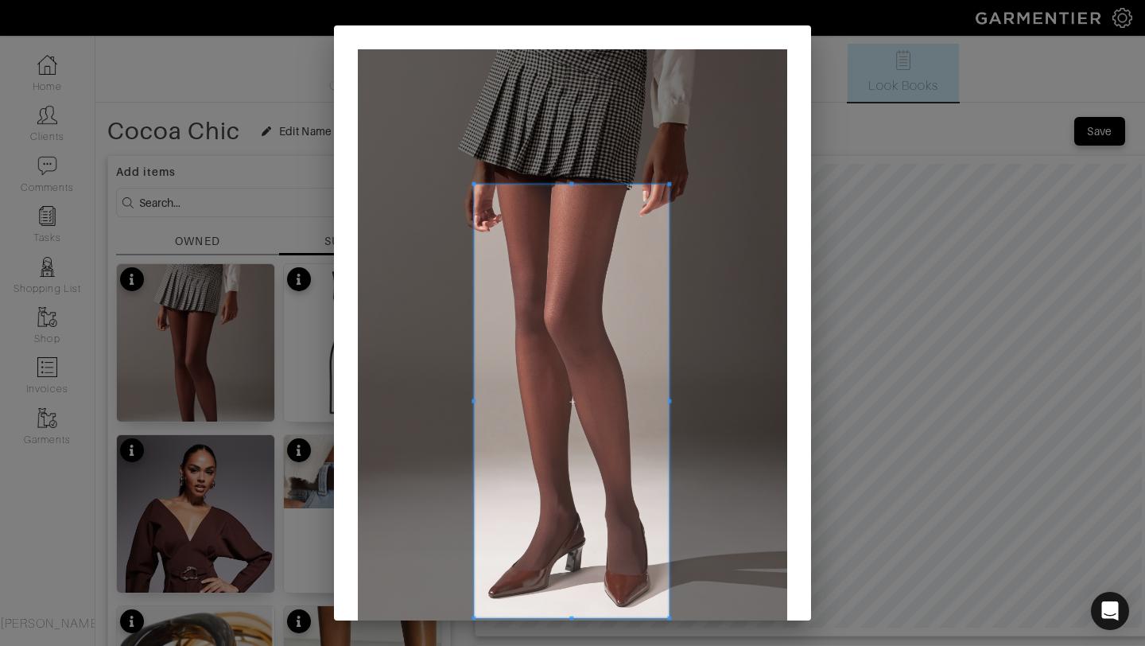
click at [474, 391] on div at bounding box center [571, 400] width 195 height 433
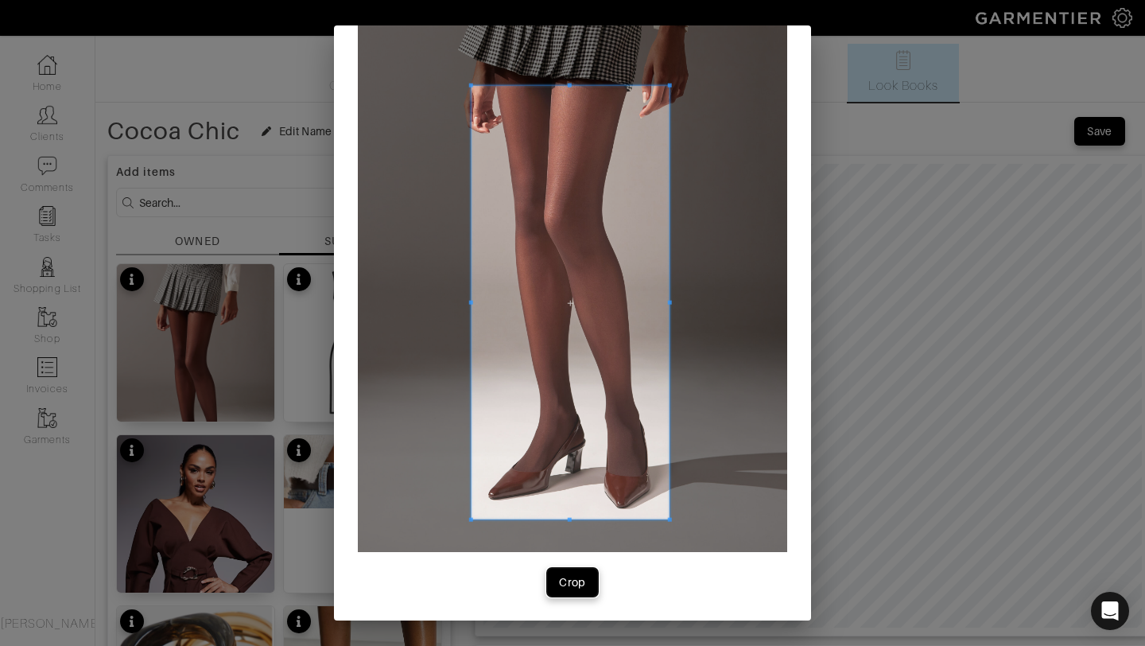
click at [583, 587] on div "Crop" at bounding box center [572, 582] width 27 height 16
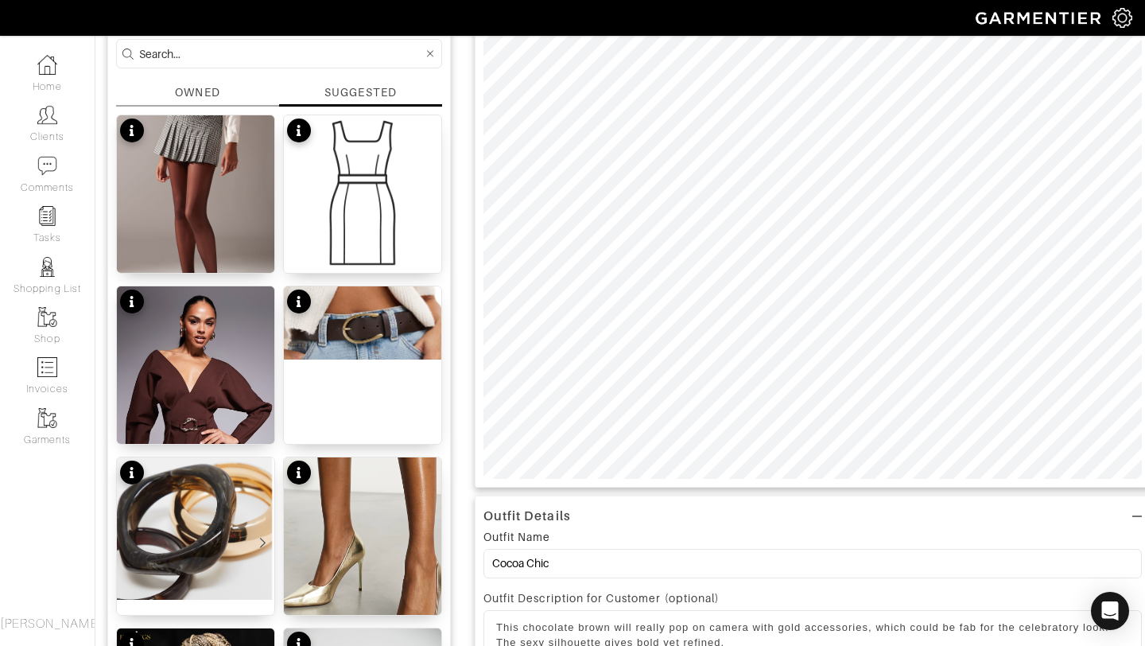
scroll to position [0, 0]
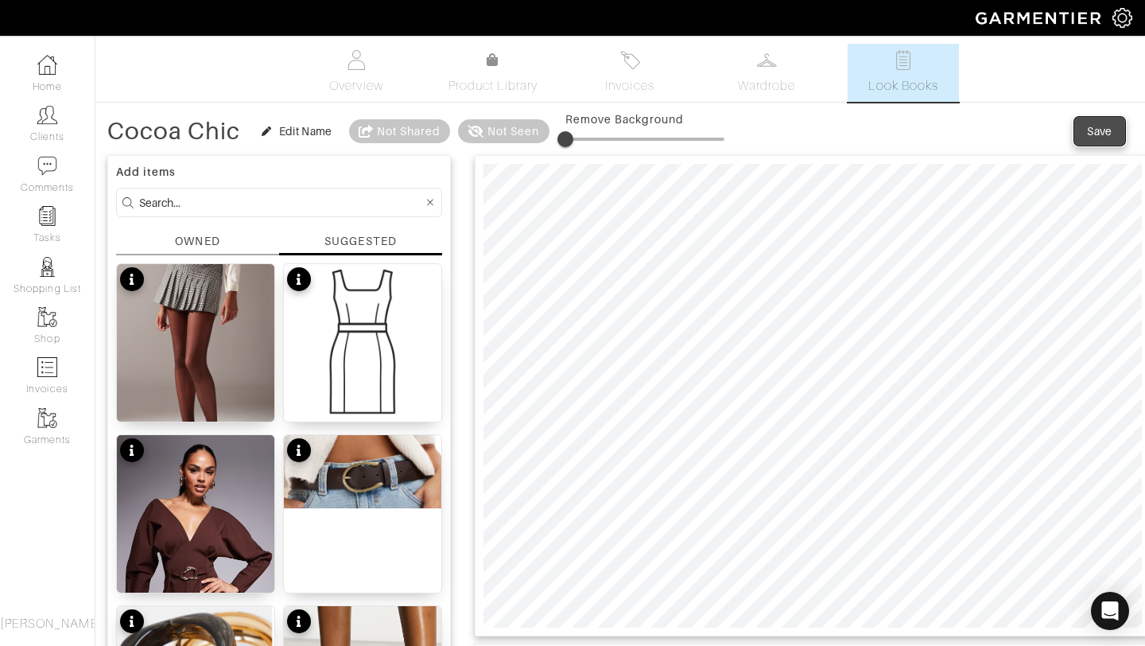
click at [1093, 129] on div "Save" at bounding box center [1099, 131] width 25 height 16
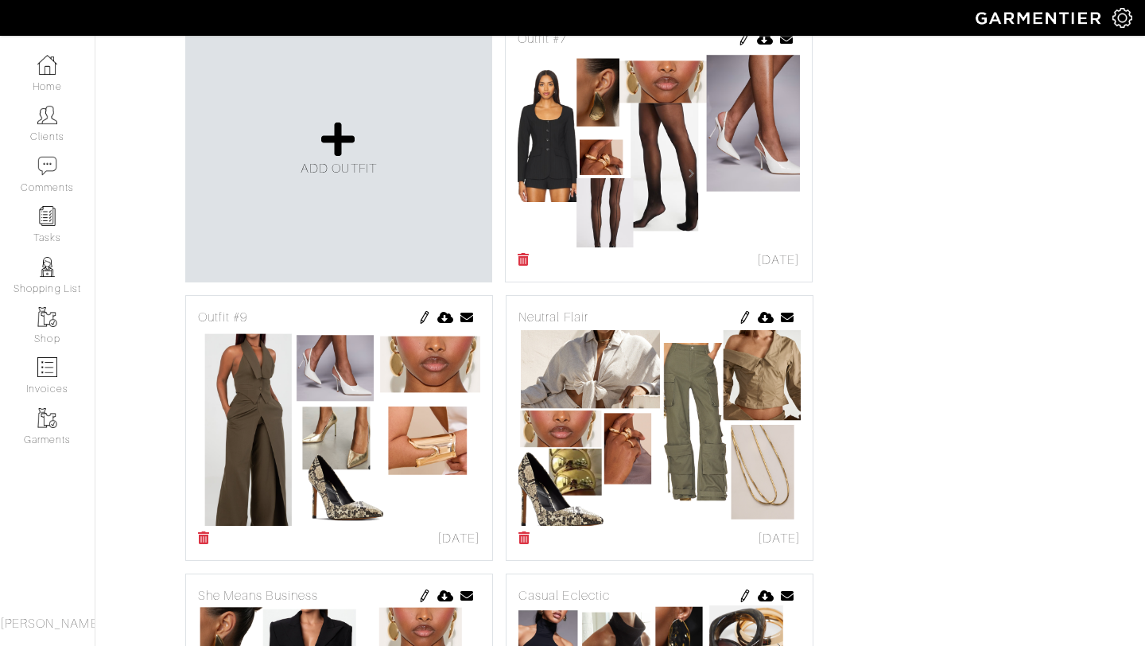
scroll to position [383, 0]
